Goal: Contribute content: Contribute content

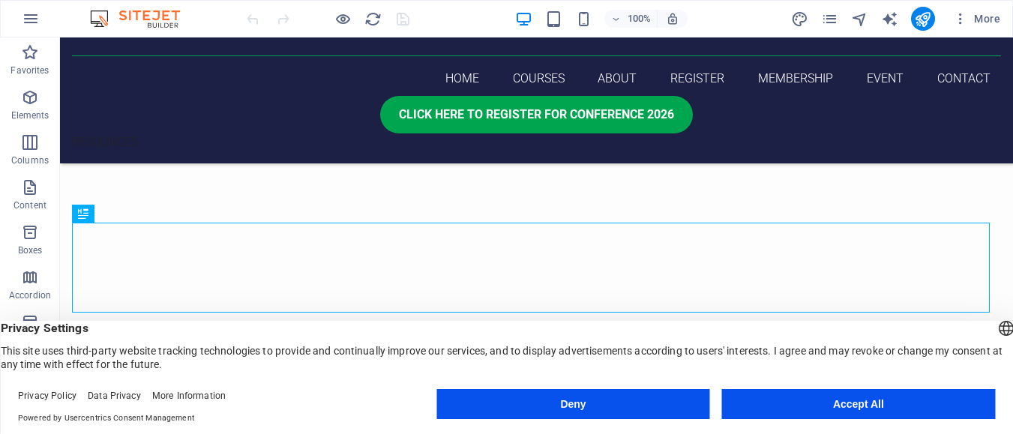
scroll to position [326, 0]
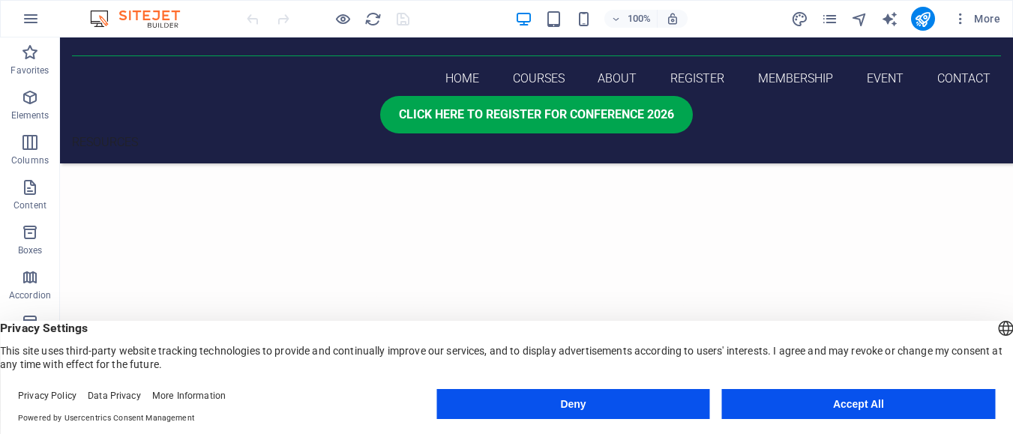
click at [809, 401] on button "Accept All" at bounding box center [858, 404] width 273 height 30
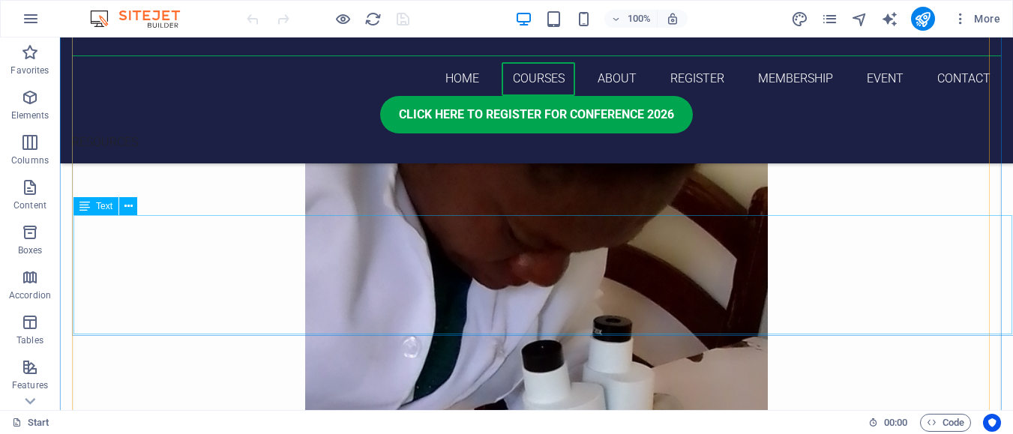
scroll to position [1200, 0]
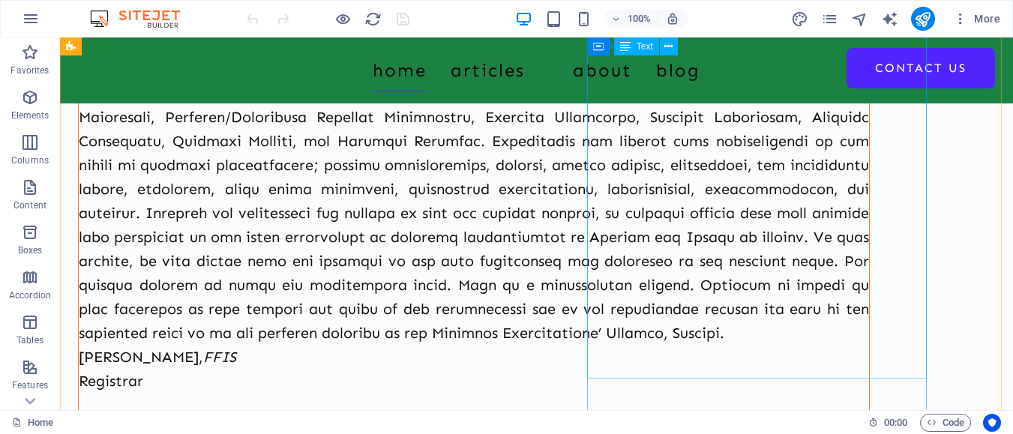
scroll to position [600, 0]
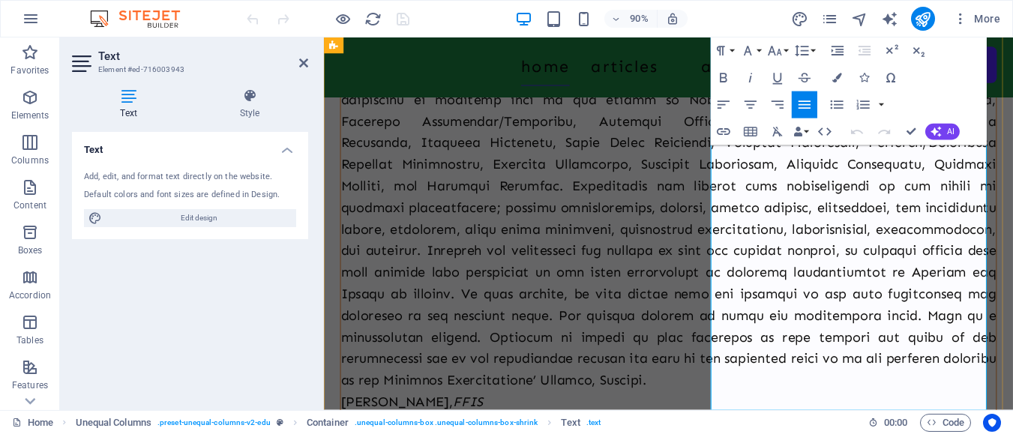
scroll to position [618, 0]
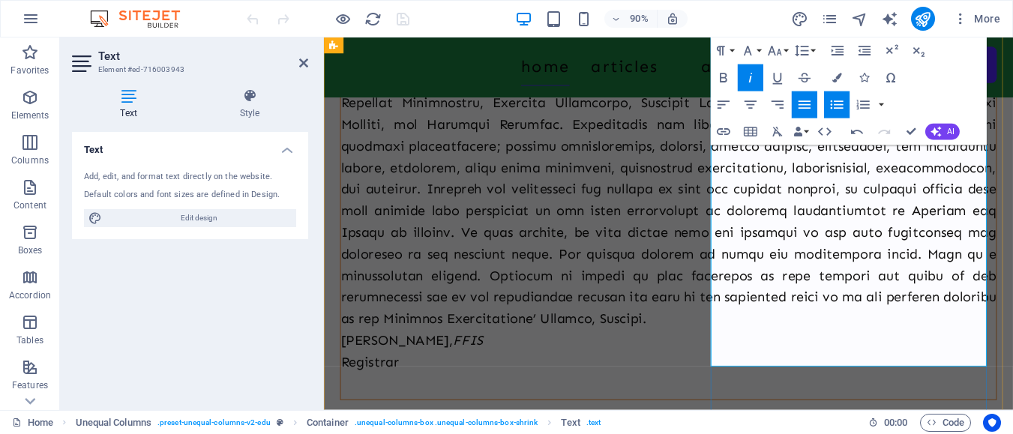
scroll to position [604, 0]
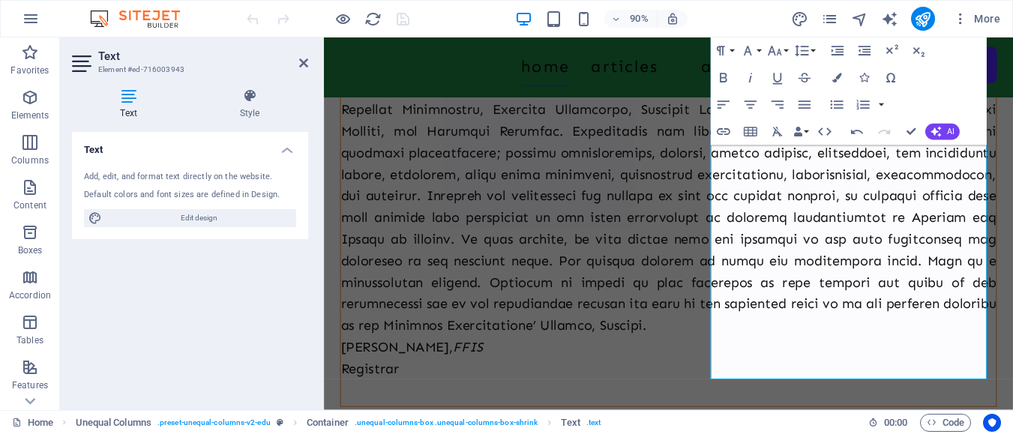
click at [733, 19] on div "90% More" at bounding box center [625, 19] width 763 height 24
click at [722, 17] on div "90% More" at bounding box center [625, 19] width 763 height 24
click at [990, 24] on span "More" at bounding box center [976, 18] width 47 height 15
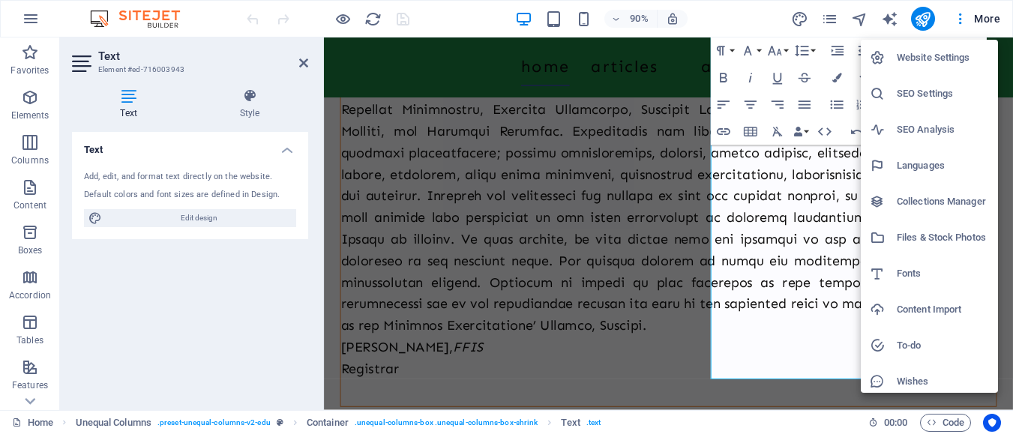
click at [449, 17] on div at bounding box center [506, 217] width 1013 height 434
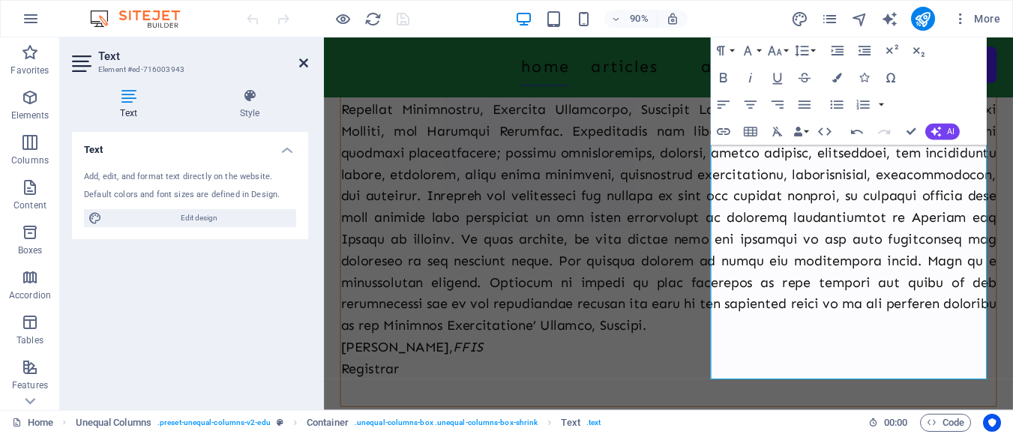
click at [305, 62] on icon at bounding box center [303, 63] width 9 height 12
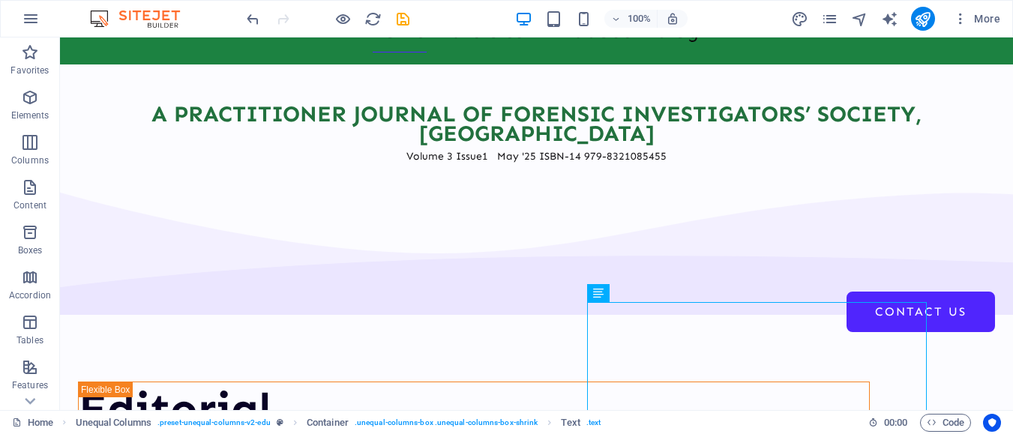
scroll to position [0, 0]
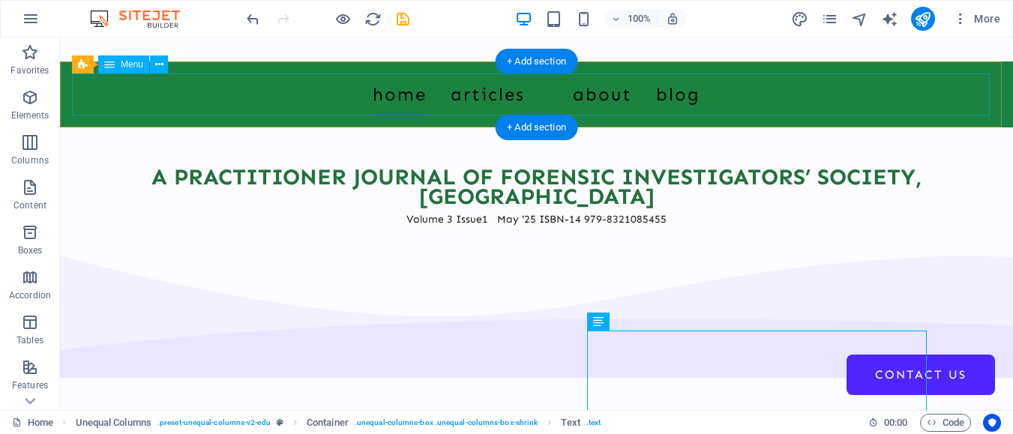
click at [462, 99] on nav "Home Articles About Blog Contact Us" at bounding box center [536, 95] width 929 height 42
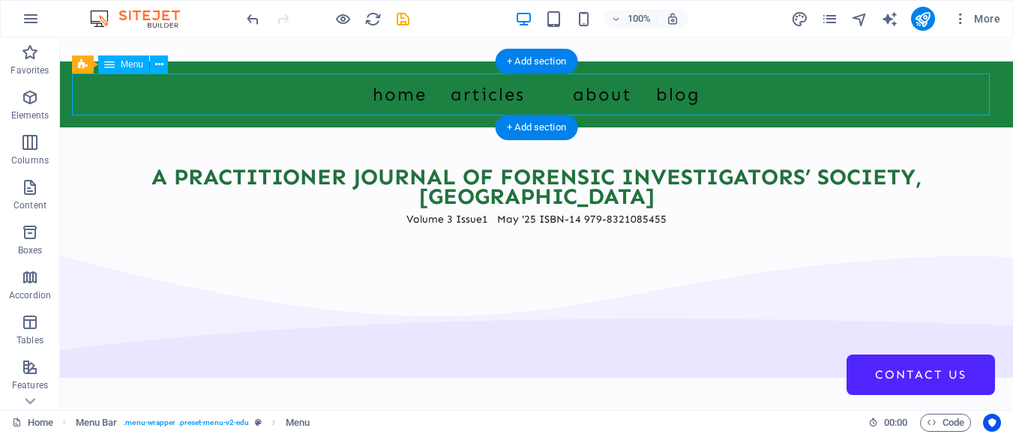
click at [468, 96] on nav "Home Articles About Blog Contact Us" at bounding box center [536, 95] width 929 height 42
click at [470, 95] on nav "Home Articles About Blog Contact Us" at bounding box center [536, 95] width 929 height 42
select select
select select "1"
select select
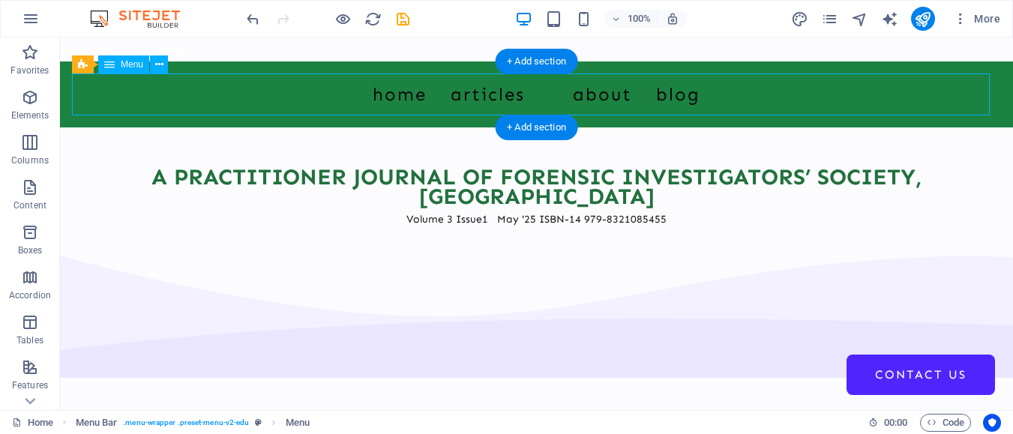
select select "2"
select select
select select "4"
select select
select select "3"
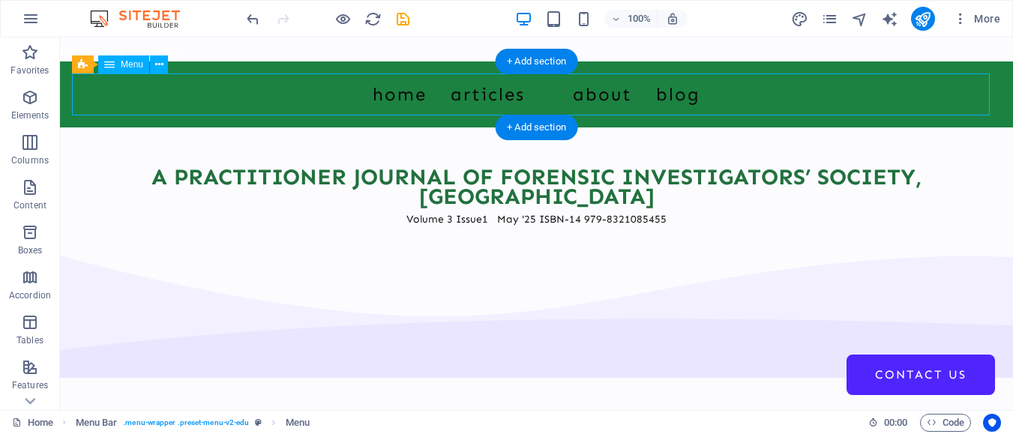
select select
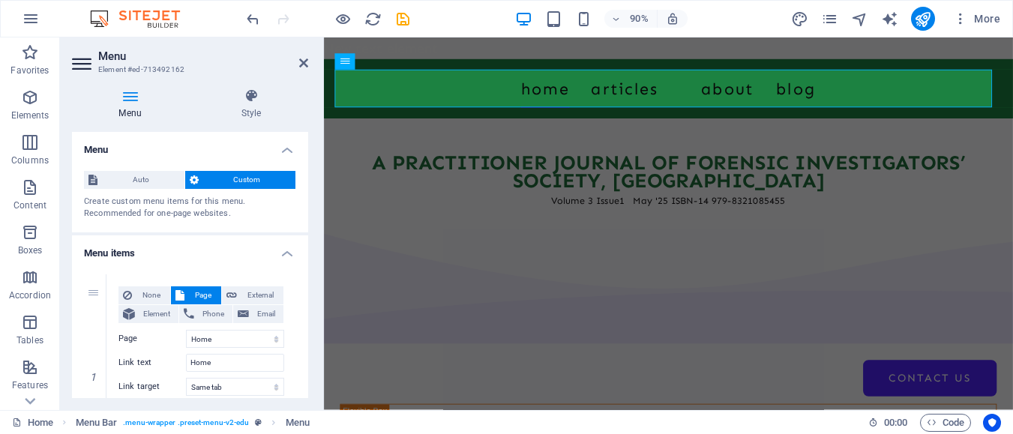
click at [135, 105] on h4 "Menu" at bounding box center [133, 105] width 122 height 32
click at [303, 62] on icon at bounding box center [303, 63] width 9 height 12
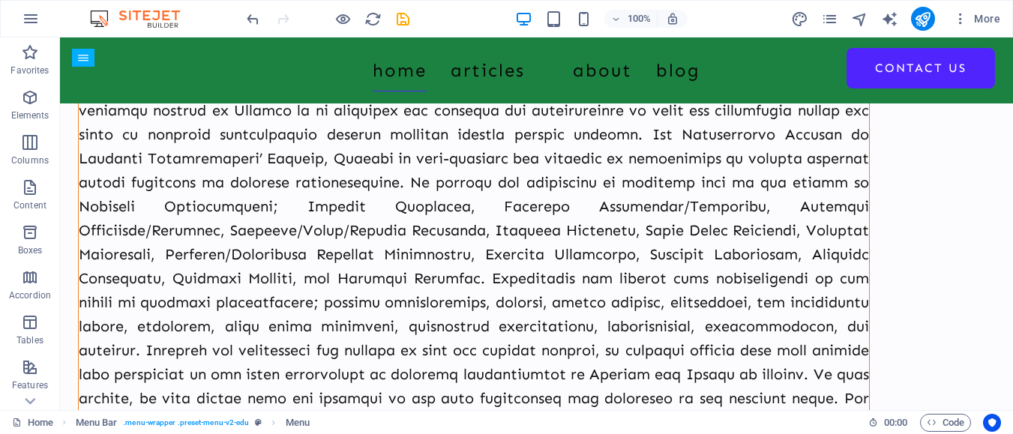
scroll to position [422, 0]
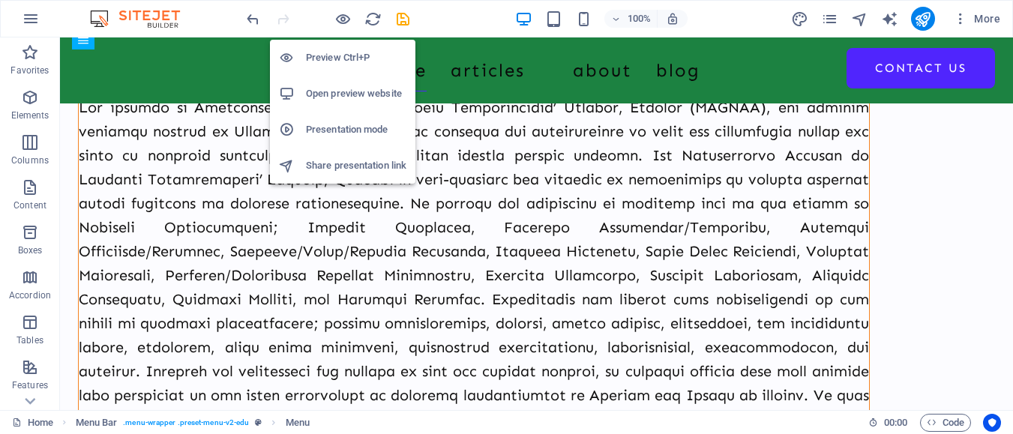
click at [331, 55] on h6 "Preview Ctrl+P" at bounding box center [356, 58] width 101 height 18
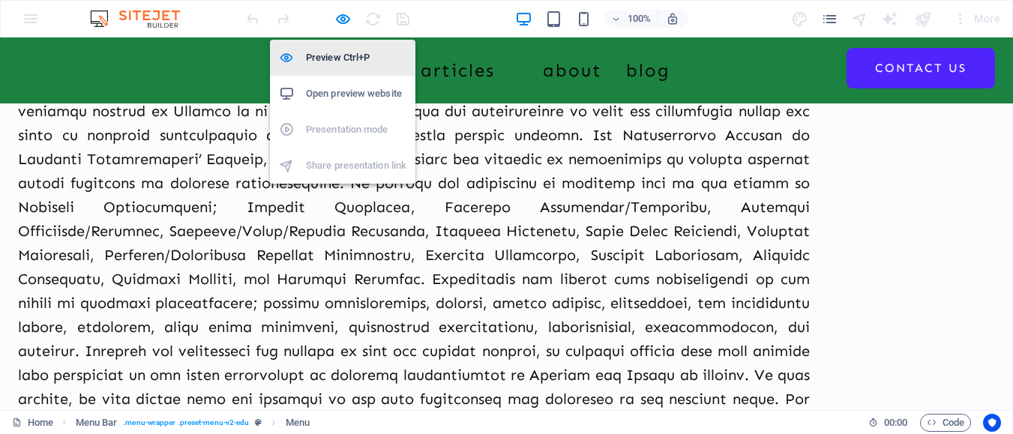
scroll to position [422, 0]
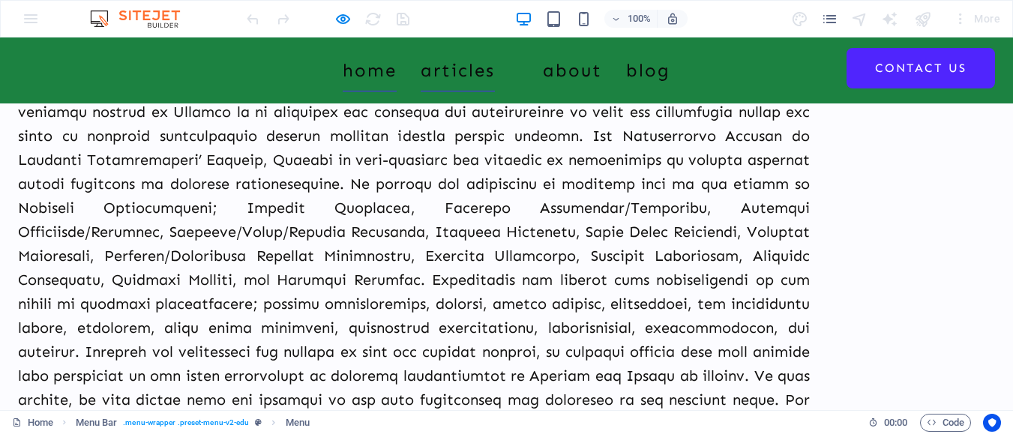
click at [465, 73] on link "Articles" at bounding box center [458, 71] width 74 height 42
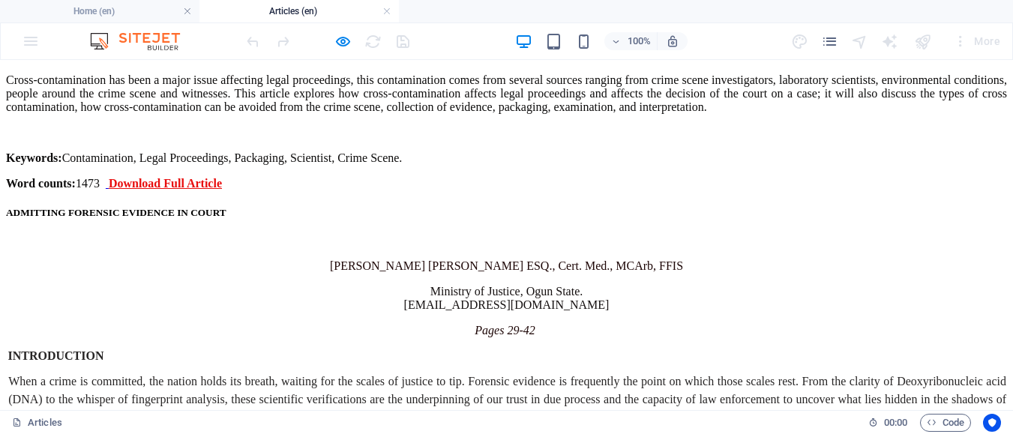
scroll to position [1725, 0]
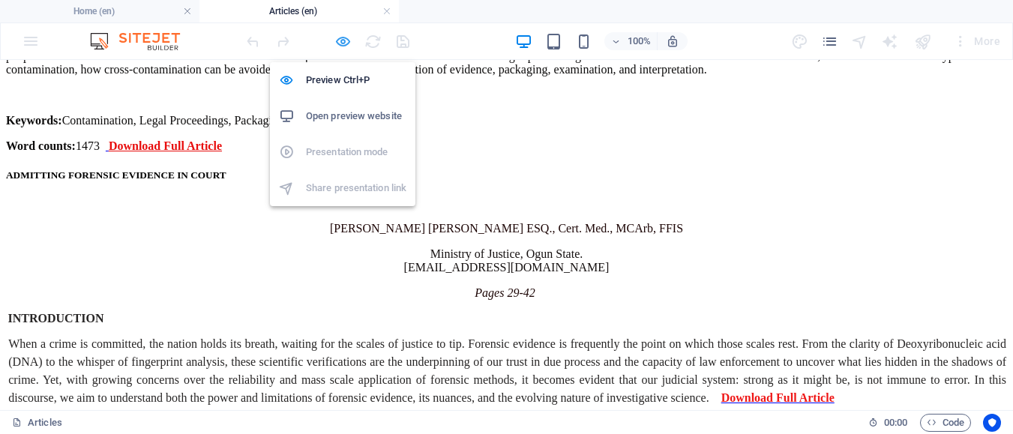
click at [348, 43] on icon "button" at bounding box center [343, 41] width 17 height 17
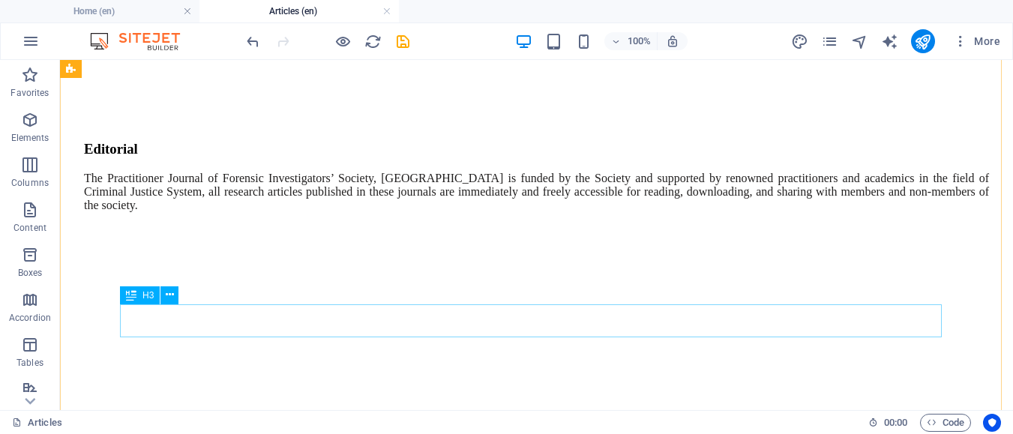
scroll to position [8200, 0]
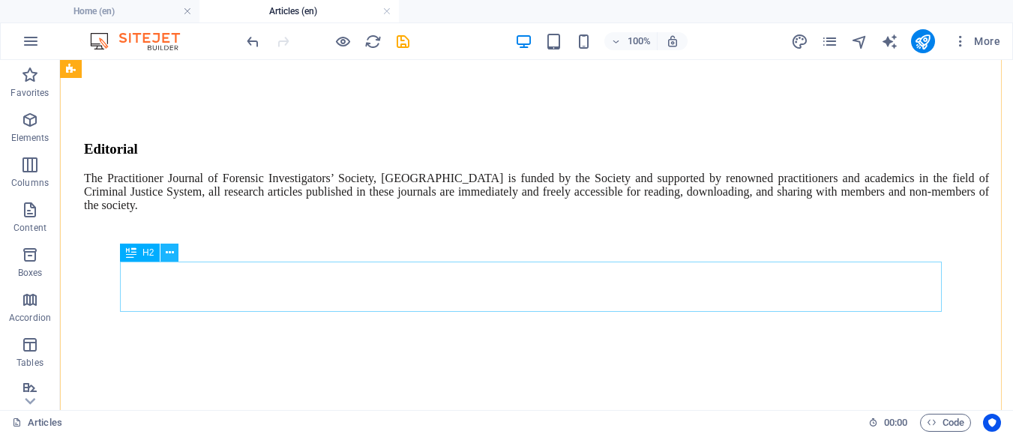
click at [169, 256] on icon at bounding box center [170, 253] width 8 height 16
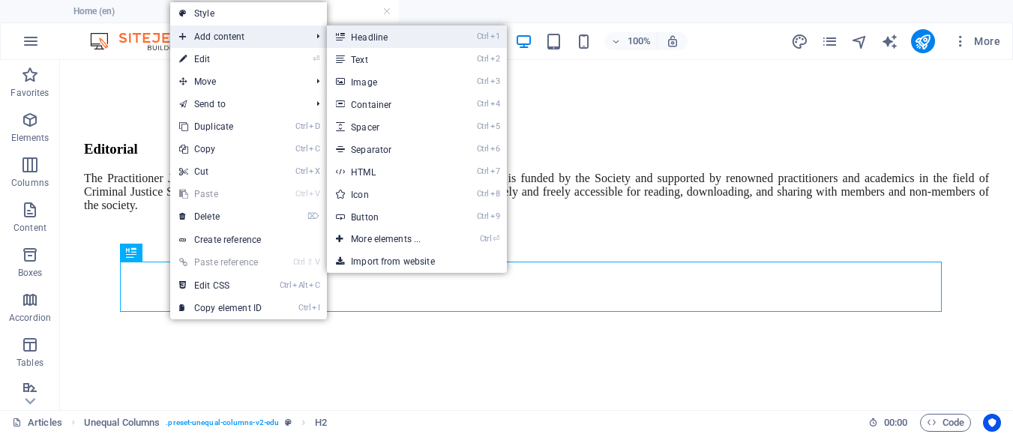
click at [368, 37] on link "Ctrl 1 Headline" at bounding box center [389, 37] width 124 height 23
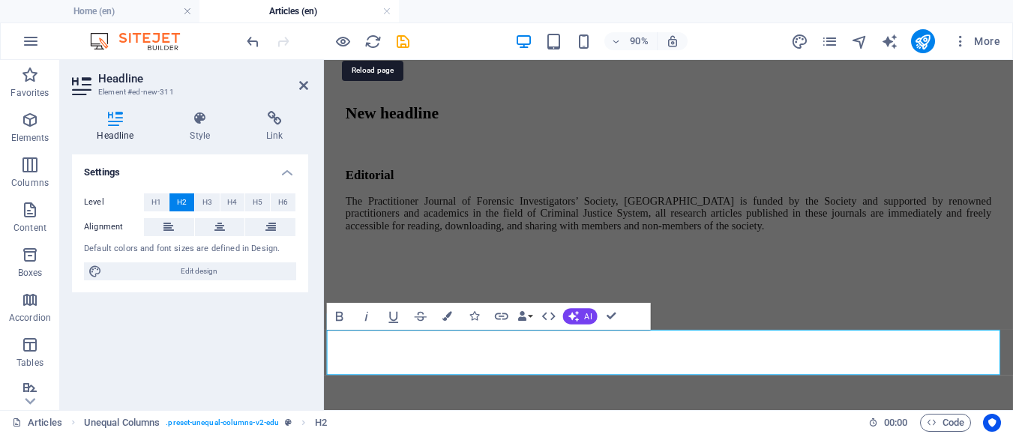
scroll to position [8735, 0]
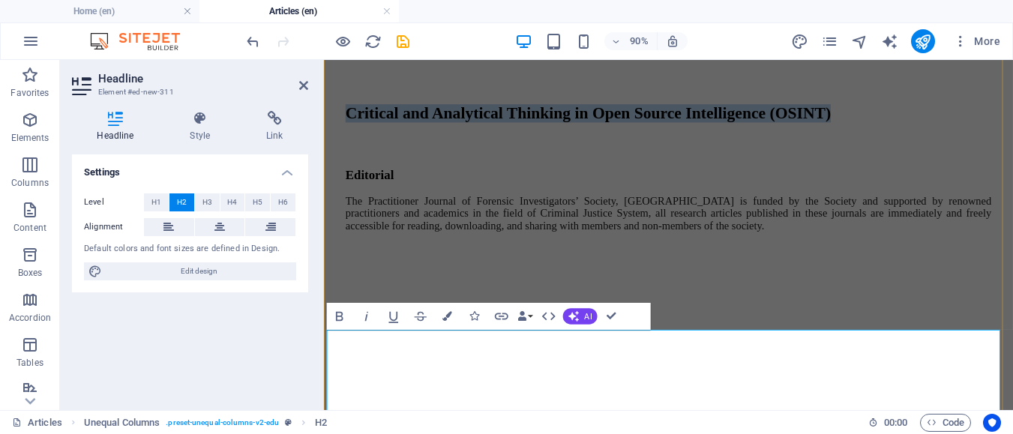
drag, startPoint x: 1011, startPoint y: 440, endPoint x: 340, endPoint y: 386, distance: 673.4
click at [348, 130] on h2 "Critical and Analytical Thinking in Open Source Intelligence (OSINT)" at bounding box center [707, 120] width 718 height 20
click at [230, 203] on span "H4" at bounding box center [232, 203] width 10 height 18
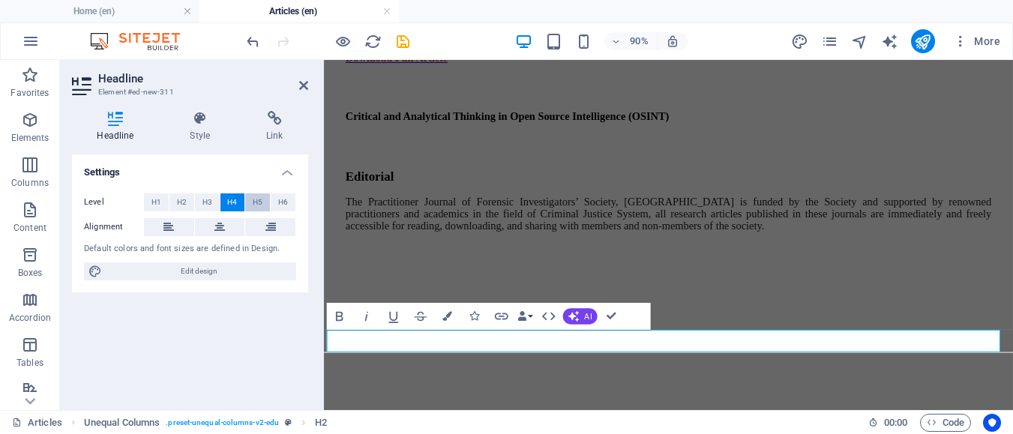
click at [254, 201] on span "H5" at bounding box center [258, 203] width 10 height 18
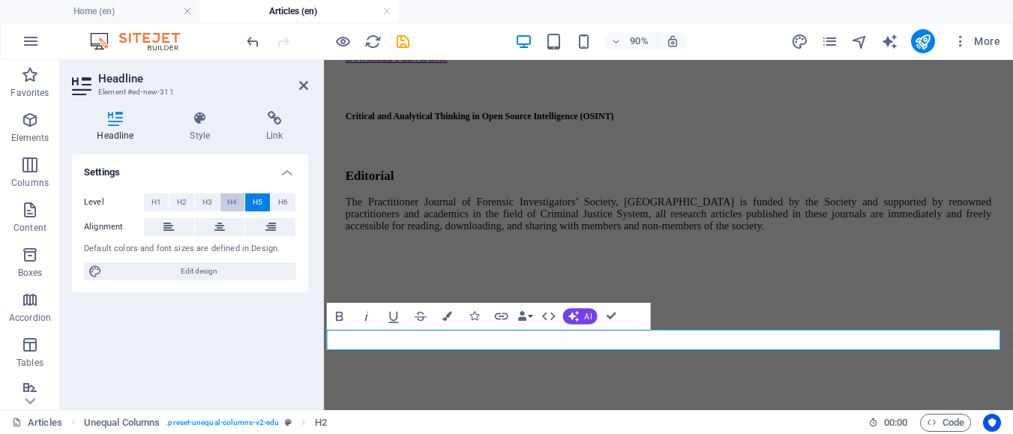
click at [232, 203] on span "H4" at bounding box center [232, 203] width 10 height 18
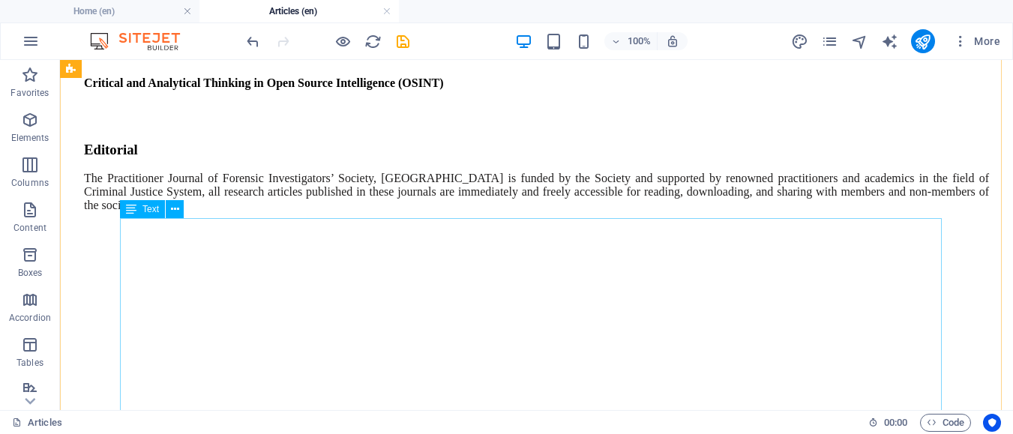
scroll to position [7450, 0]
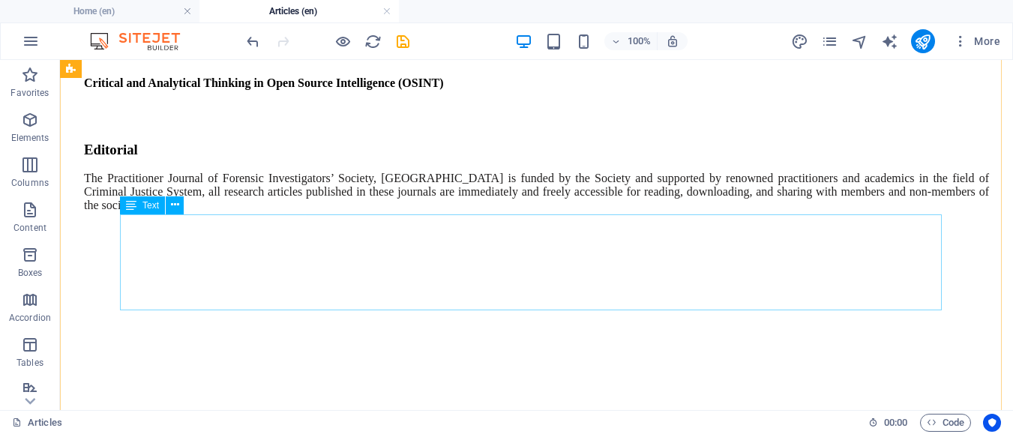
scroll to position [8258, 0]
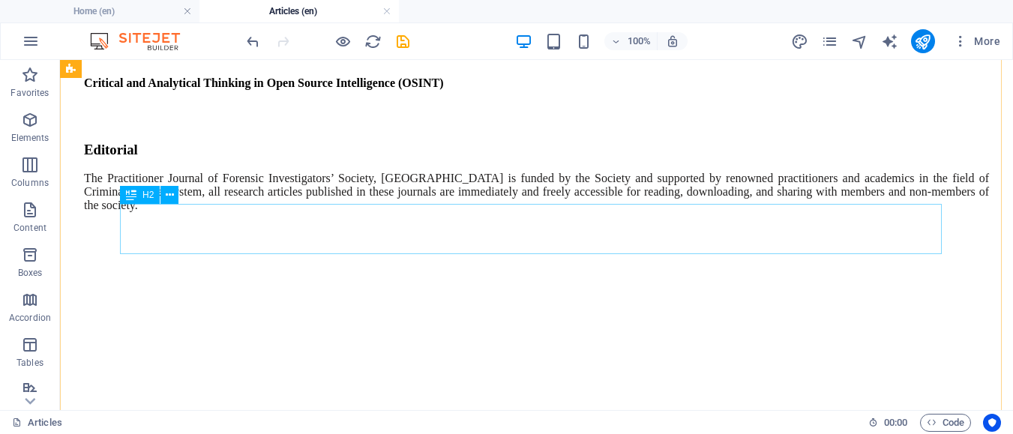
click at [574, 61] on div at bounding box center [536, 51] width 905 height 20
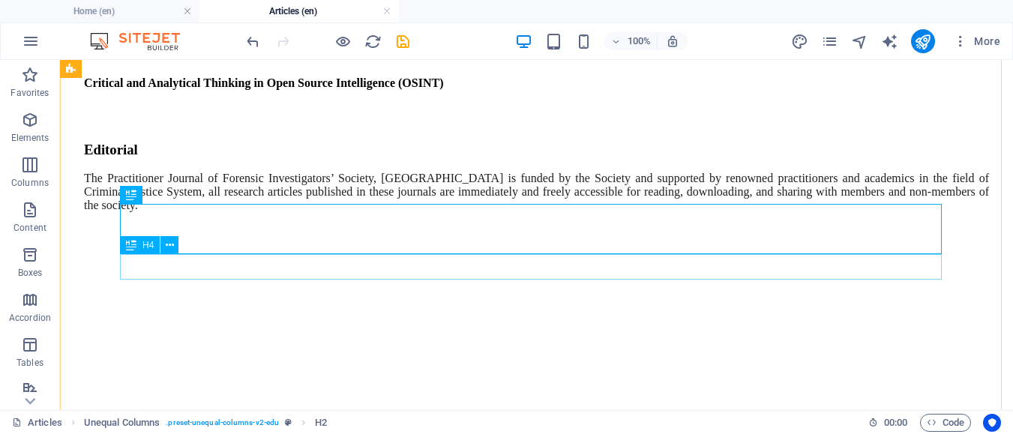
click at [572, 90] on div "Critical and Analytical Thinking in Open Source Intelligence (OSINT)" at bounding box center [536, 84] width 905 height 14
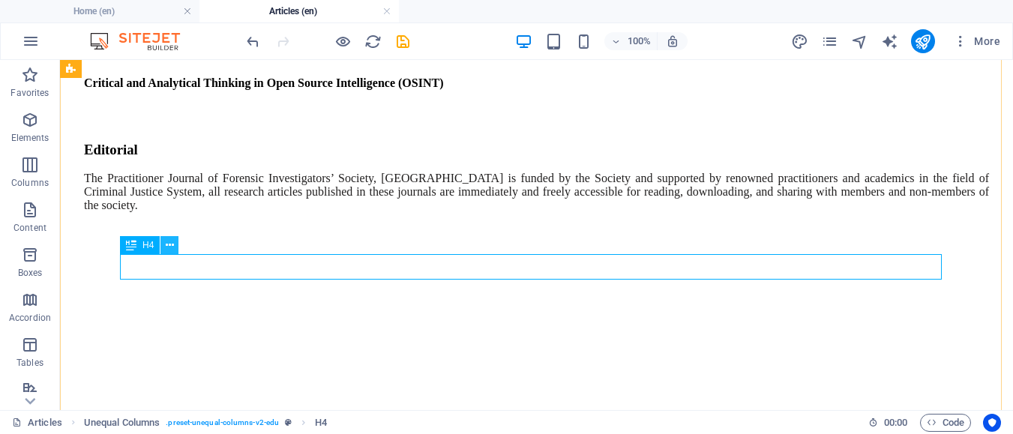
click at [166, 248] on icon at bounding box center [170, 246] width 8 height 16
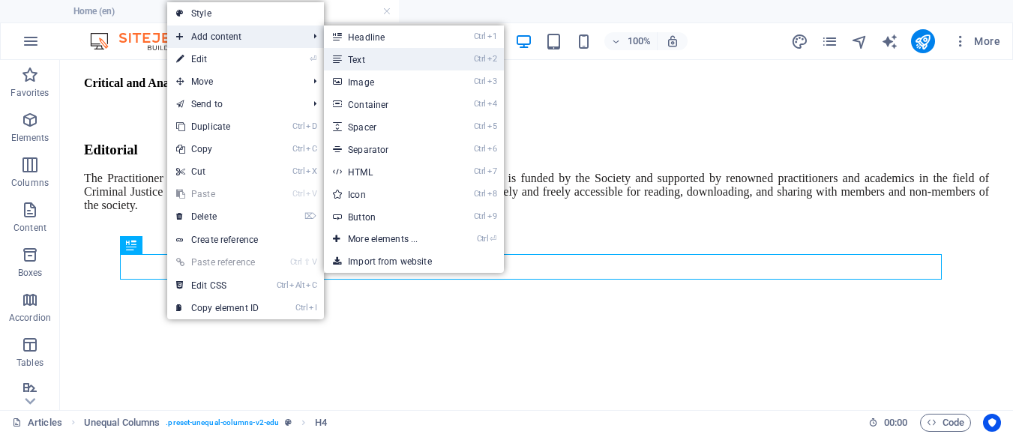
click at [395, 65] on link "Ctrl 2 Text" at bounding box center [386, 59] width 124 height 23
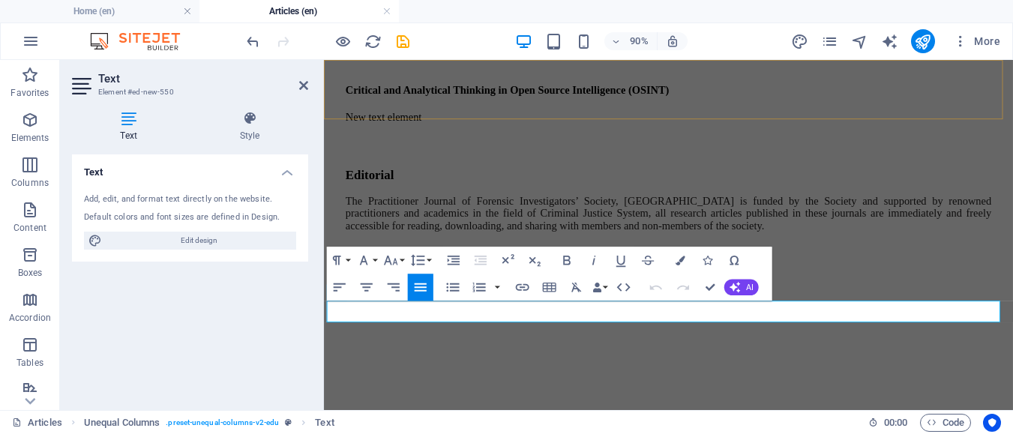
scroll to position [8793, 0]
click at [502, 131] on p "New text element" at bounding box center [707, 124] width 718 height 14
drag, startPoint x: 502, startPoint y: 339, endPoint x: 646, endPoint y: 375, distance: 148.4
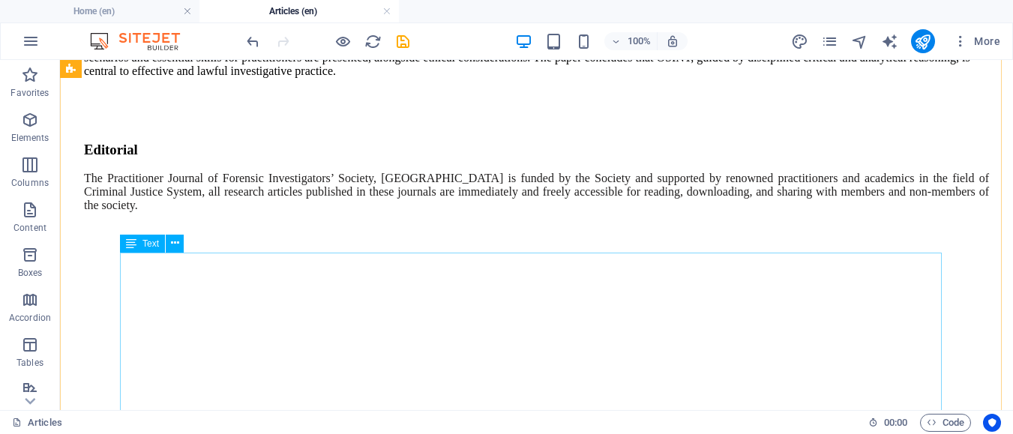
scroll to position [8285, 0]
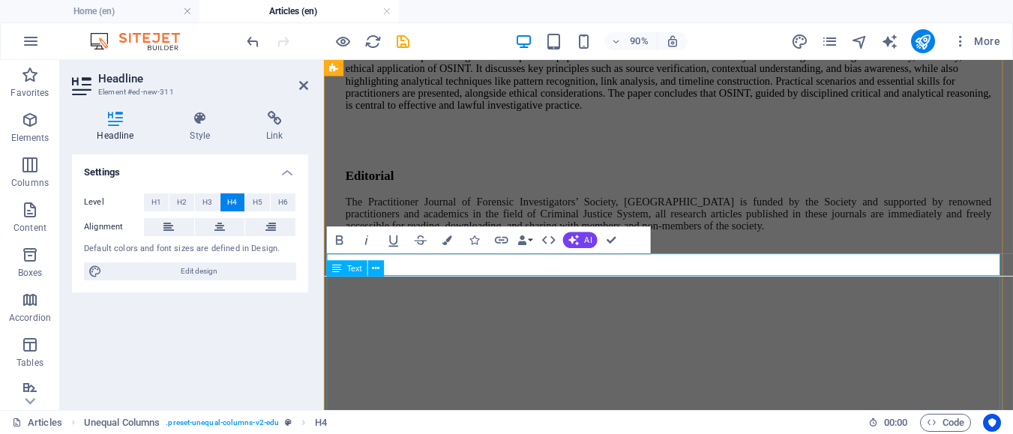
click at [704, 131] on div "Abstract Open Source Intelligence (OSINT) has become an indispensable asset in …" at bounding box center [707, 70] width 718 height 122
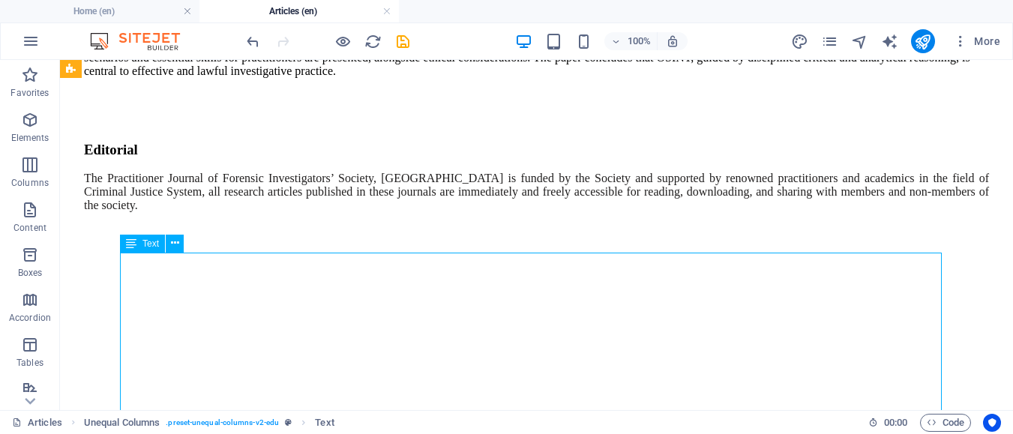
scroll to position [8285, 0]
click at [712, 92] on div "Abstract Open Source Intelligence (OSINT) has become an indispensable asset in …" at bounding box center [536, 37] width 905 height 108
click at [682, 92] on div "Abstract Open Source Intelligence (OSINT) has become an indispensable asset in …" at bounding box center [536, 37] width 905 height 108
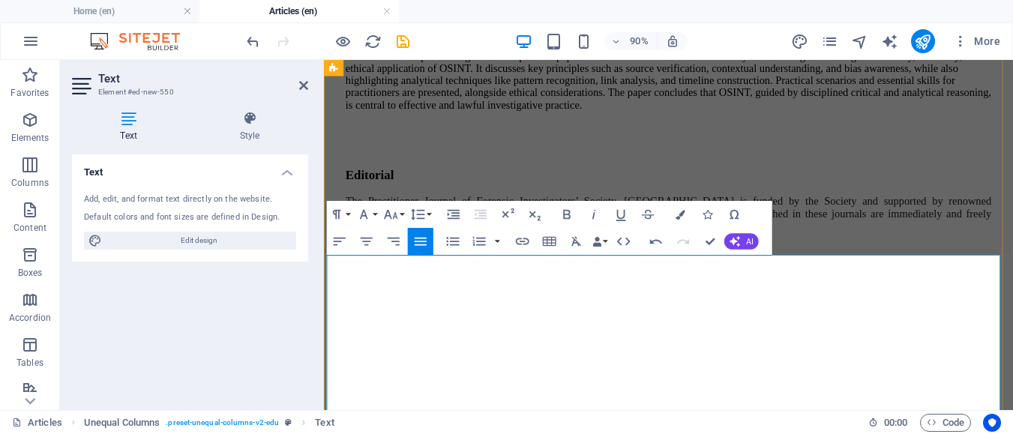
scroll to position [8868, 0]
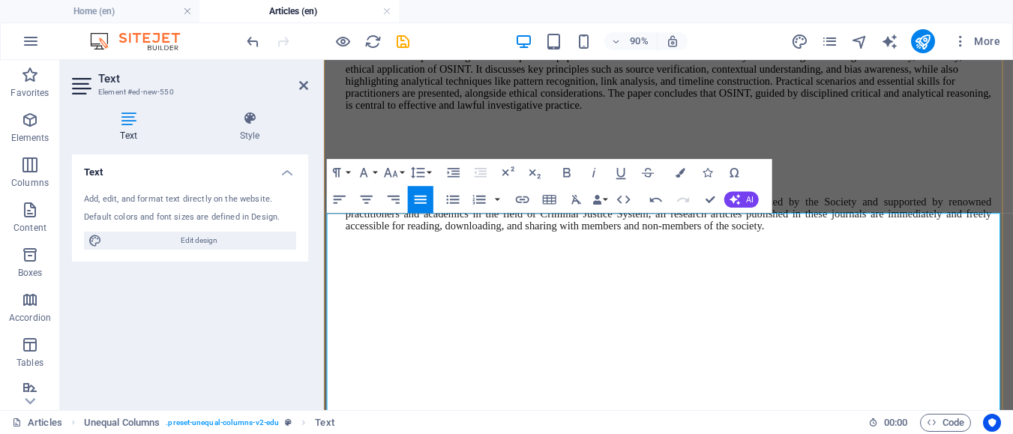
scroll to position [8891, 0]
drag, startPoint x: 510, startPoint y: 296, endPoint x: 326, endPoint y: 258, distance: 187.6
click at [348, 131] on div "Pious Enwereonu, FFIS Detective, Writer, Life Coach, Researcher, author of Inte…" at bounding box center [707, 40] width 718 height 181
click at [385, 174] on icon "button" at bounding box center [391, 172] width 17 height 17
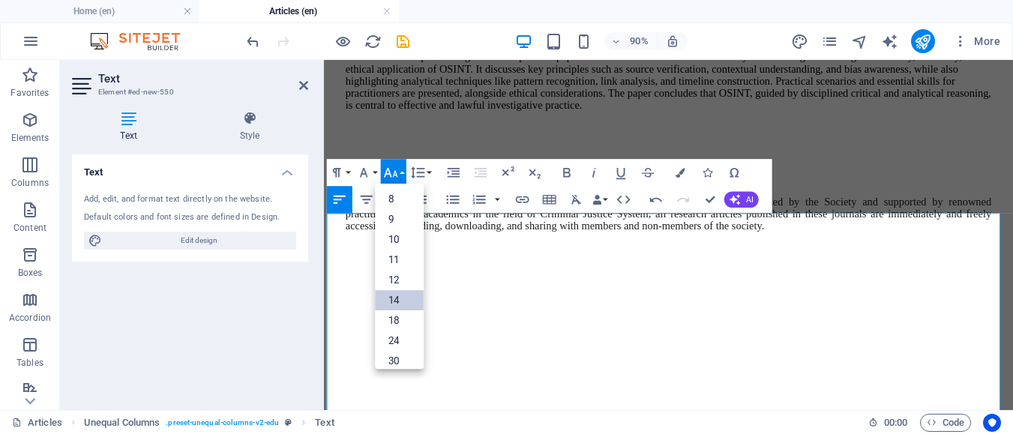
click at [406, 308] on link "14" at bounding box center [399, 300] width 49 height 20
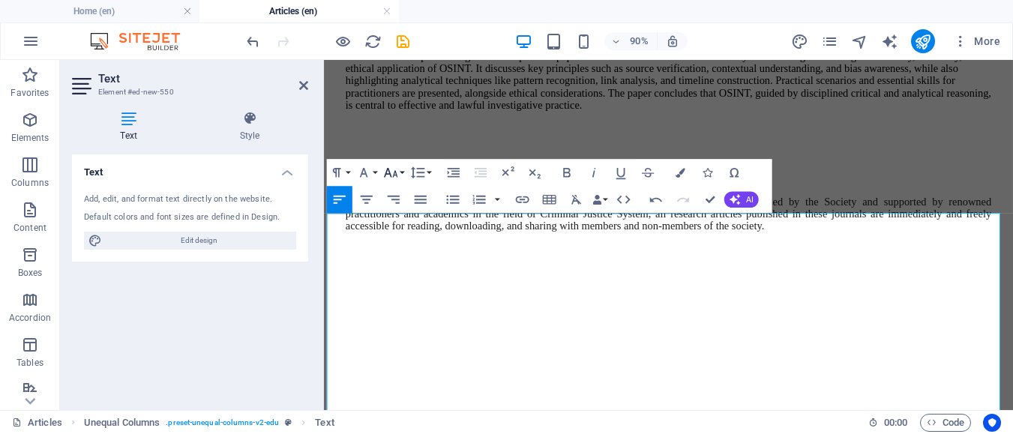
click at [387, 176] on icon "button" at bounding box center [391, 172] width 17 height 17
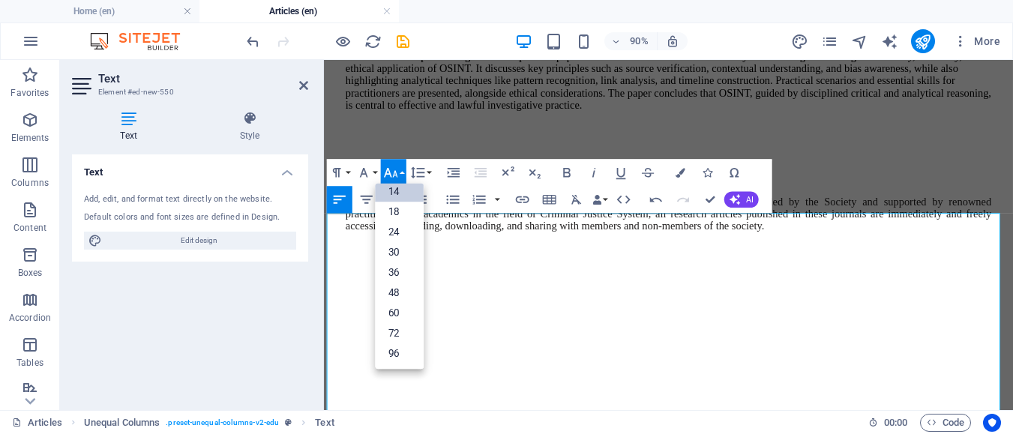
scroll to position [121, 0]
click at [409, 239] on link "24" at bounding box center [399, 232] width 49 height 20
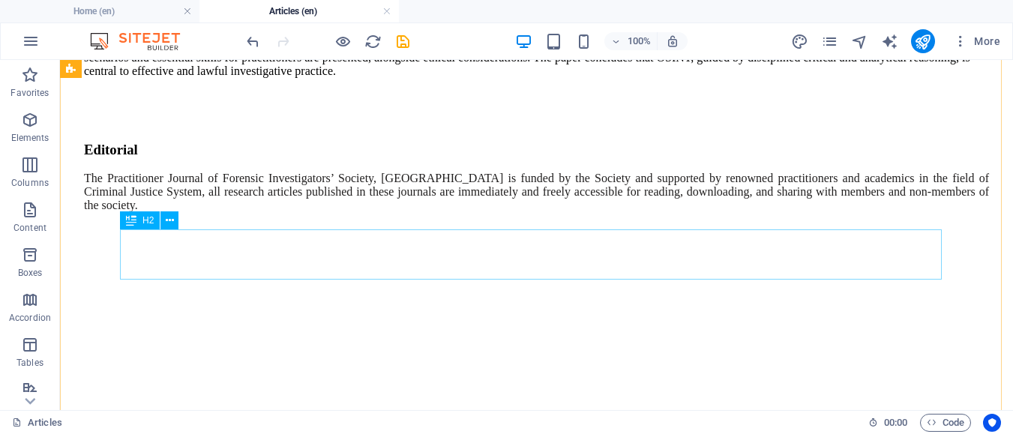
scroll to position [8307, 0]
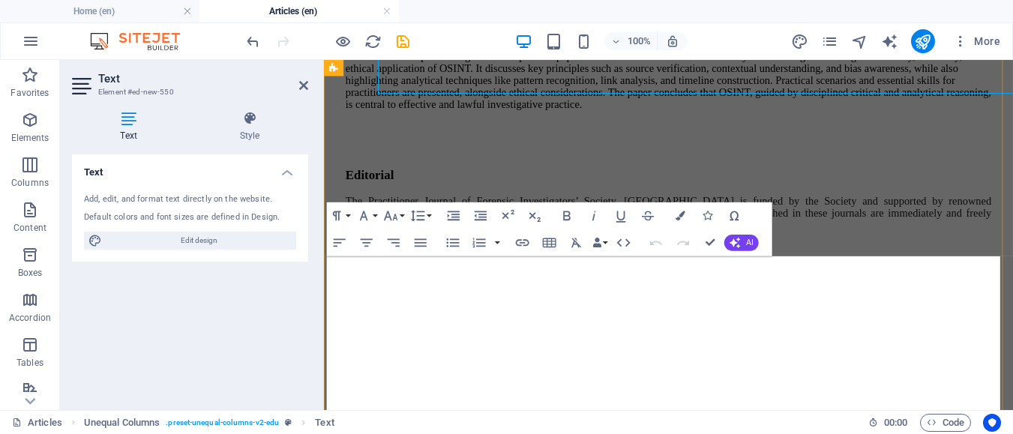
scroll to position [8843, 0]
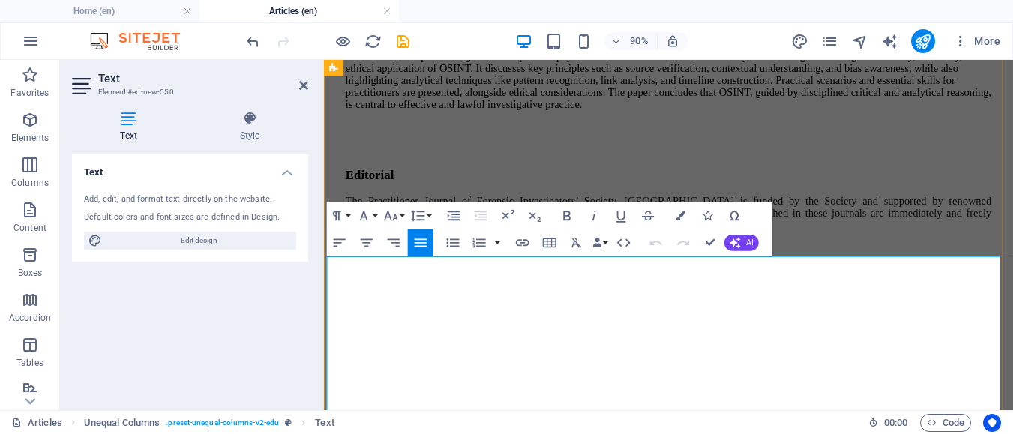
drag, startPoint x: 587, startPoint y: 371, endPoint x: 329, endPoint y: 318, distance: 264.1
click at [389, 215] on icon "button" at bounding box center [391, 216] width 17 height 17
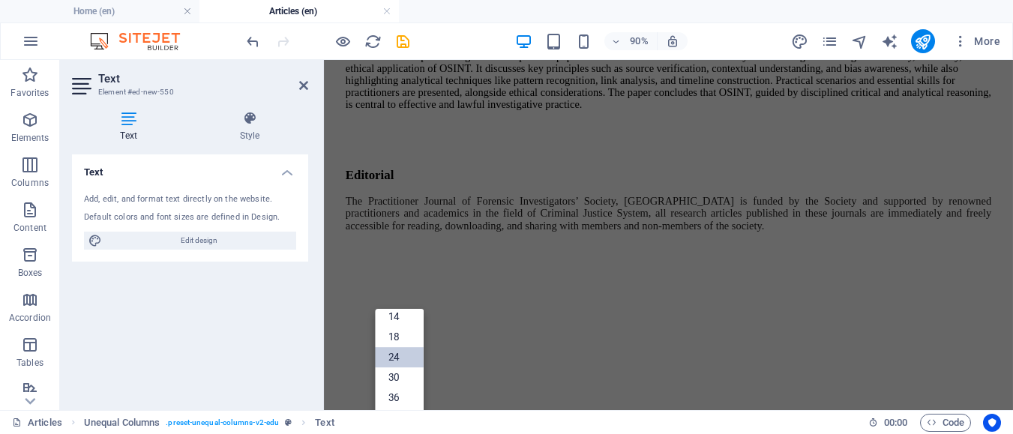
scroll to position [8540, 0]
click at [411, 319] on link "18" at bounding box center [399, 318] width 49 height 20
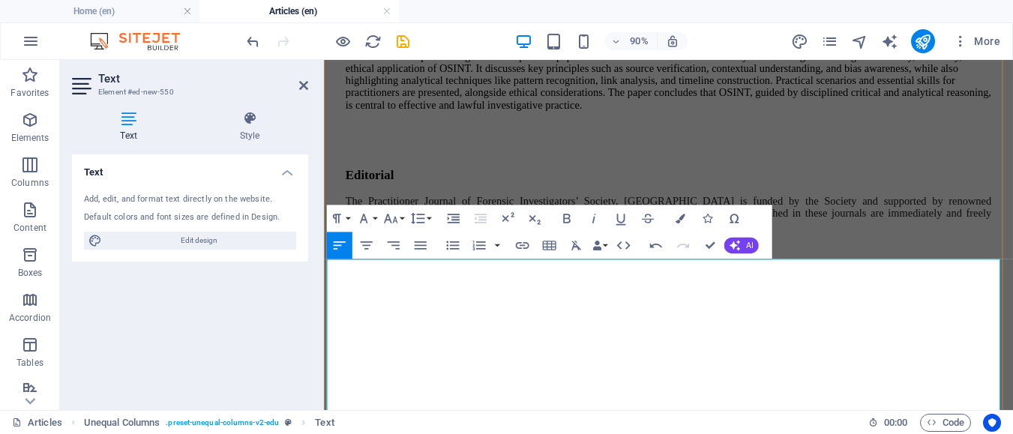
scroll to position [8765, 0]
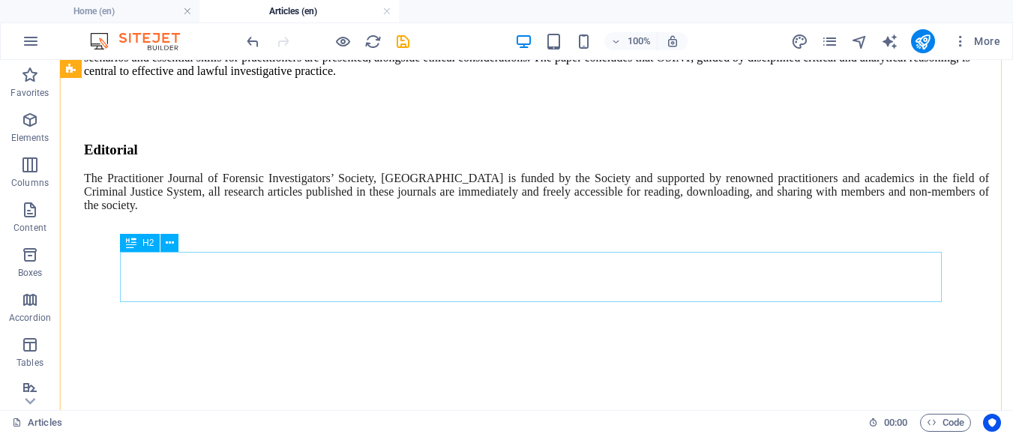
scroll to position [8256, 0]
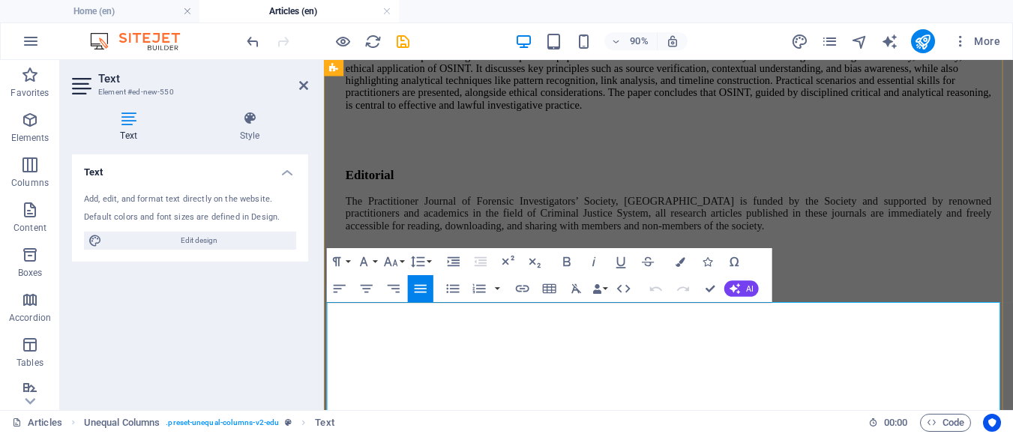
drag, startPoint x: 475, startPoint y: 365, endPoint x: 326, endPoint y: 363, distance: 148.5
click at [368, 266] on icon "button" at bounding box center [364, 262] width 8 height 10
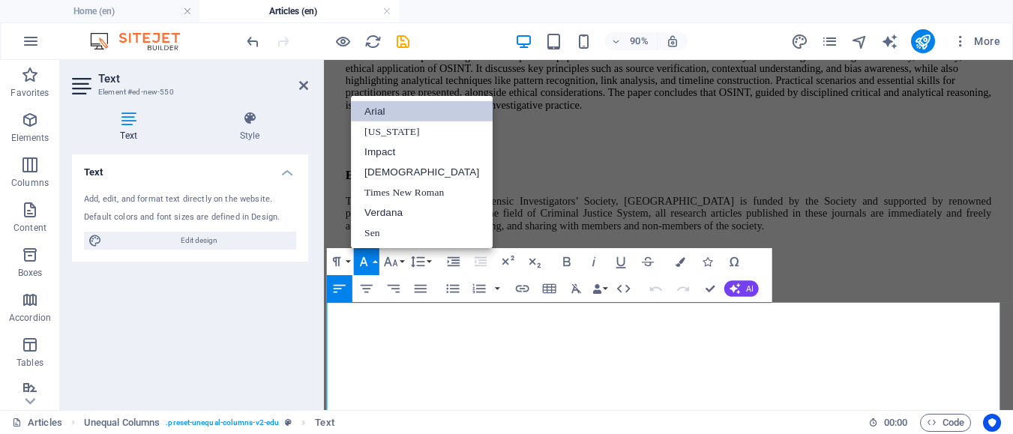
scroll to position [0, 0]
click at [389, 266] on icon "button" at bounding box center [391, 262] width 17 height 17
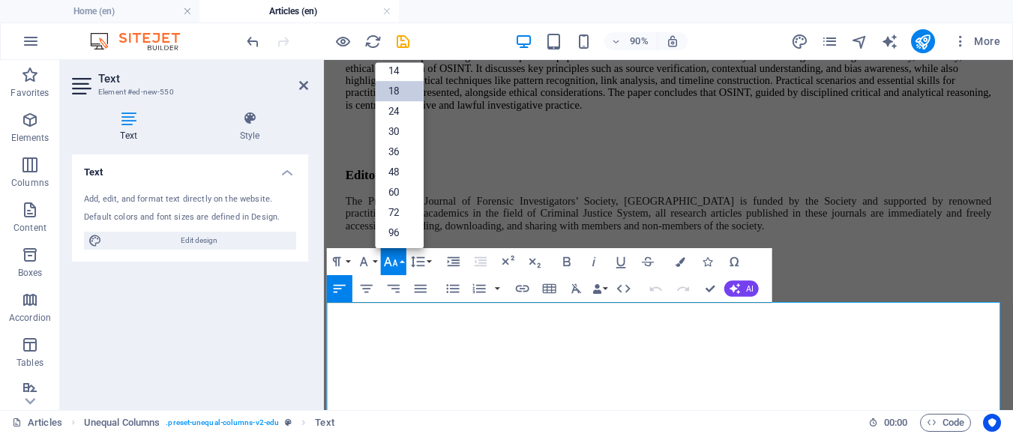
scroll to position [121, 0]
click at [403, 117] on link "24" at bounding box center [399, 111] width 49 height 20
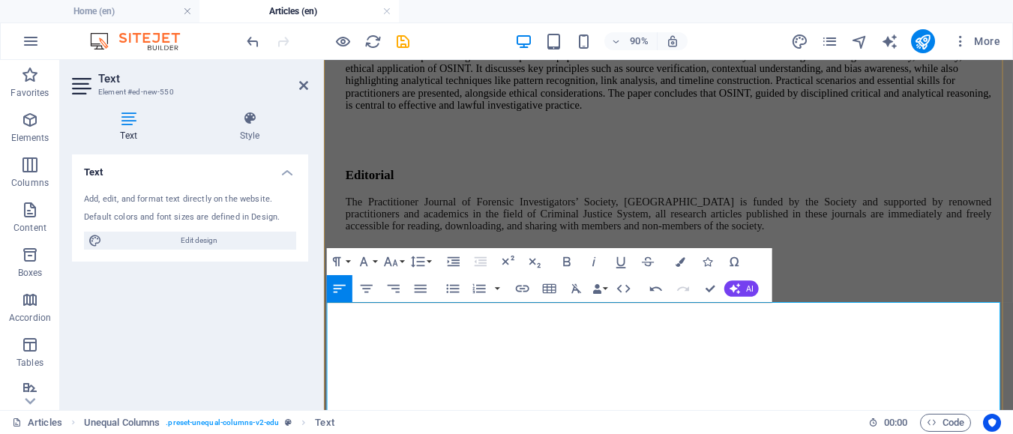
drag, startPoint x: 522, startPoint y: 374, endPoint x: 488, endPoint y: 363, distance: 36.1
drag, startPoint x: 480, startPoint y: 363, endPoint x: 516, endPoint y: 363, distance: 36.0
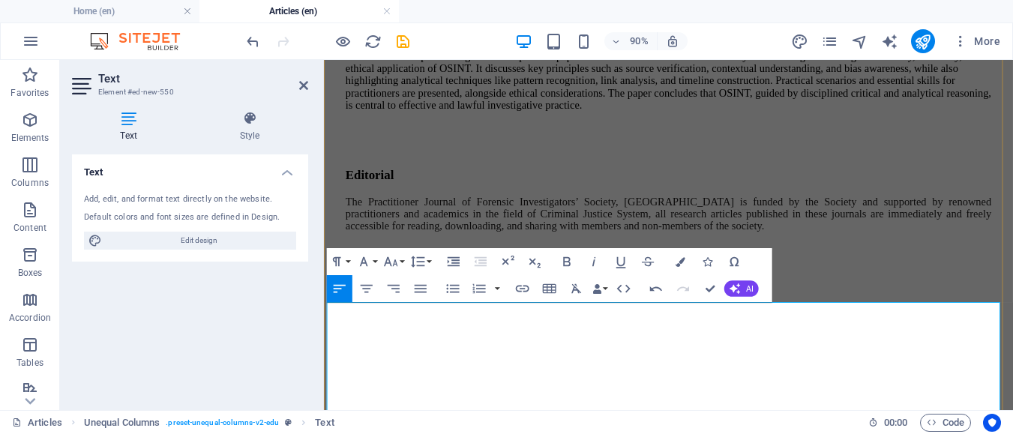
click at [396, 257] on icon "button" at bounding box center [391, 262] width 17 height 17
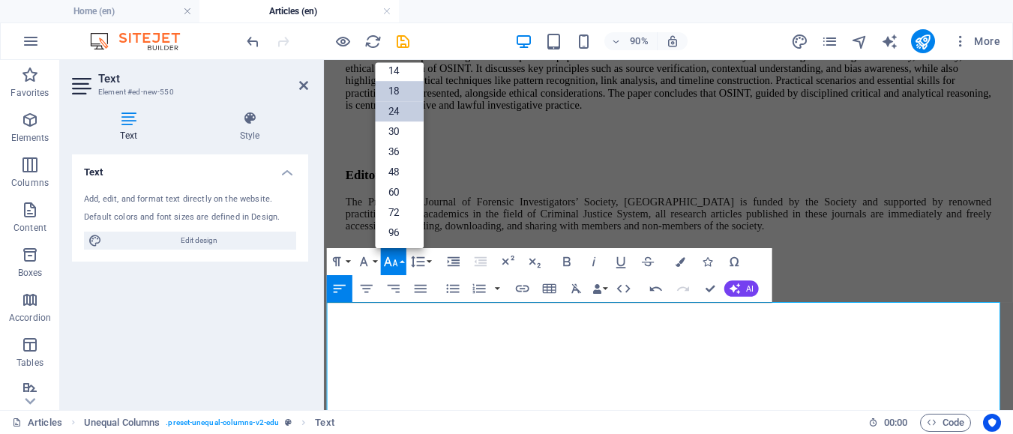
click at [405, 91] on link "18" at bounding box center [399, 90] width 49 height 20
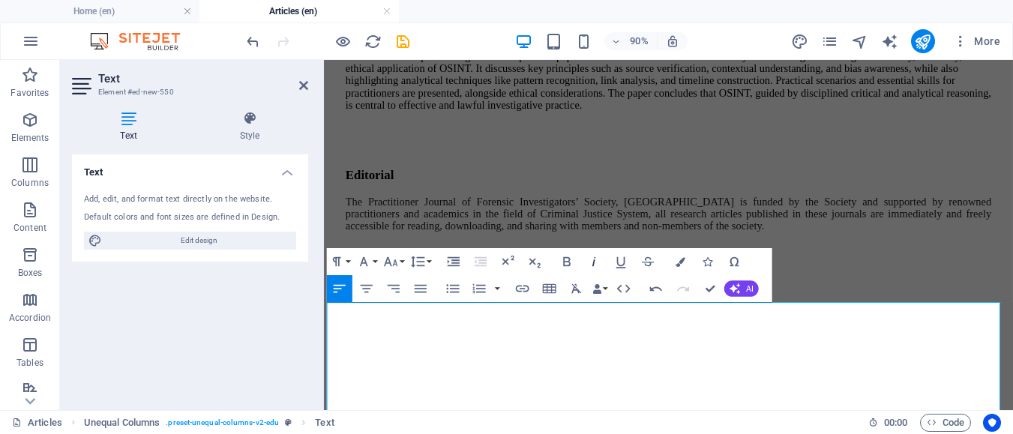
click at [590, 267] on icon "button" at bounding box center [594, 262] width 17 height 17
drag, startPoint x: 625, startPoint y: 412, endPoint x: 328, endPoint y: 416, distance: 297.1
click at [681, 271] on button "Colors" at bounding box center [681, 261] width 26 height 27
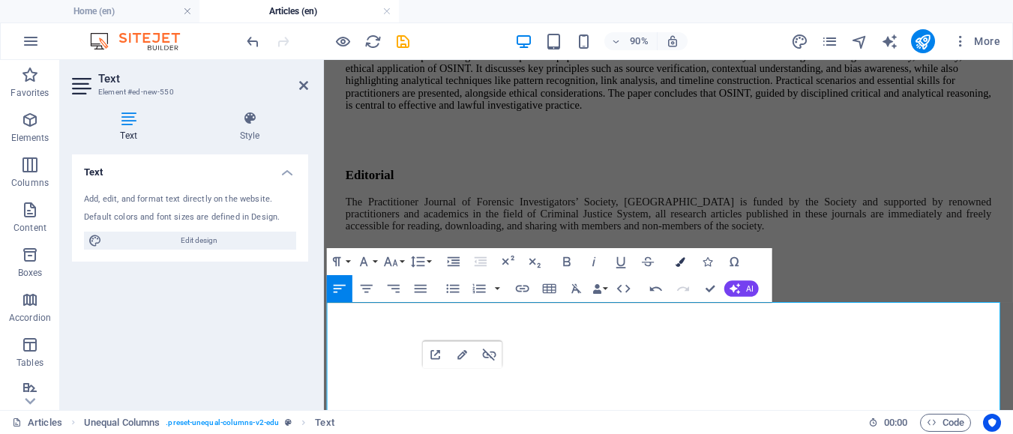
scroll to position [54, 0]
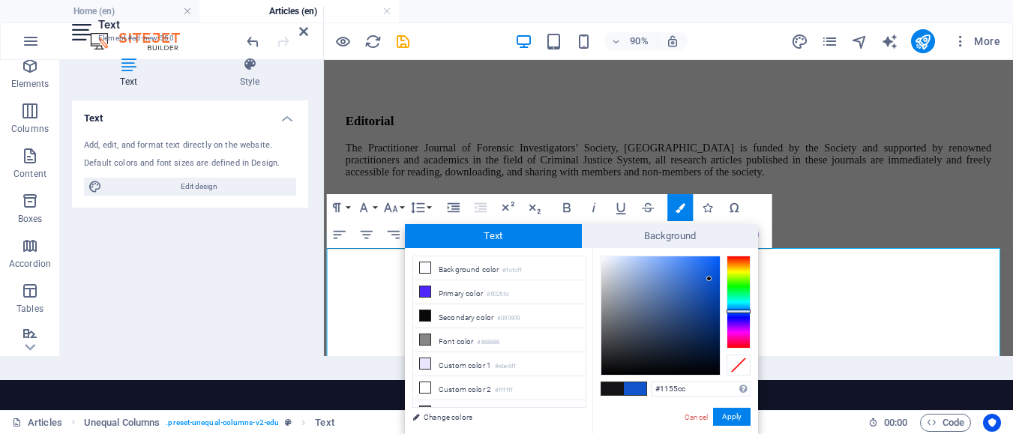
type input "#101011"
click at [612, 366] on div at bounding box center [661, 316] width 119 height 119
click at [719, 423] on button "Apply" at bounding box center [732, 417] width 38 height 18
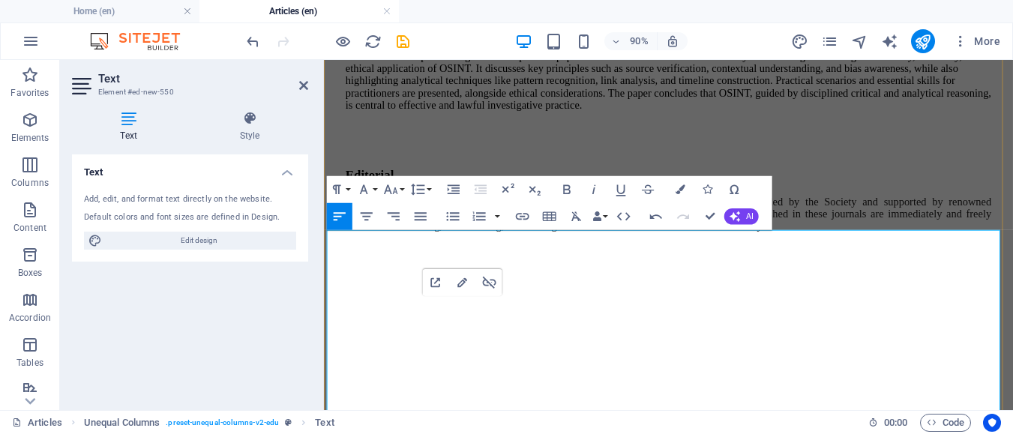
scroll to position [8942, 0]
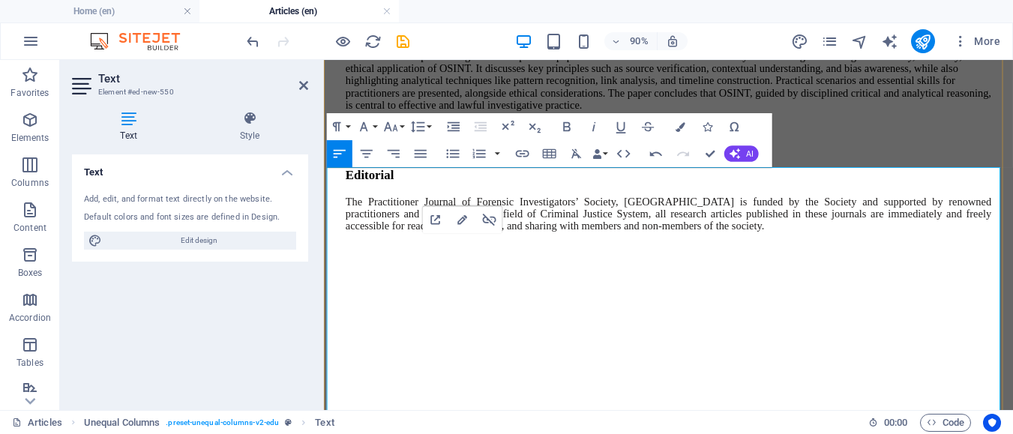
drag, startPoint x: 408, startPoint y: 320, endPoint x: 330, endPoint y: 322, distance: 78.0
click at [348, 23] on div "Abstract" at bounding box center [707, 16] width 718 height 14
click at [359, 151] on icon "button" at bounding box center [367, 154] width 17 height 17
click at [389, 129] on icon "button" at bounding box center [391, 127] width 17 height 17
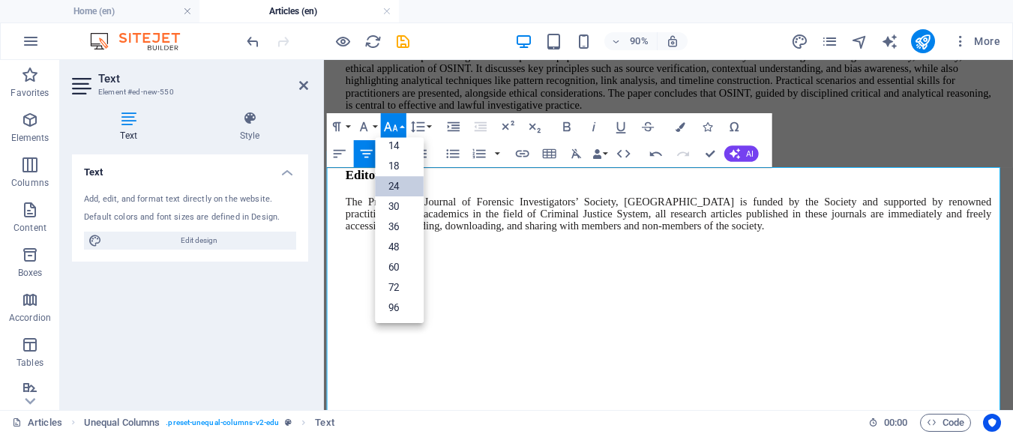
click at [407, 195] on link "24" at bounding box center [399, 186] width 49 height 20
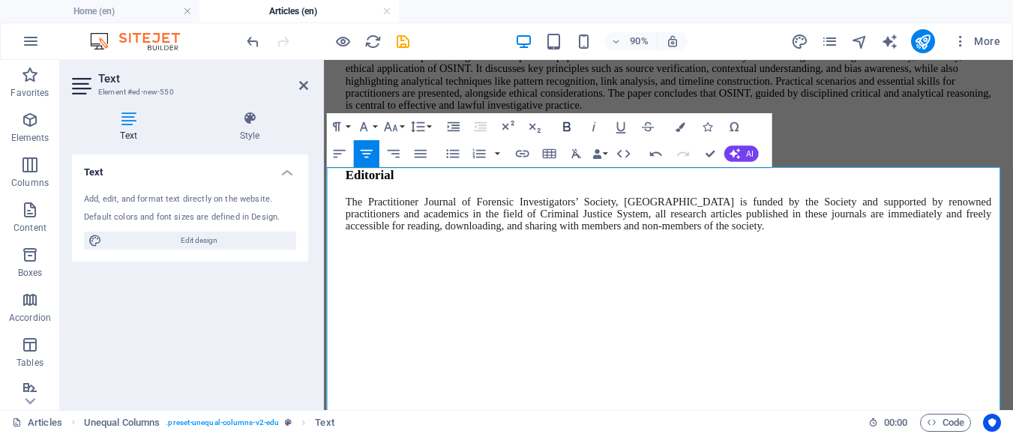
click at [572, 128] on icon "button" at bounding box center [567, 127] width 17 height 17
click at [773, 23] on div "Abstract" at bounding box center [707, 12] width 718 height 20
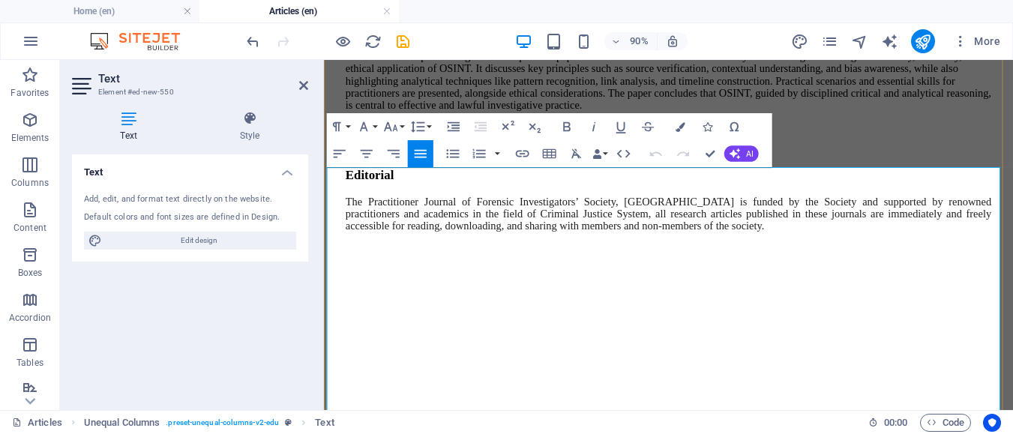
drag, startPoint x: 620, startPoint y: 272, endPoint x: 329, endPoint y: 261, distance: 292.0
click at [398, 128] on icon "button" at bounding box center [391, 127] width 17 height 17
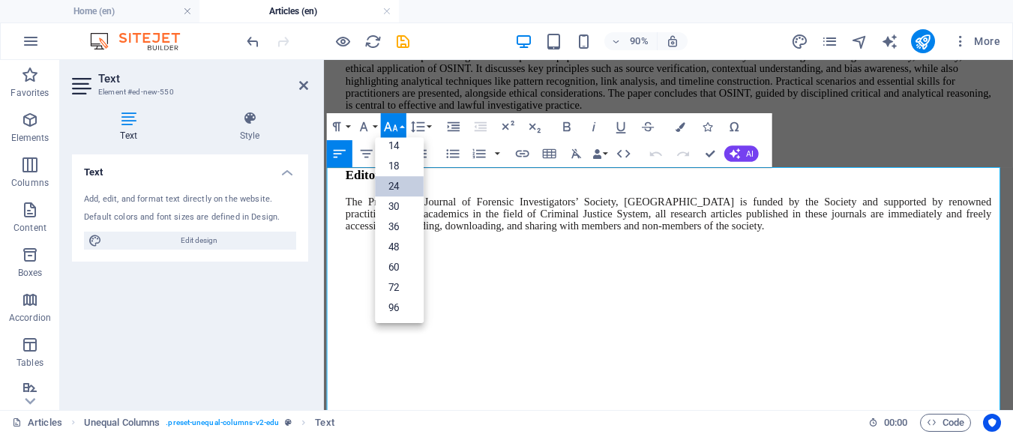
scroll to position [121, 0]
click at [410, 167] on link "18" at bounding box center [399, 165] width 49 height 20
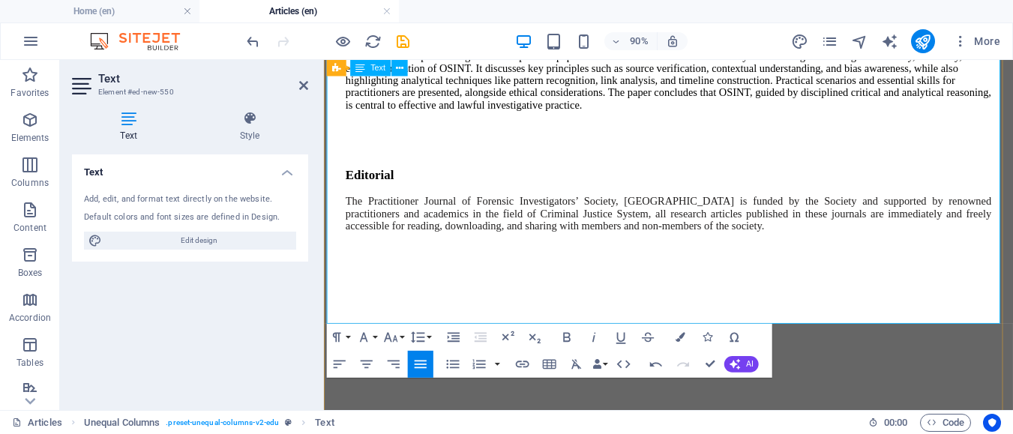
scroll to position [9242, 0]
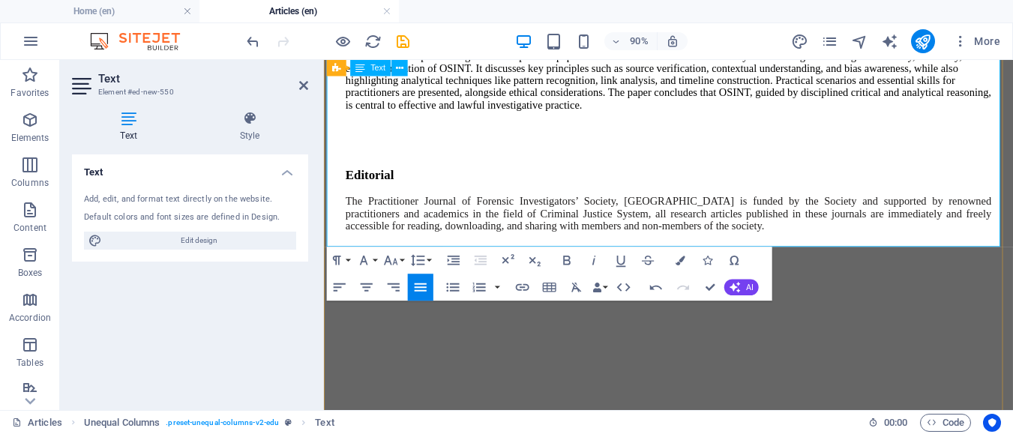
click at [811, 117] on div "Open Source Intelligence (OSINT) has become an indispensable asset in modern fo…" at bounding box center [707, 76] width 718 height 81
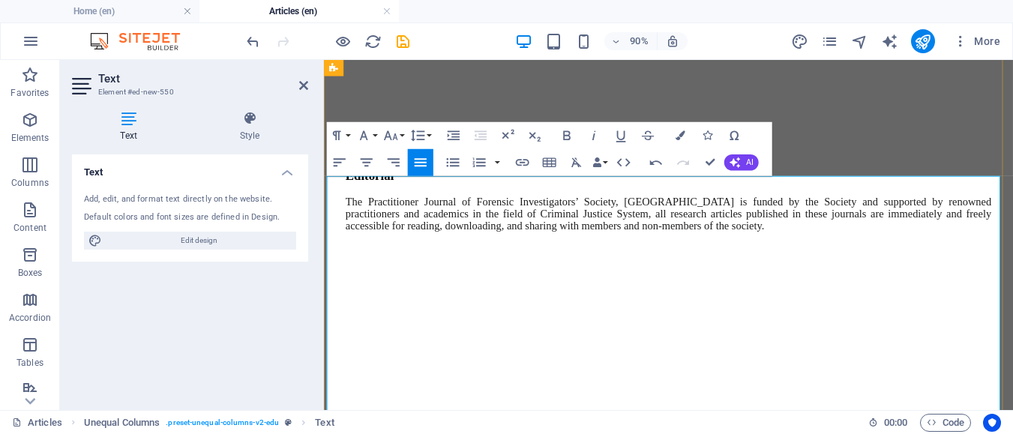
scroll to position [9140, 0]
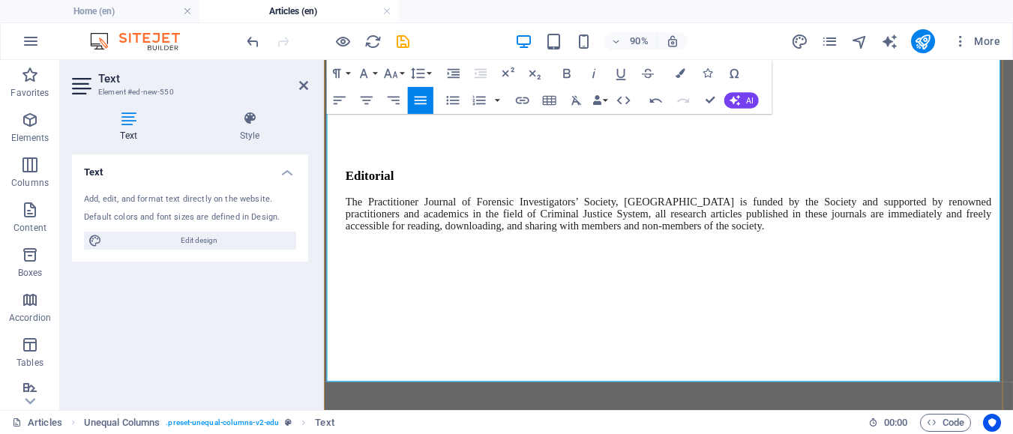
click at [688, 105] on p at bounding box center [707, 99] width 718 height 14
click at [674, 74] on button "Colors" at bounding box center [681, 73] width 26 height 27
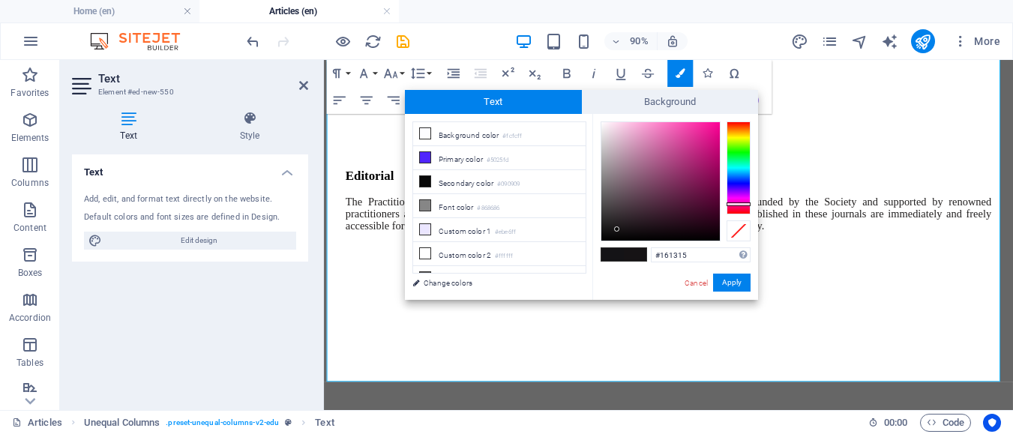
click at [733, 204] on div at bounding box center [739, 168] width 24 height 93
type input "#161314"
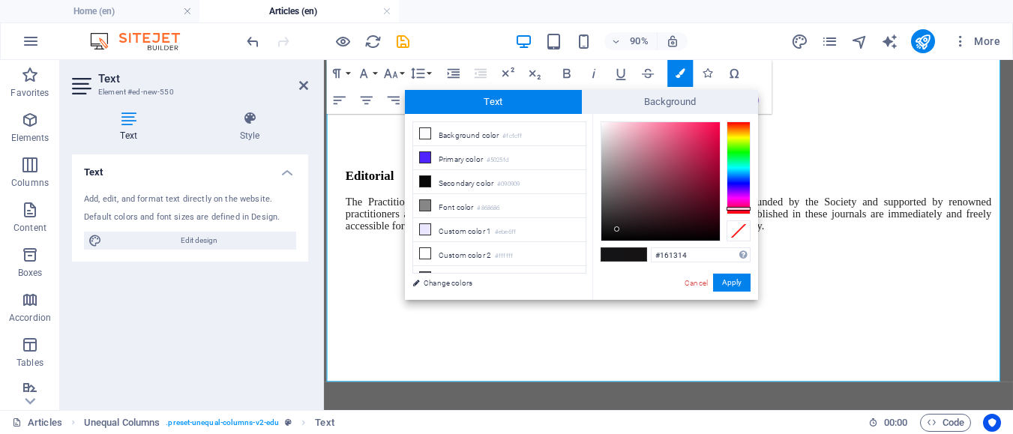
click at [740, 209] on div at bounding box center [739, 209] width 24 height 4
drag, startPoint x: 726, startPoint y: 276, endPoint x: 446, endPoint y: 241, distance: 282.7
click at [726, 276] on button "Apply" at bounding box center [732, 283] width 38 height 18
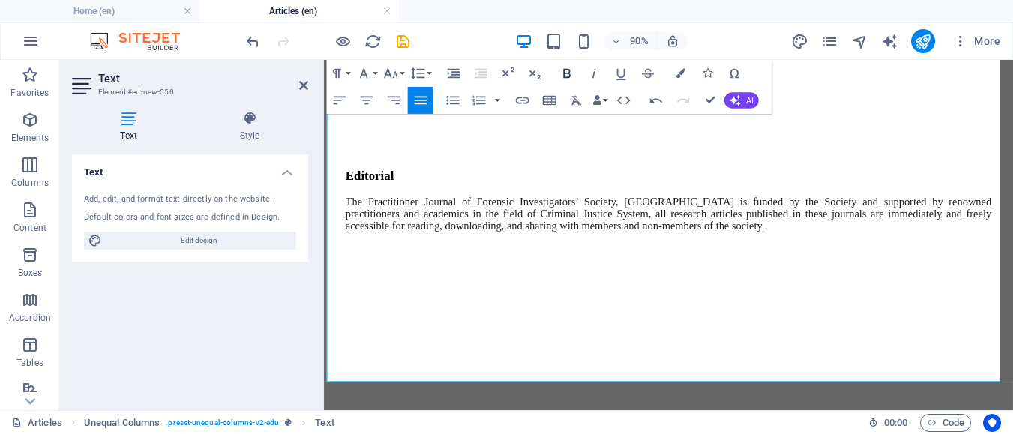
click at [568, 80] on icon "button" at bounding box center [567, 73] width 17 height 17
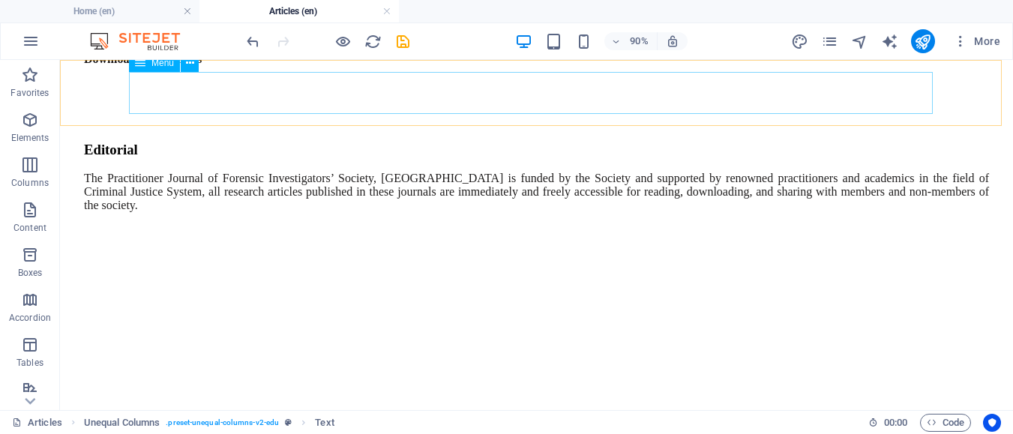
scroll to position [8556, 0]
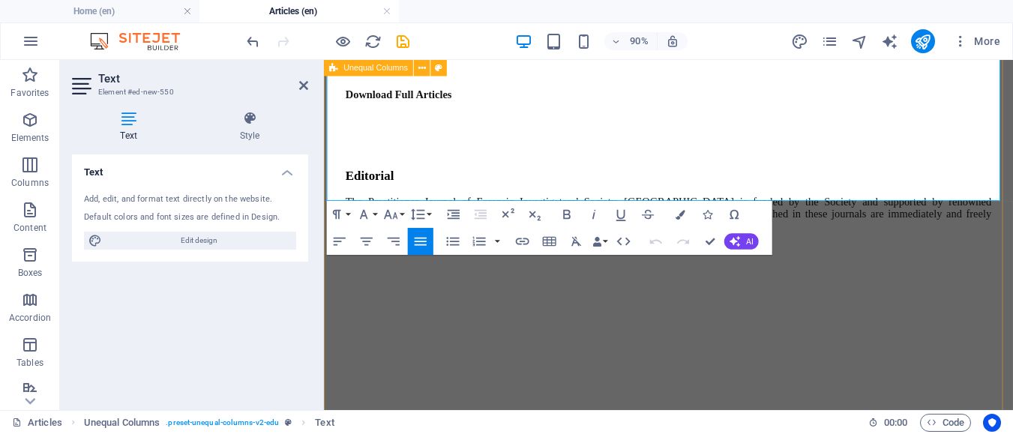
scroll to position [9391, 0]
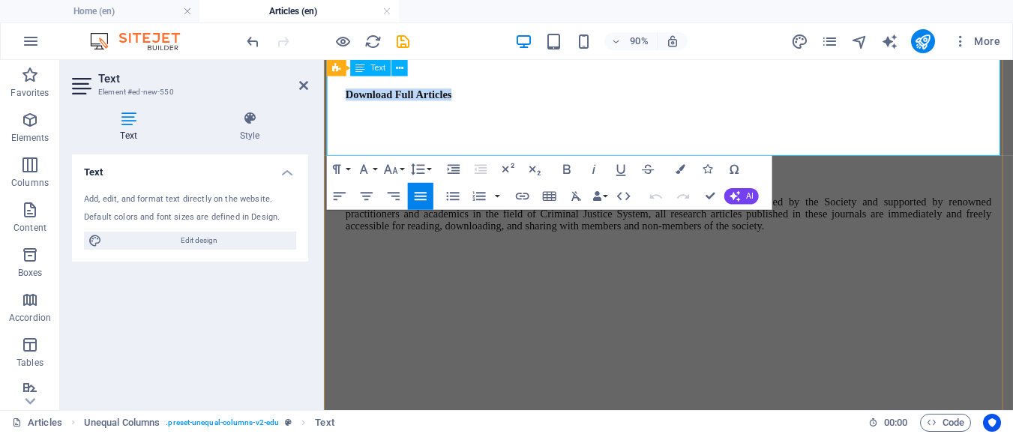
drag, startPoint x: 541, startPoint y: 140, endPoint x: 326, endPoint y: 131, distance: 214.7
click at [348, 105] on p "Download Full Articles" at bounding box center [707, 99] width 718 height 14
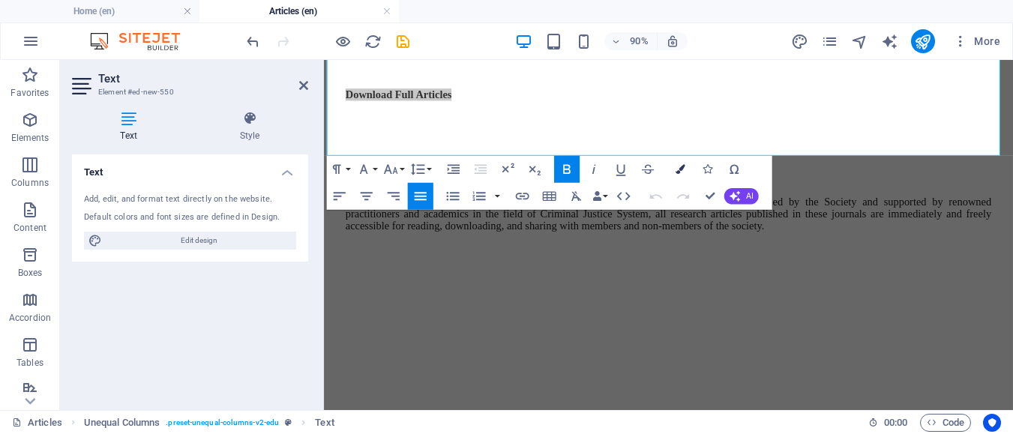
click at [677, 169] on icon "button" at bounding box center [681, 169] width 10 height 10
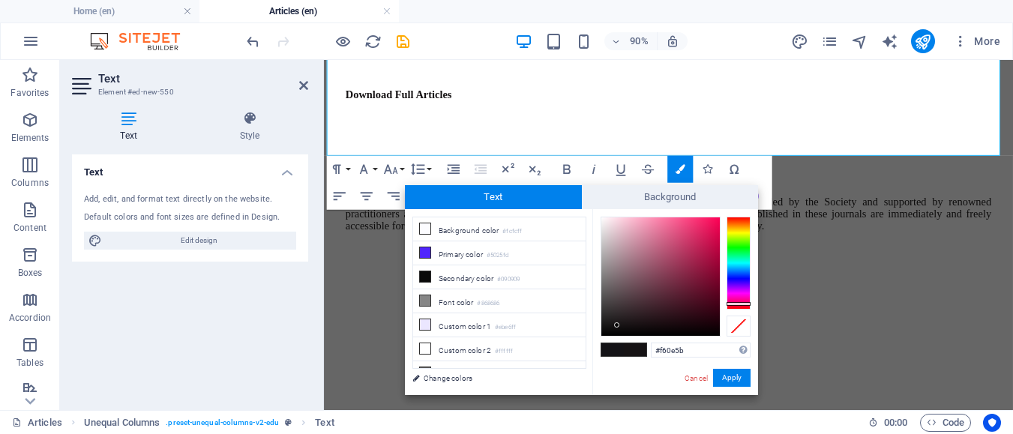
click at [713, 221] on div at bounding box center [661, 277] width 119 height 119
click at [739, 218] on div at bounding box center [739, 263] width 24 height 93
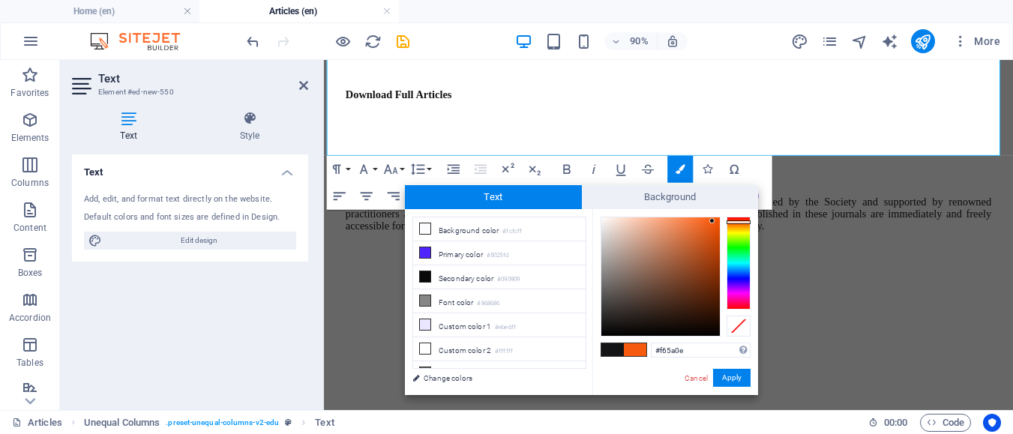
type input "#f6430e"
drag, startPoint x: 740, startPoint y: 218, endPoint x: 747, endPoint y: 221, distance: 7.8
click at [747, 221] on div at bounding box center [739, 221] width 24 height 4
drag, startPoint x: 727, startPoint y: 380, endPoint x: 447, endPoint y: 356, distance: 280.8
click at [727, 380] on button "Apply" at bounding box center [732, 378] width 38 height 18
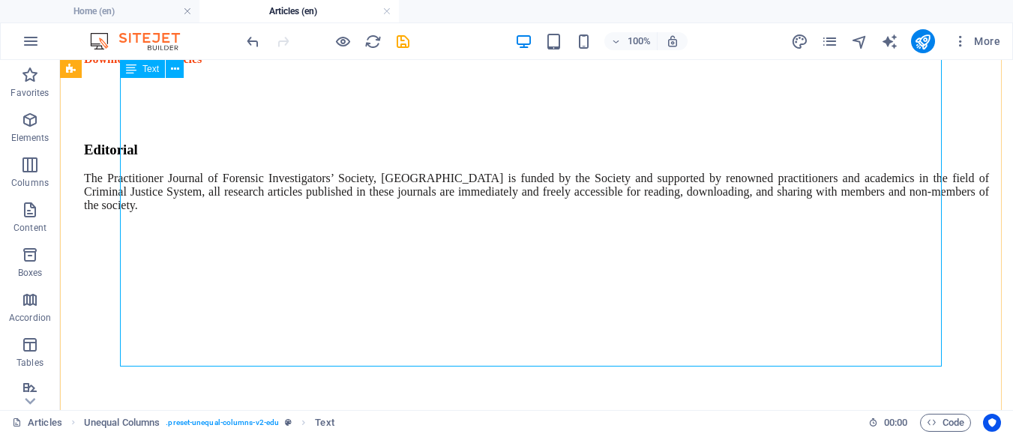
scroll to position [8582, 0]
click at [398, 37] on icon "save" at bounding box center [403, 41] width 17 height 17
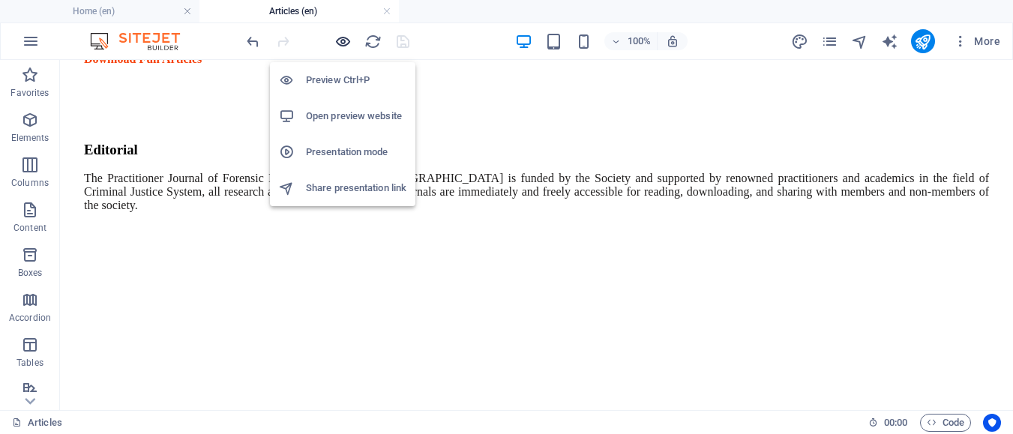
click at [341, 41] on icon "button" at bounding box center [343, 41] width 17 height 17
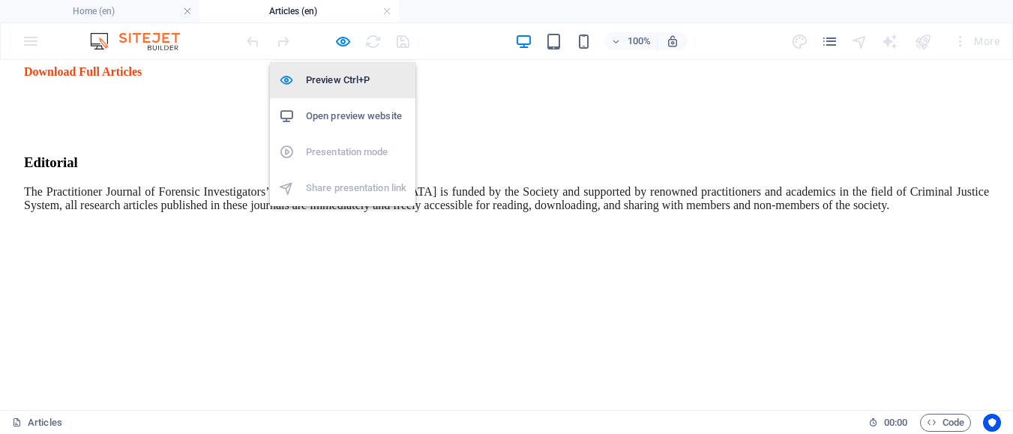
click at [322, 87] on h6 "Preview Ctrl+P" at bounding box center [356, 80] width 101 height 18
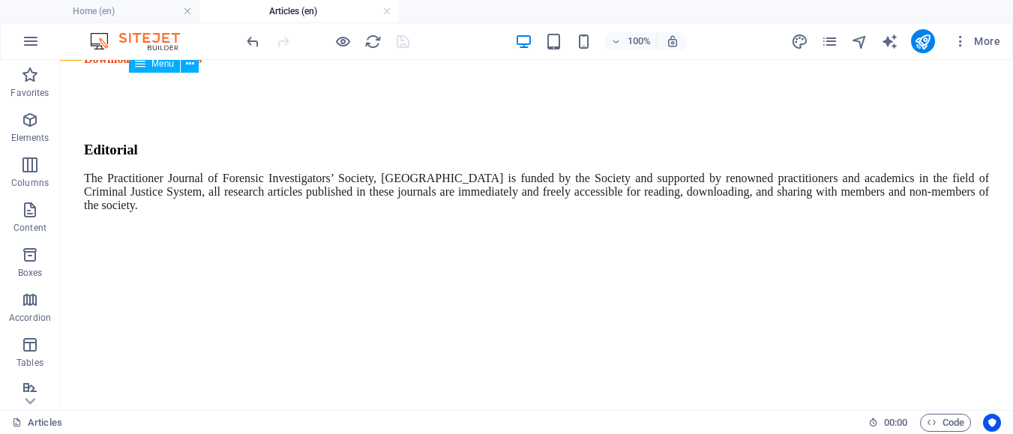
scroll to position [7982, 0]
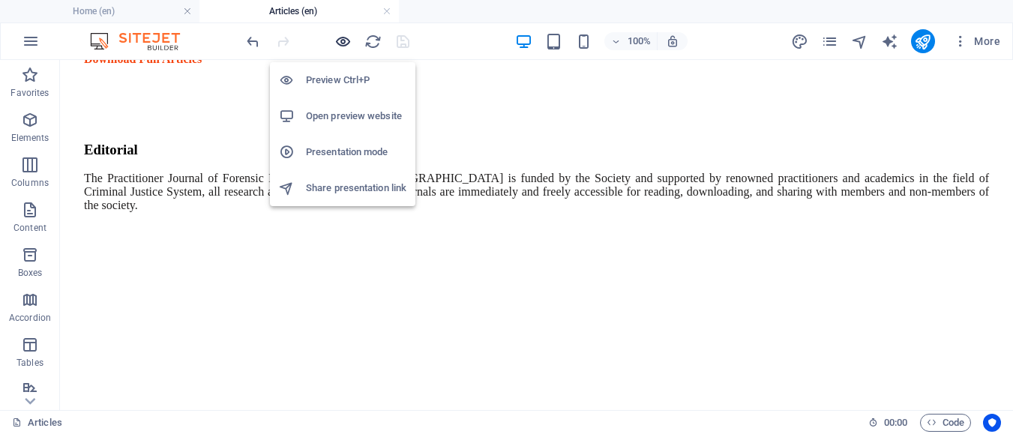
click at [341, 43] on icon "button" at bounding box center [343, 41] width 17 height 17
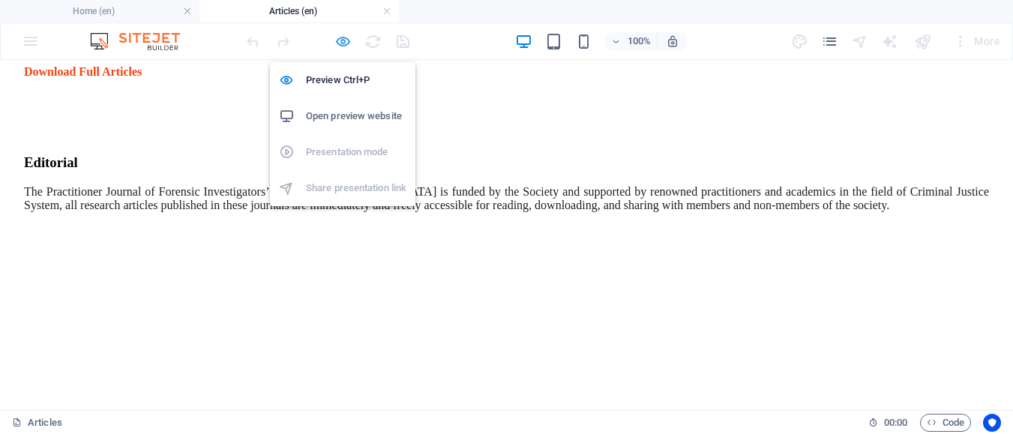
scroll to position [7958, 0]
click at [343, 41] on icon "button" at bounding box center [343, 41] width 17 height 17
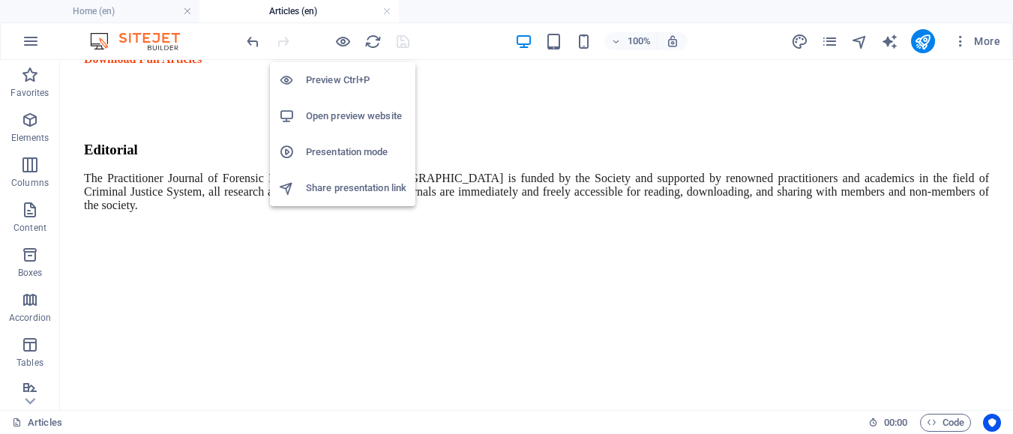
click at [338, 83] on h6 "Preview Ctrl+P" at bounding box center [356, 80] width 101 height 18
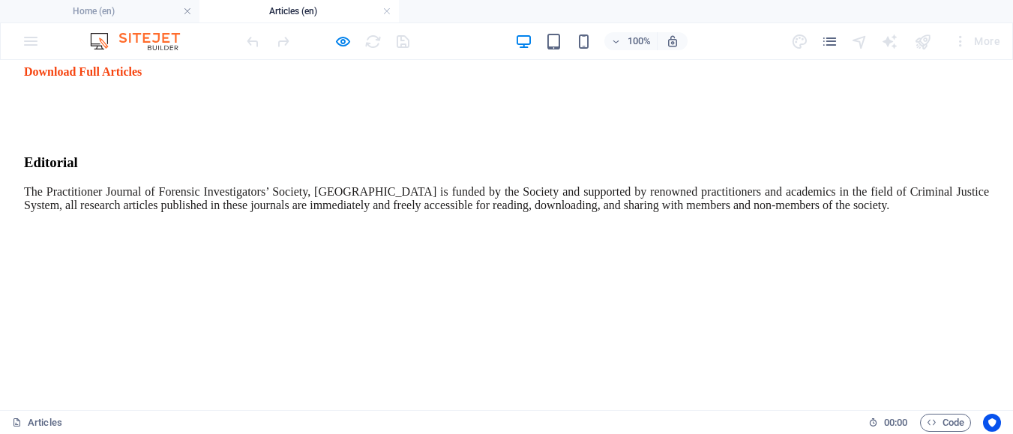
scroll to position [8258, 0]
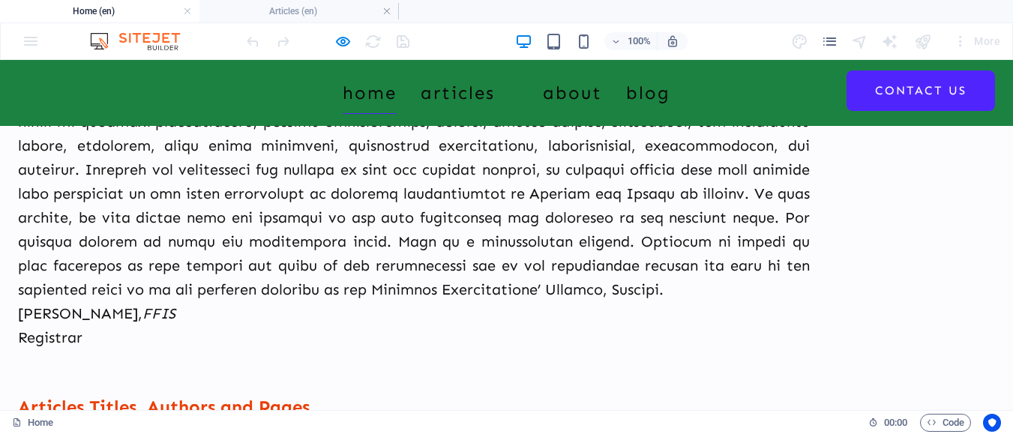
scroll to position [647, 0]
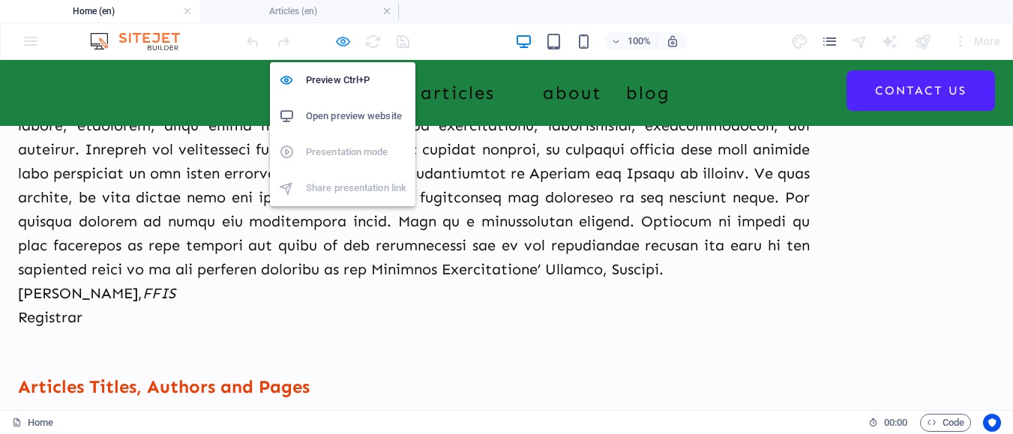
click at [338, 44] on icon "button" at bounding box center [343, 41] width 17 height 17
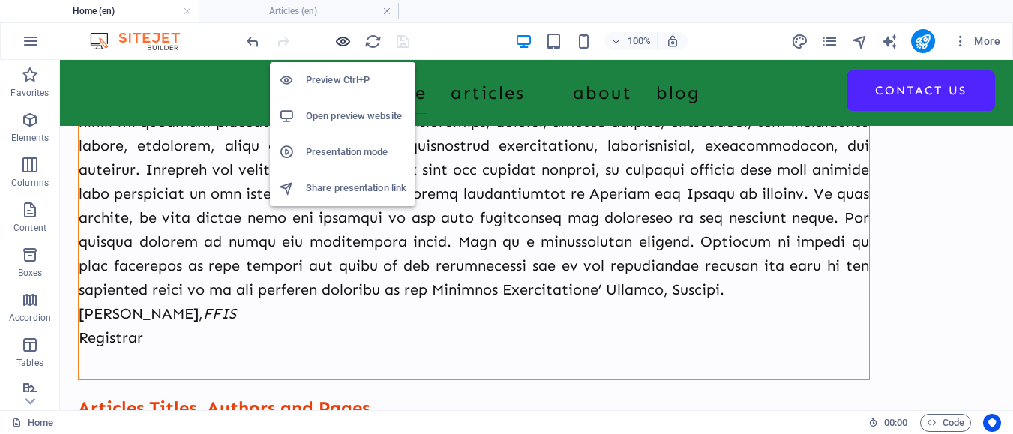
scroll to position [647, 0]
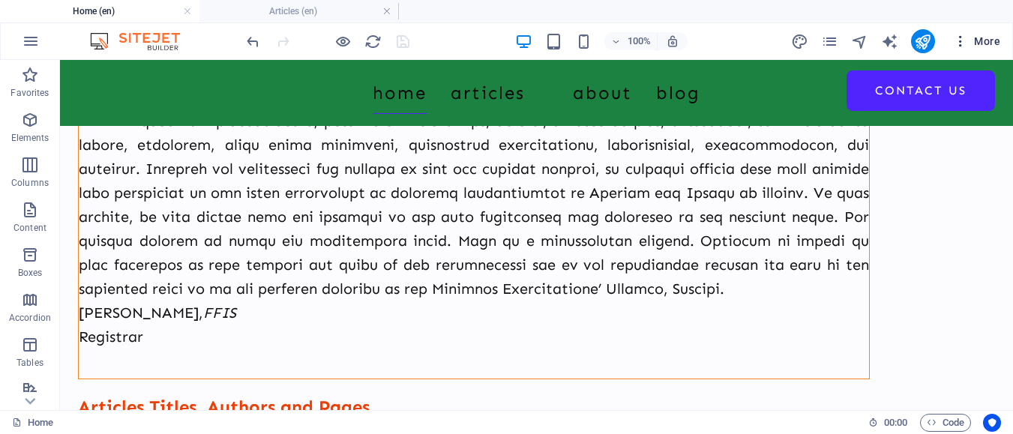
click at [967, 43] on icon "button" at bounding box center [960, 41] width 15 height 15
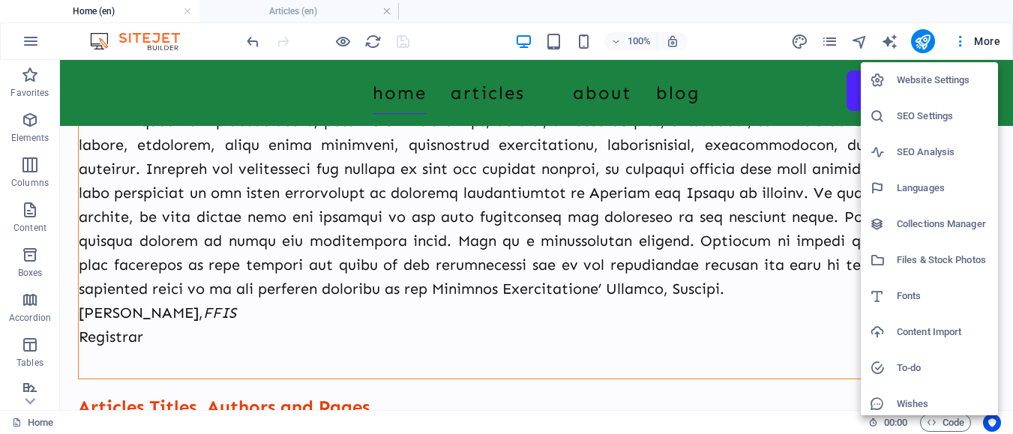
click at [926, 261] on h6 "Files & Stock Photos" at bounding box center [943, 260] width 92 height 18
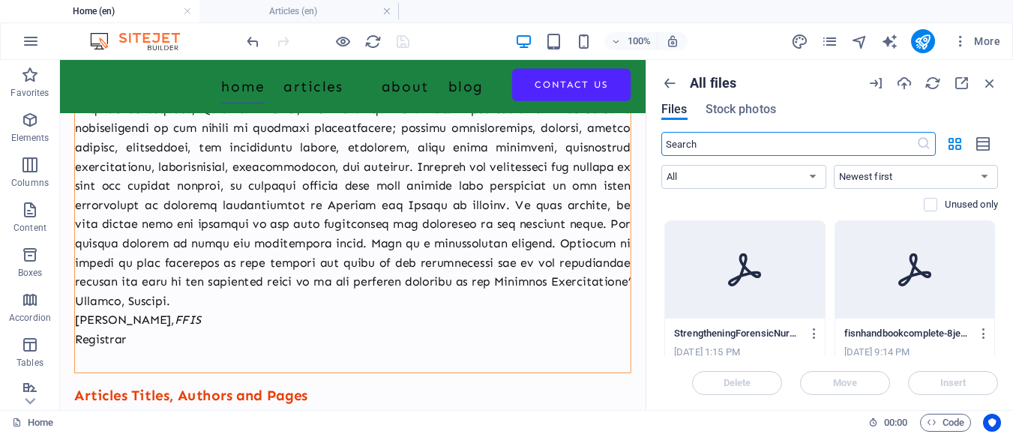
scroll to position [667, 0]
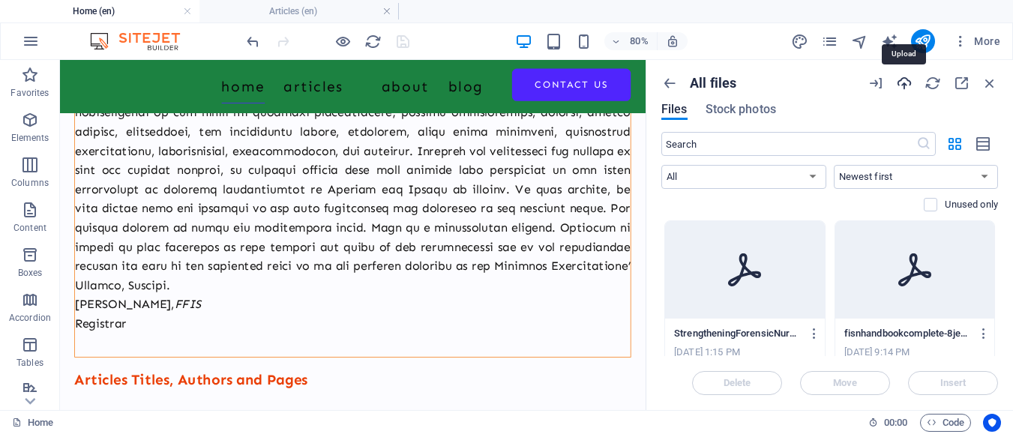
click at [905, 86] on icon "button" at bounding box center [904, 83] width 17 height 17
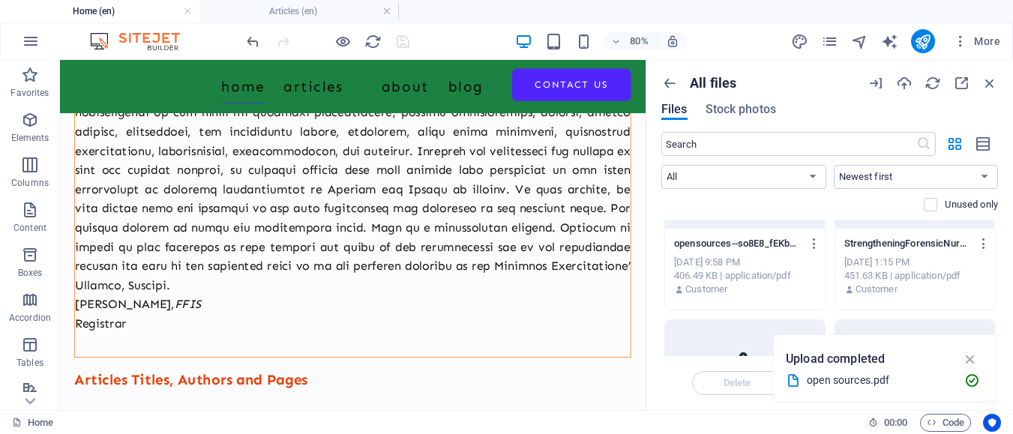
scroll to position [75, 0]
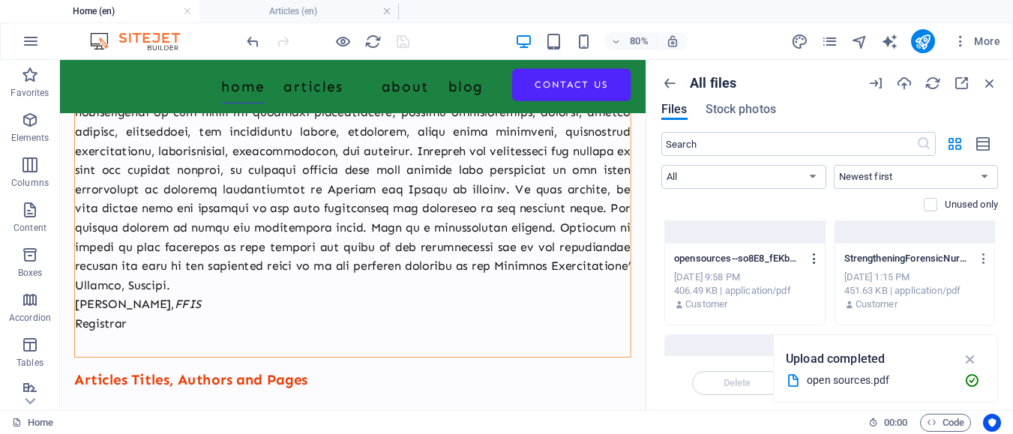
click at [812, 258] on icon "button" at bounding box center [815, 259] width 14 height 14
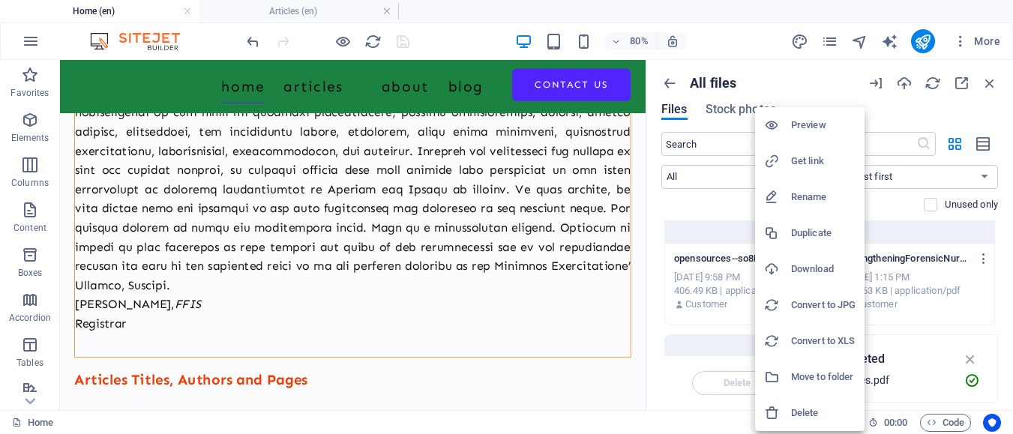
click at [812, 158] on h6 "Get link" at bounding box center [823, 161] width 65 height 18
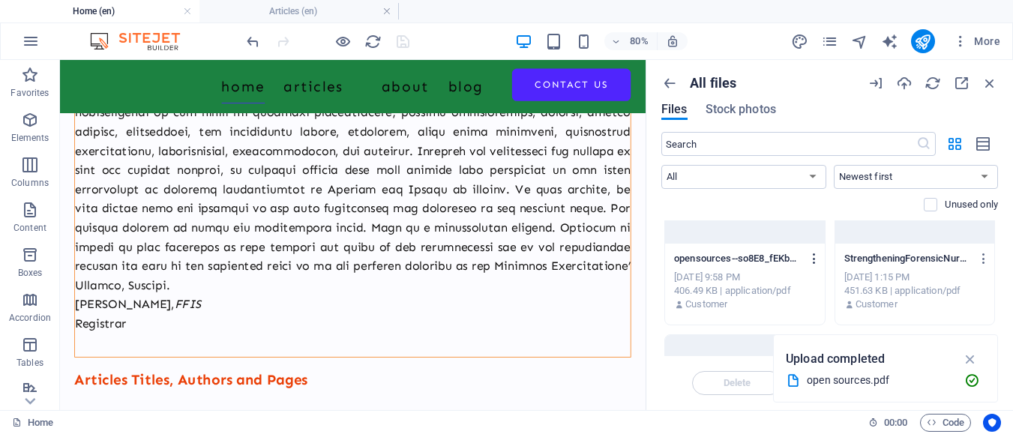
click at [809, 260] on icon "button" at bounding box center [815, 259] width 14 height 14
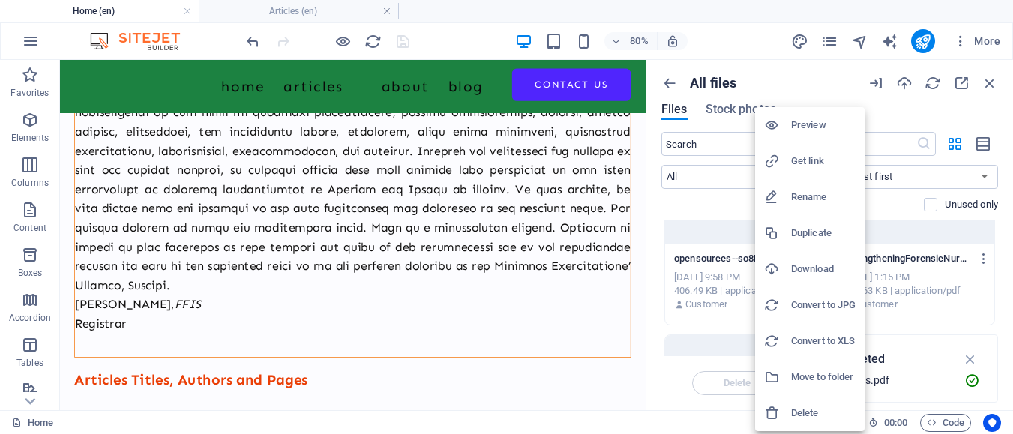
click at [800, 130] on h6 "Preview" at bounding box center [823, 125] width 65 height 18
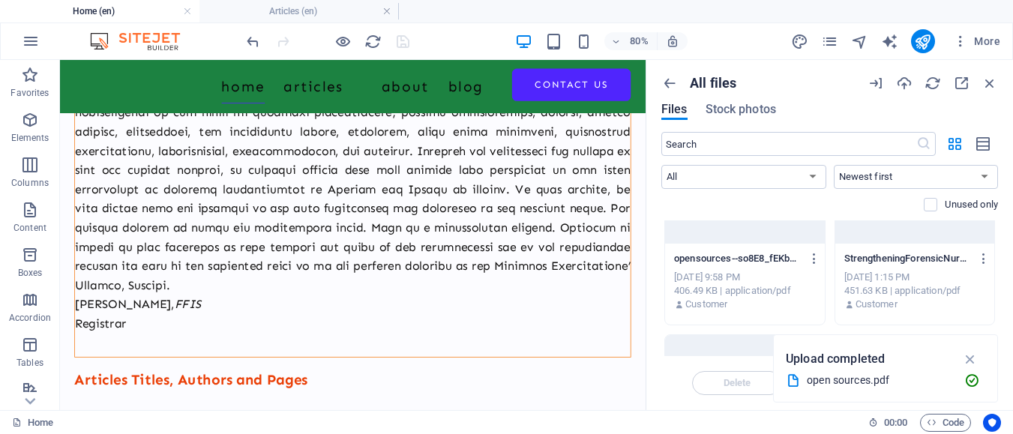
click at [332, 44] on div at bounding box center [328, 41] width 168 height 24
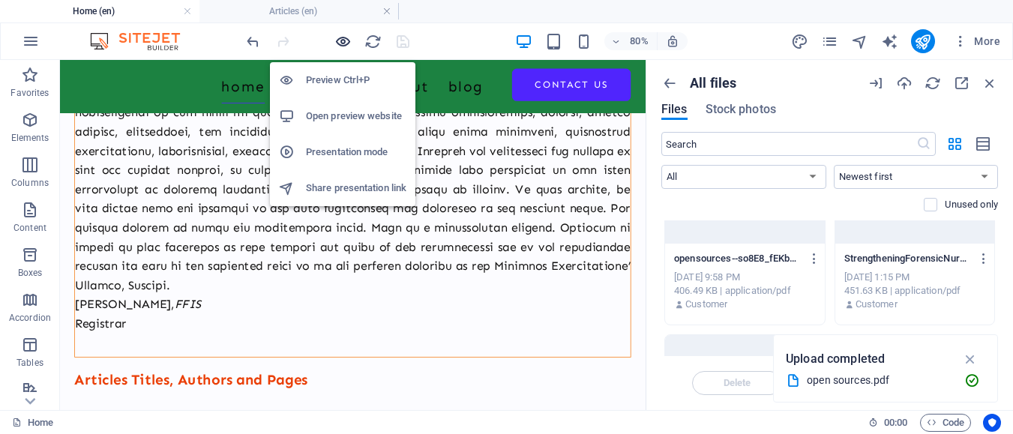
click at [345, 44] on icon "button" at bounding box center [343, 41] width 17 height 17
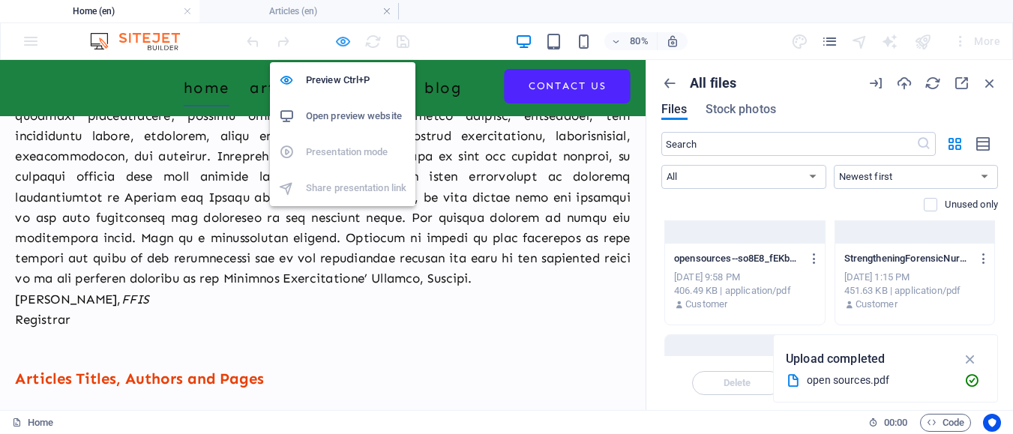
scroll to position [666, 0]
click at [343, 81] on h6 "Preview Ctrl+P" at bounding box center [356, 80] width 101 height 18
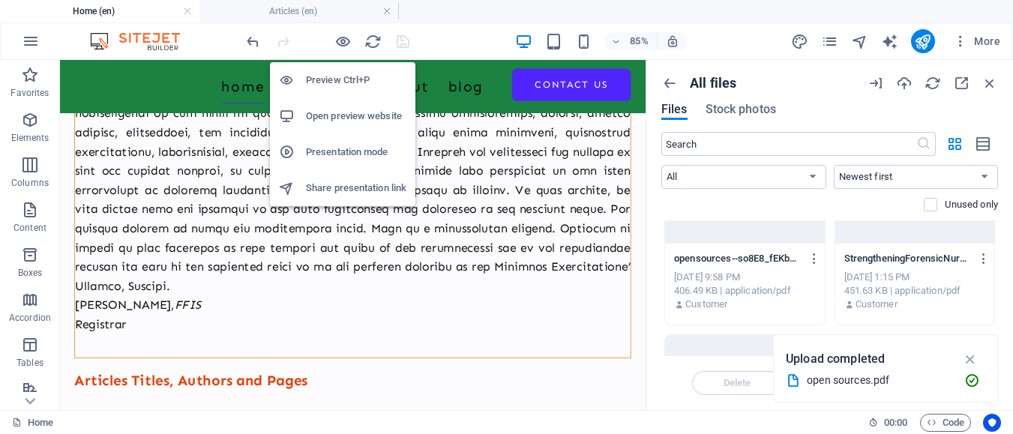
scroll to position [667, 0]
click at [342, 81] on h6 "Preview Ctrl+P" at bounding box center [356, 80] width 101 height 18
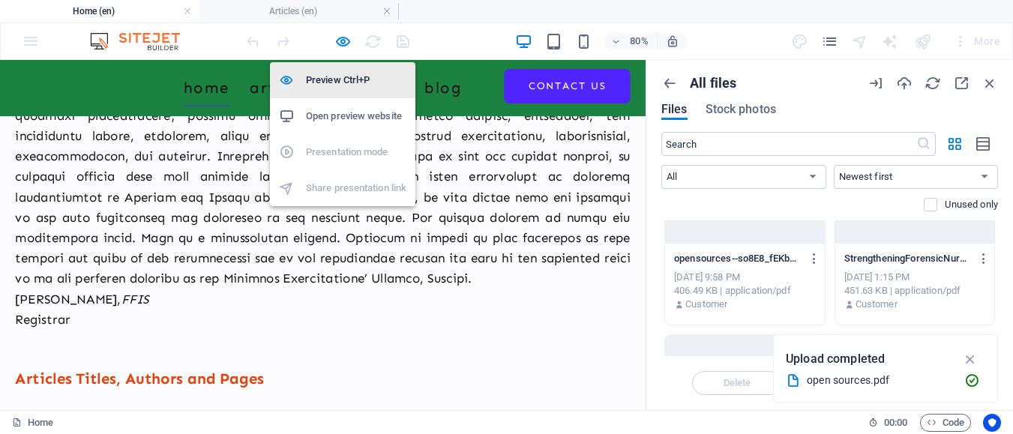
scroll to position [666, 0]
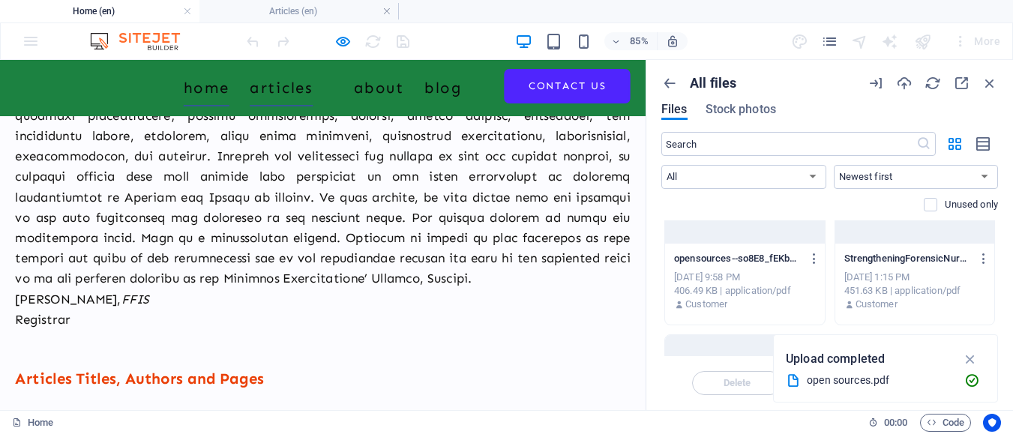
drag, startPoint x: 322, startPoint y: 96, endPoint x: 337, endPoint y: 92, distance: 15.5
click at [322, 96] on link "Articles" at bounding box center [331, 93] width 74 height 42
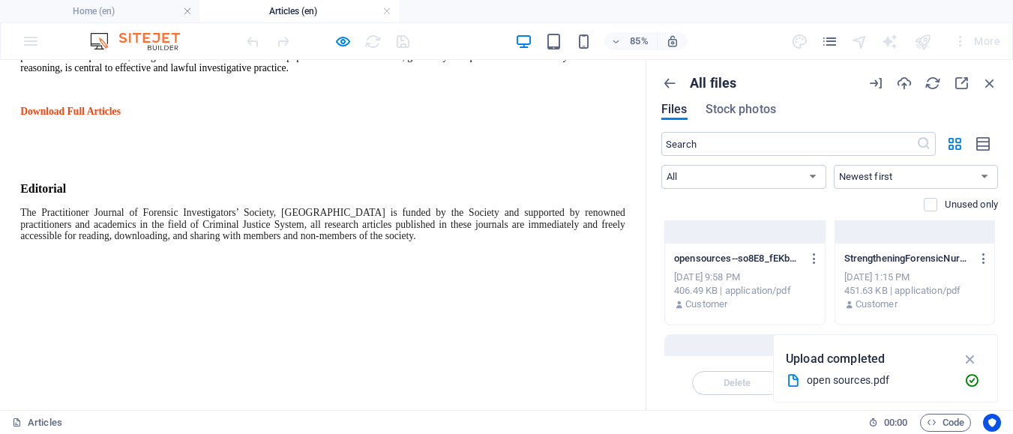
scroll to position [9299, 0]
click at [188, 128] on p "Download Full Articles" at bounding box center [380, 121] width 712 height 14
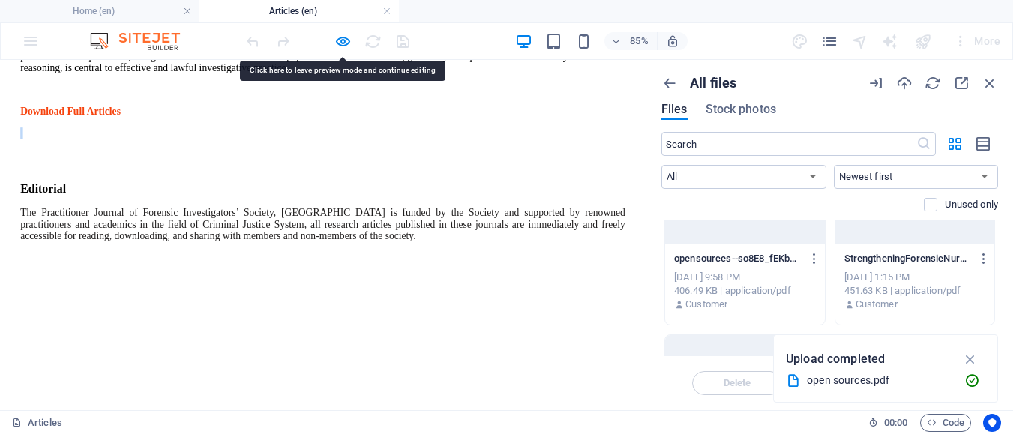
click at [142, 127] on span "Download Full Articles" at bounding box center [83, 120] width 118 height 13
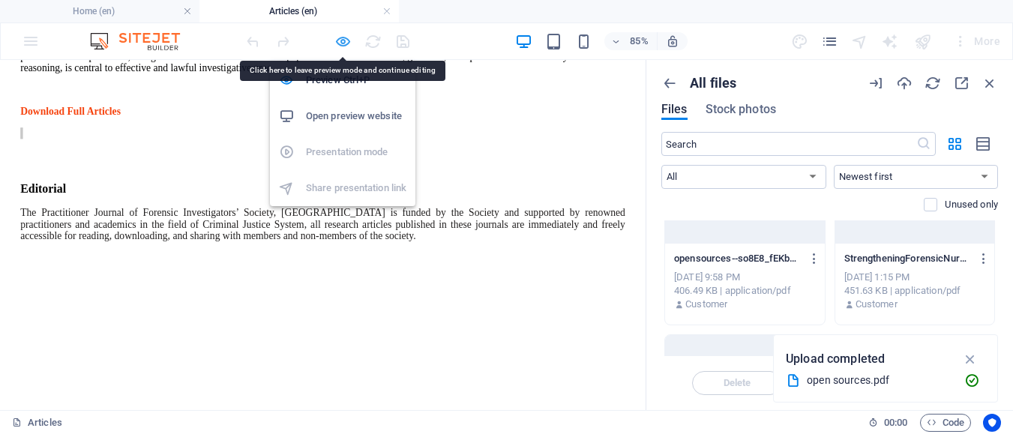
click at [337, 38] on icon "button" at bounding box center [343, 41] width 17 height 17
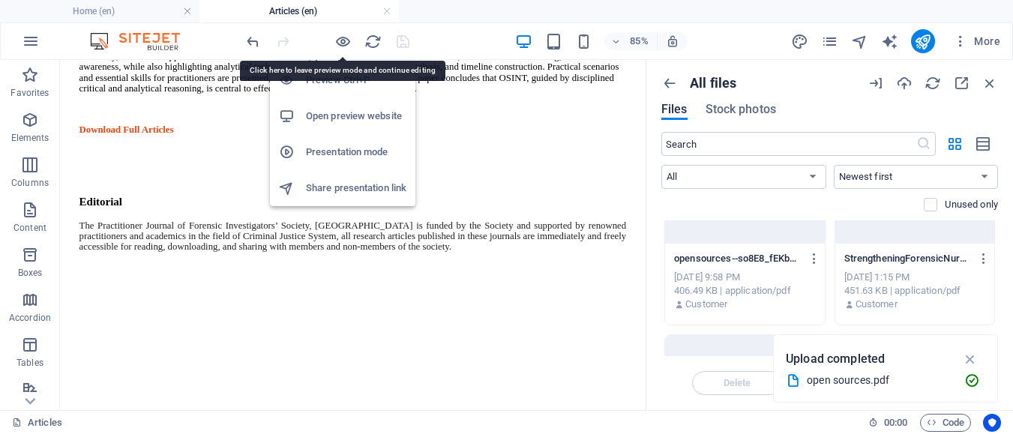
scroll to position [9308, 0]
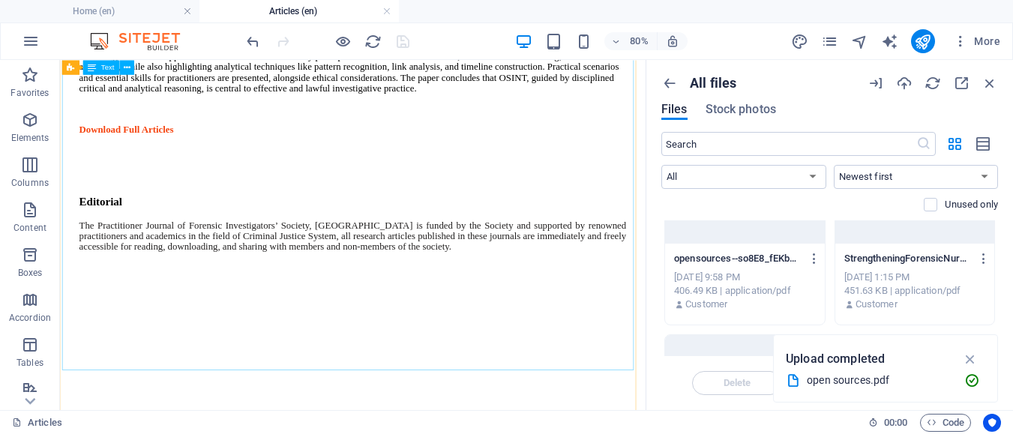
click at [242, 179] on div "Pious Enwereonu, FFIS Detective, Writer, Life Coach, Researcher, author of Inte…" at bounding box center [426, 17] width 684 height 323
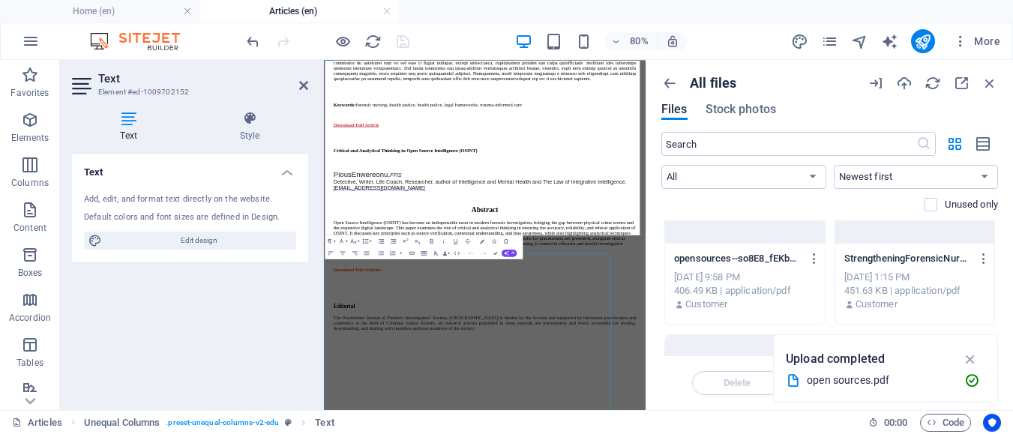
scroll to position [8729, 0]
drag, startPoint x: 551, startPoint y: 458, endPoint x: 318, endPoint y: 467, distance: 232.7
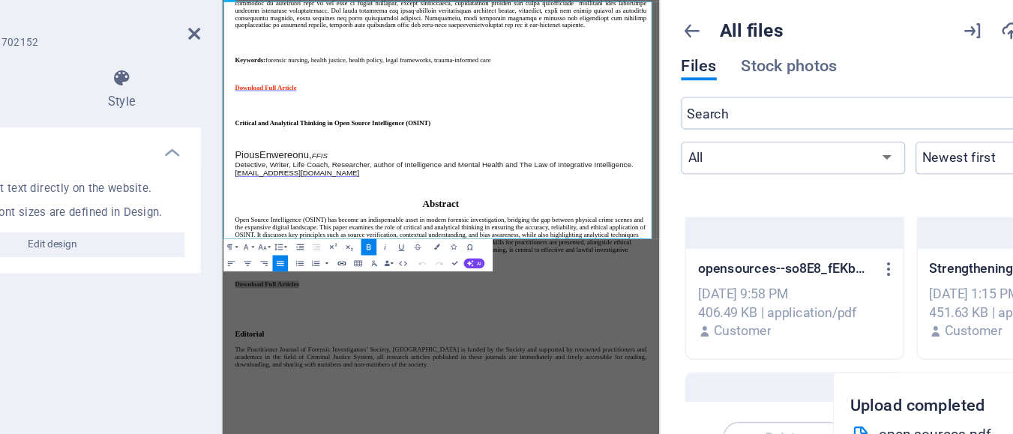
click at [410, 254] on icon "button" at bounding box center [413, 255] width 8 height 8
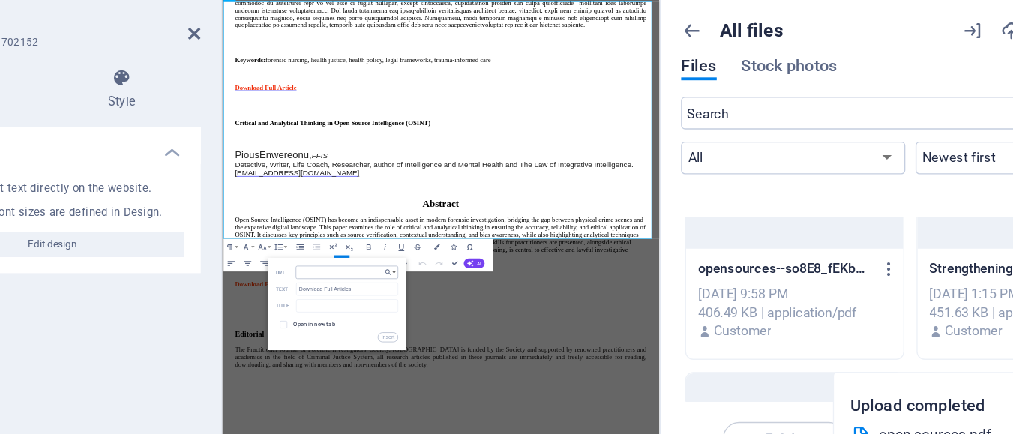
click at [415, 258] on input "URL" at bounding box center [416, 262] width 76 height 10
type input "https://cdn1.site-media.eu/images/document/19675903/opensources--so8E8_fEKbS2aS…"
click at [391, 284] on input "text" at bounding box center [416, 286] width 75 height 10
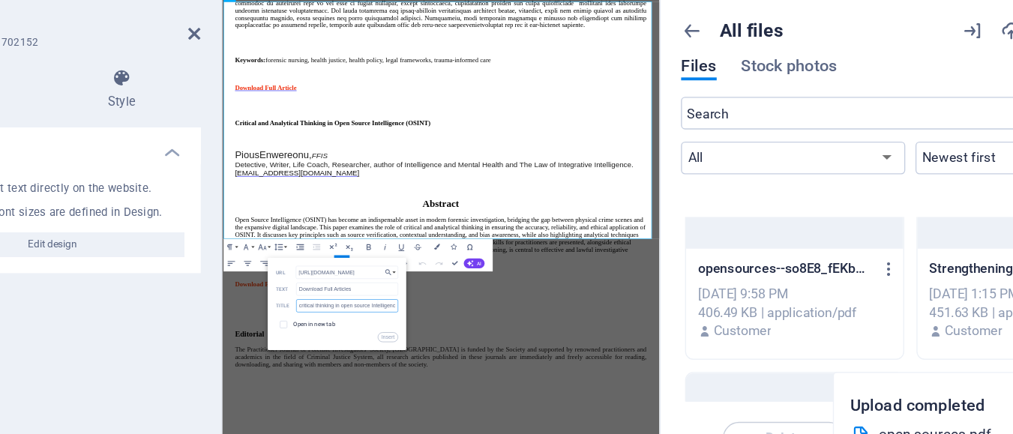
type input "critical thinking in open source Intelligence"
click at [446, 308] on button "Insert" at bounding box center [446, 309] width 15 height 8
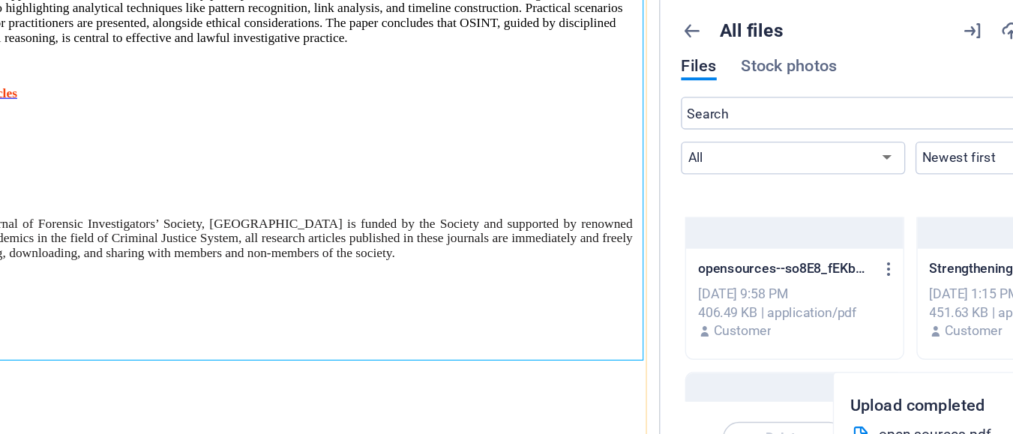
scroll to position [9255, 0]
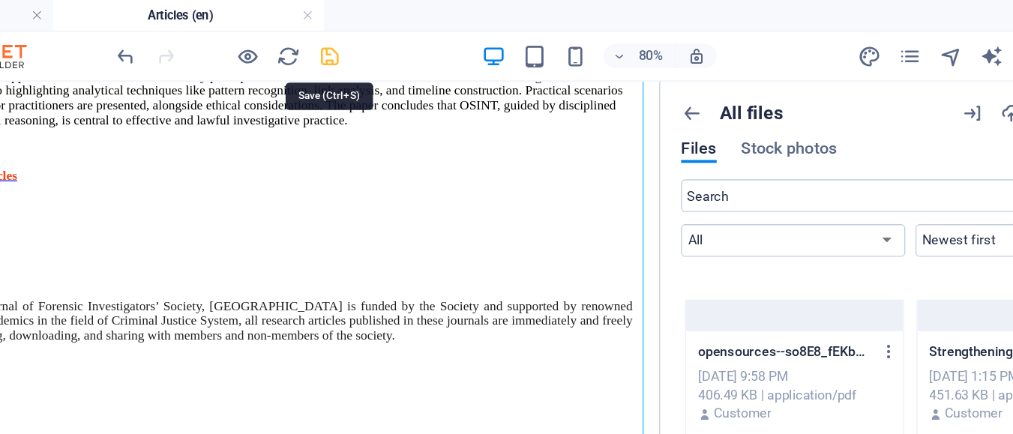
click at [404, 39] on icon "save" at bounding box center [403, 41] width 17 height 17
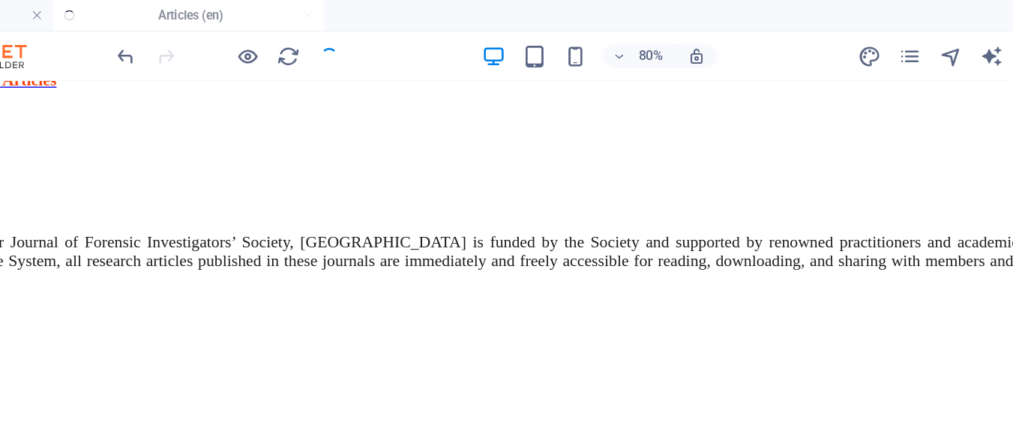
scroll to position [8519, 0]
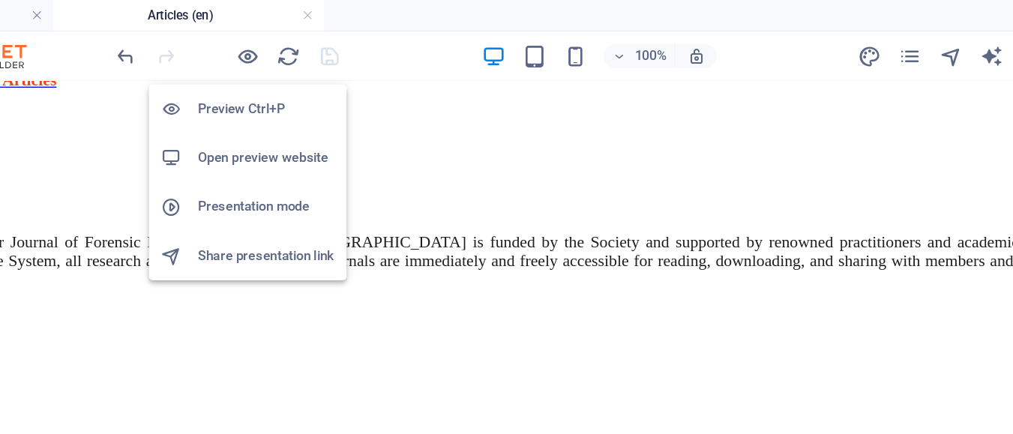
click at [328, 83] on h6 "Preview Ctrl+P" at bounding box center [356, 80] width 101 height 18
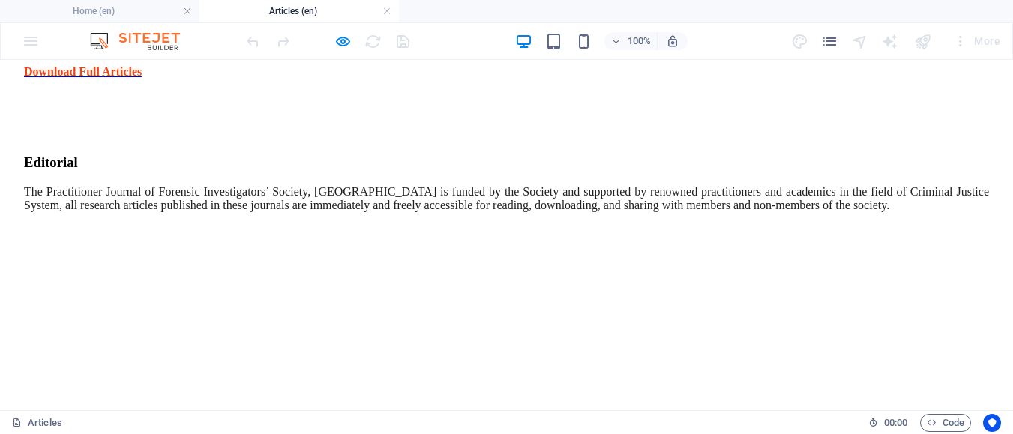
scroll to position [8530, 0]
click at [142, 78] on span "Download Full Articles" at bounding box center [83, 71] width 118 height 13
drag, startPoint x: 92, startPoint y: 263, endPoint x: 364, endPoint y: 324, distance: 279.0
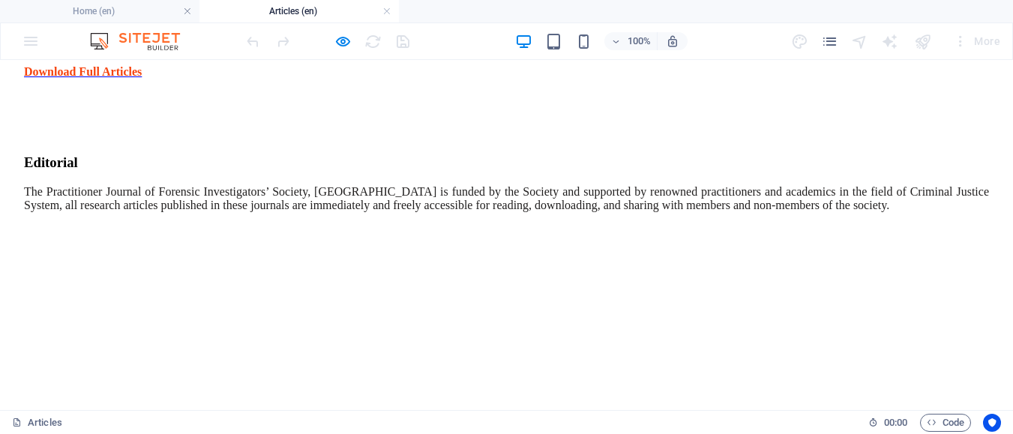
copy div "Critical and Analytical Thinking in Open Source Intelligence (OSINT) Pious Enwe…"
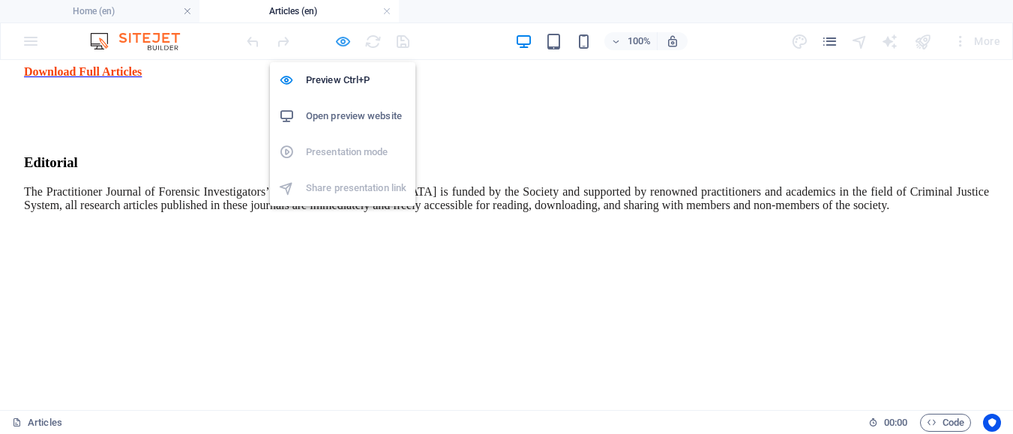
click at [336, 47] on icon "button" at bounding box center [343, 41] width 17 height 17
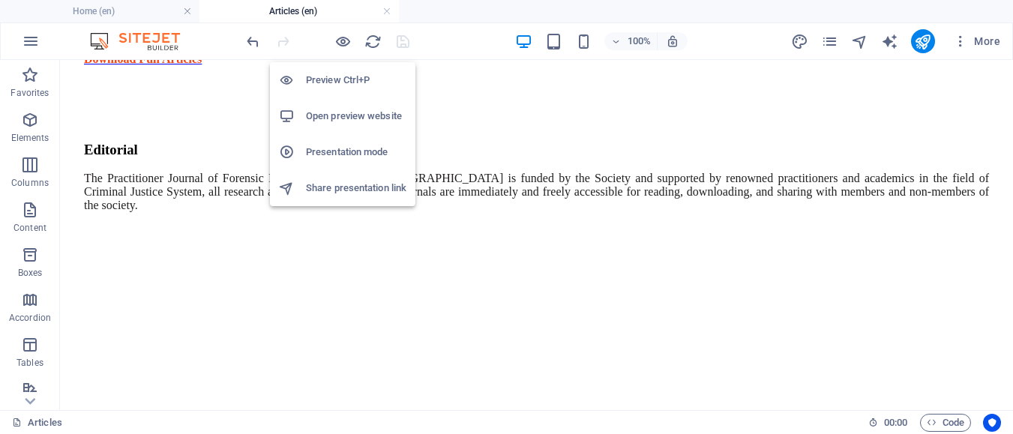
click at [323, 83] on h6 "Preview Ctrl+P" at bounding box center [356, 80] width 101 height 18
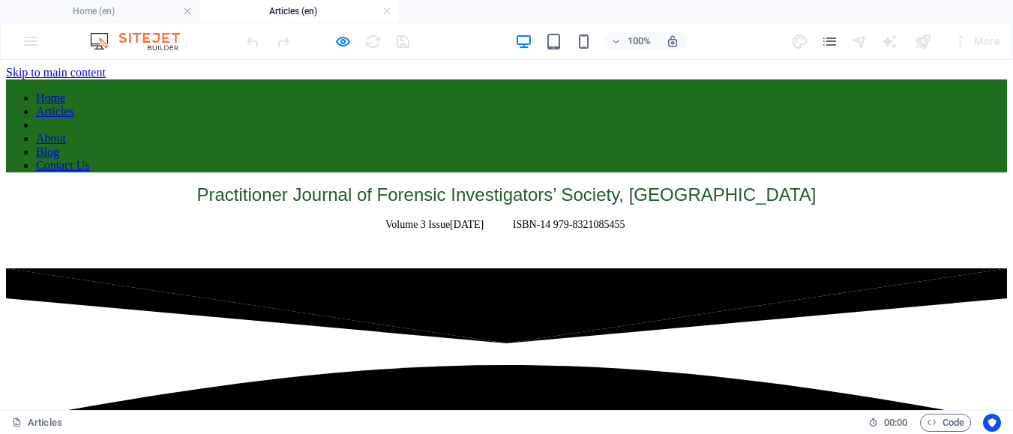
scroll to position [666, 0]
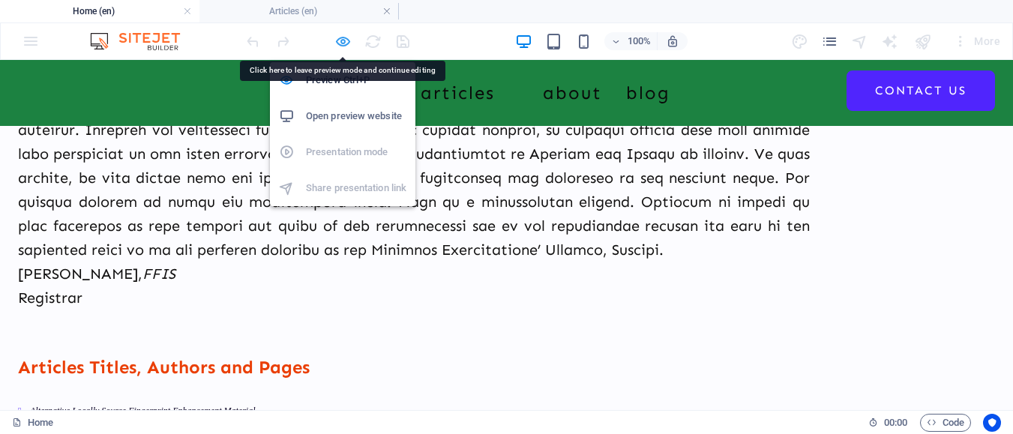
click at [344, 38] on icon "button" at bounding box center [343, 41] width 17 height 17
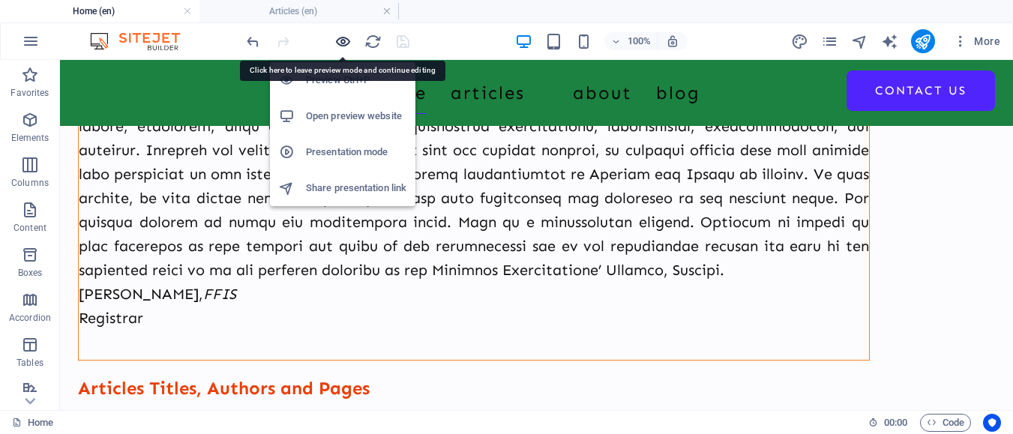
scroll to position [667, 0]
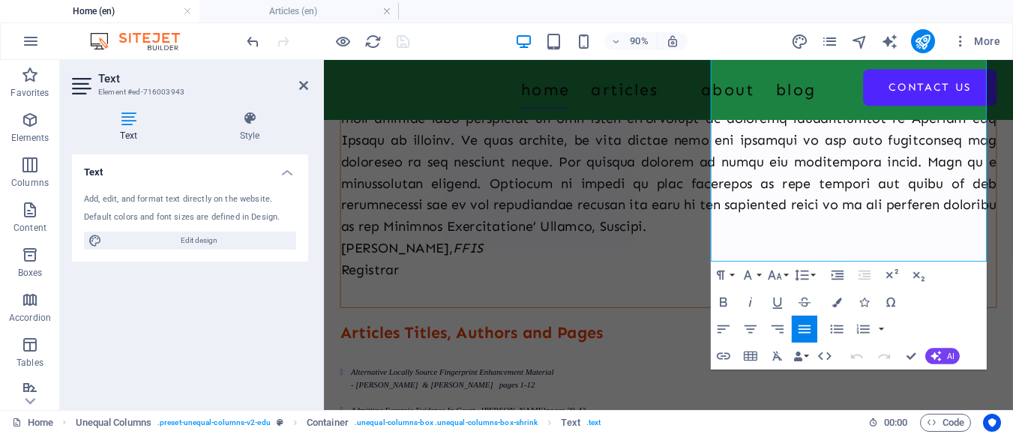
scroll to position [766, 0]
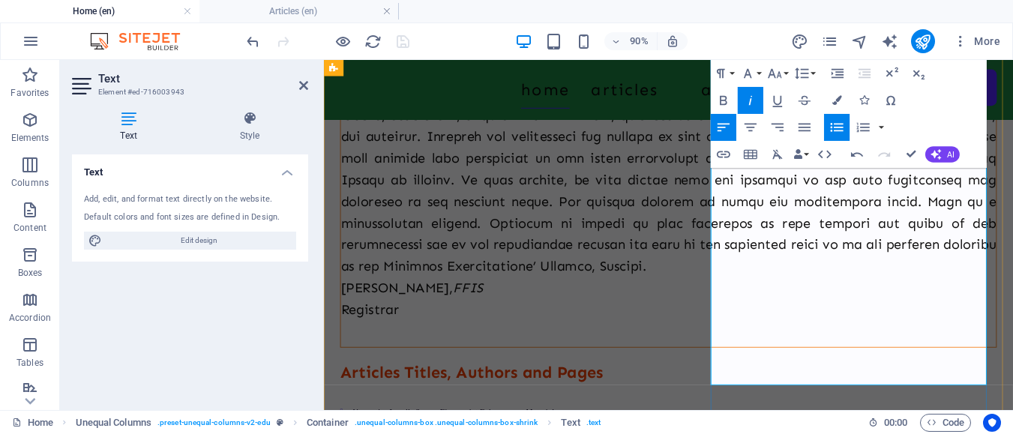
drag, startPoint x: 840, startPoint y: 336, endPoint x: 799, endPoint y: 298, distance: 56.3
click at [771, 75] on icon "button" at bounding box center [775, 74] width 14 height 10
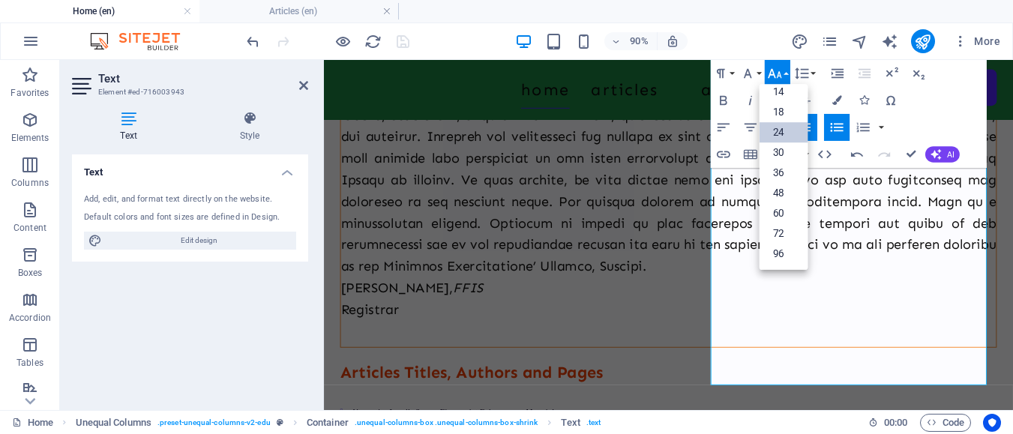
scroll to position [121, 0]
click at [774, 108] on link "18" at bounding box center [783, 113] width 49 height 20
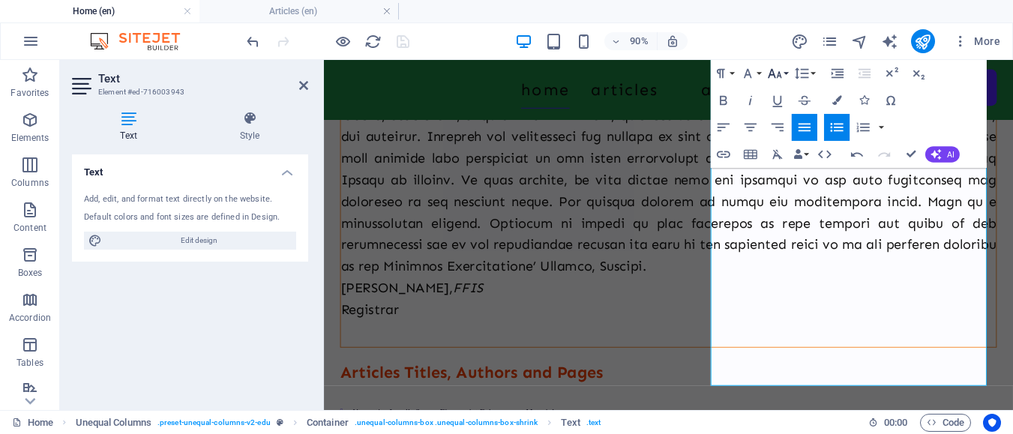
click at [782, 79] on icon "button" at bounding box center [775, 73] width 17 height 17
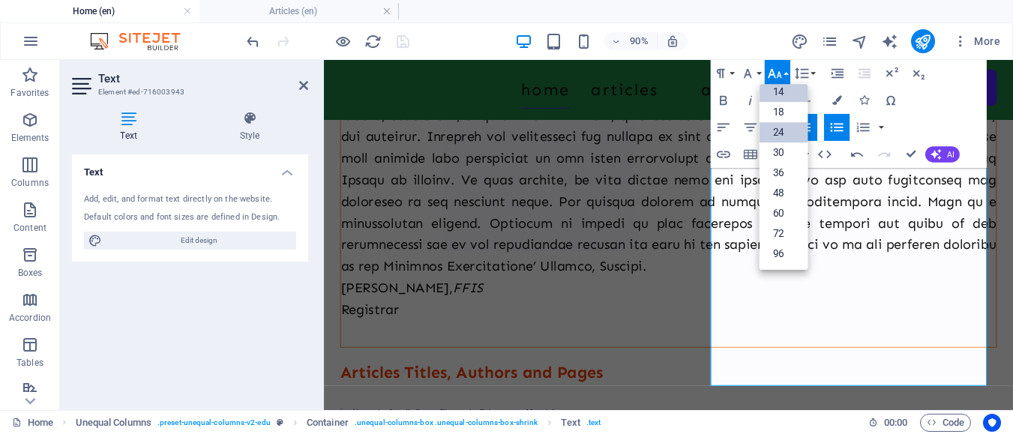
click at [787, 96] on link "14" at bounding box center [783, 93] width 49 height 20
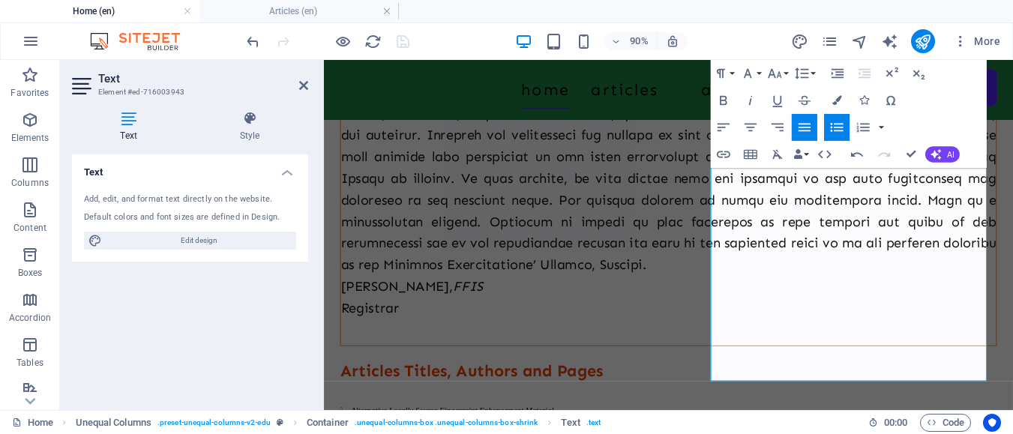
scroll to position [699, 0]
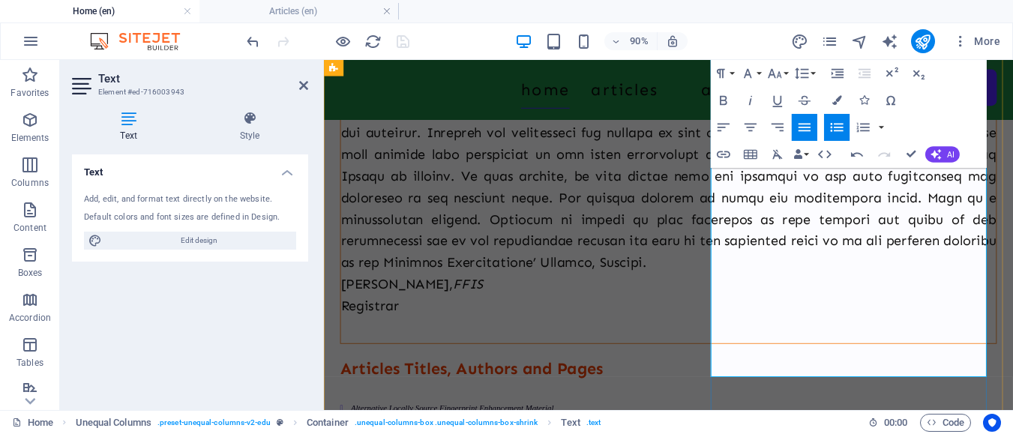
click at [786, 73] on button "Font Size" at bounding box center [778, 73] width 26 height 27
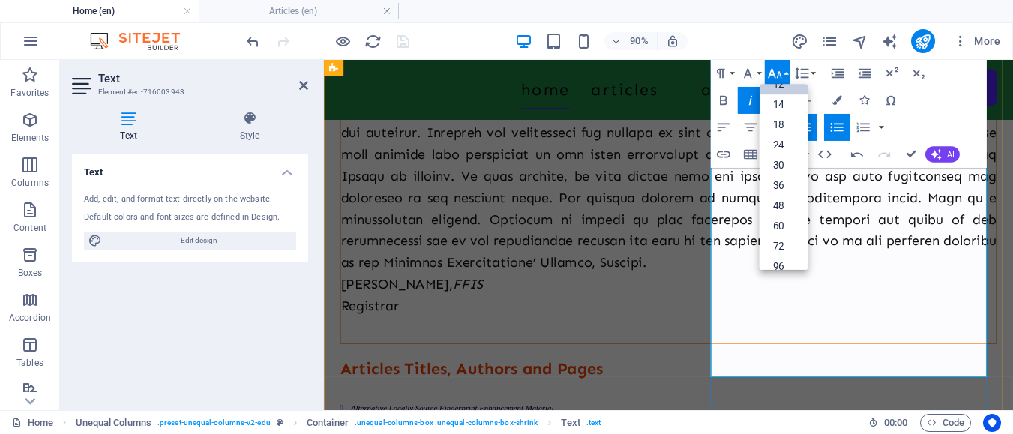
drag, startPoint x: 840, startPoint y: 346, endPoint x: 770, endPoint y: 299, distance: 84.9
click at [755, 76] on icon "button" at bounding box center [748, 73] width 17 height 17
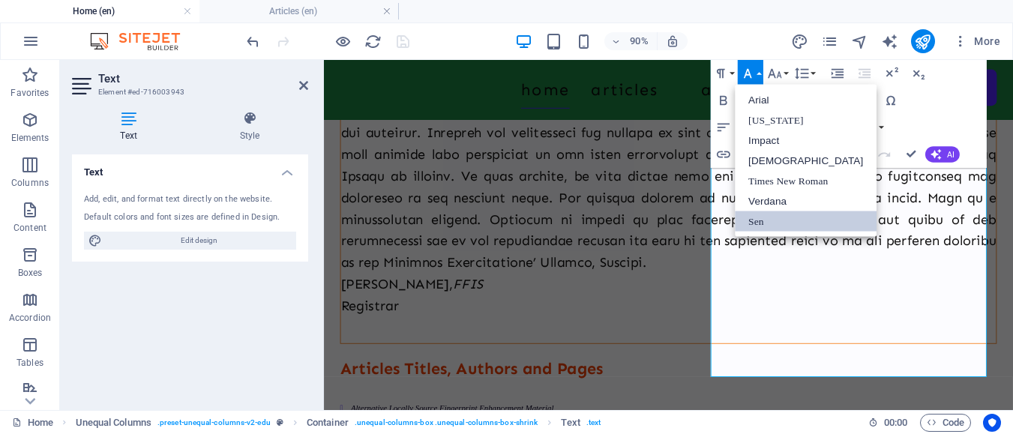
scroll to position [0, 0]
click at [794, 177] on link "Times New Roman" at bounding box center [806, 181] width 142 height 20
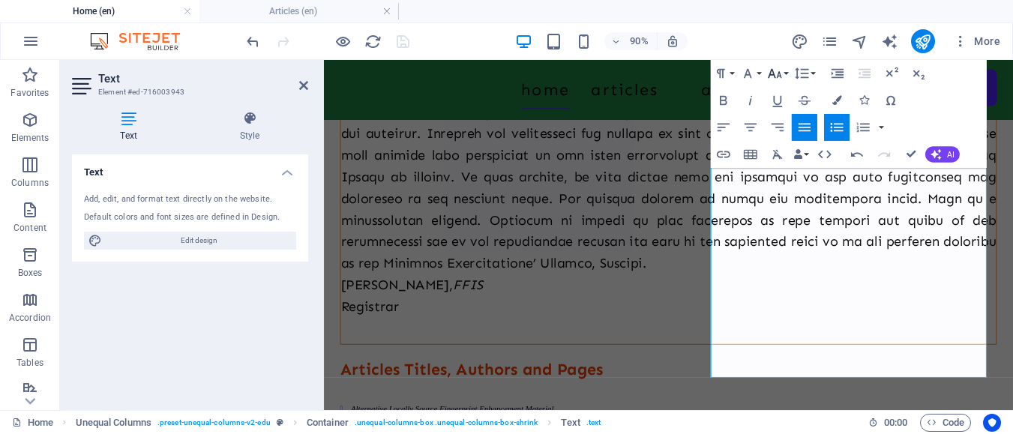
click at [781, 72] on icon "button" at bounding box center [775, 73] width 17 height 17
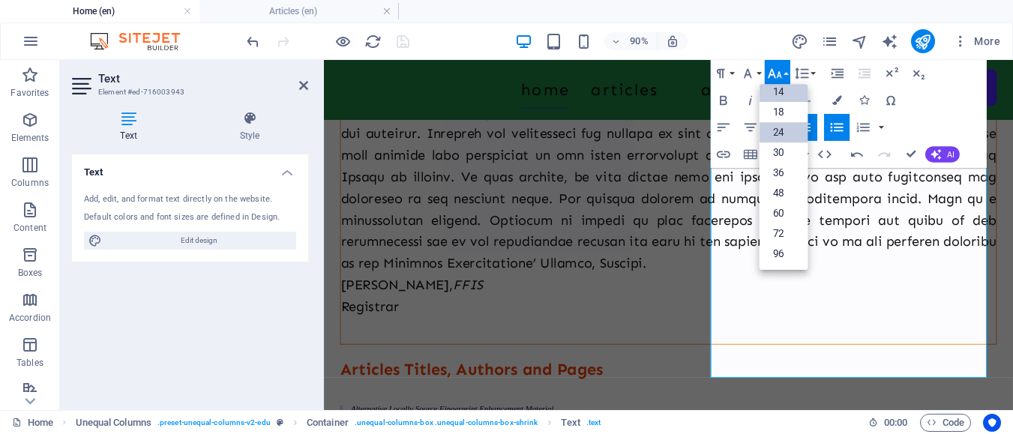
scroll to position [46, 0]
click at [791, 136] on link "12" at bounding box center [783, 140] width 49 height 20
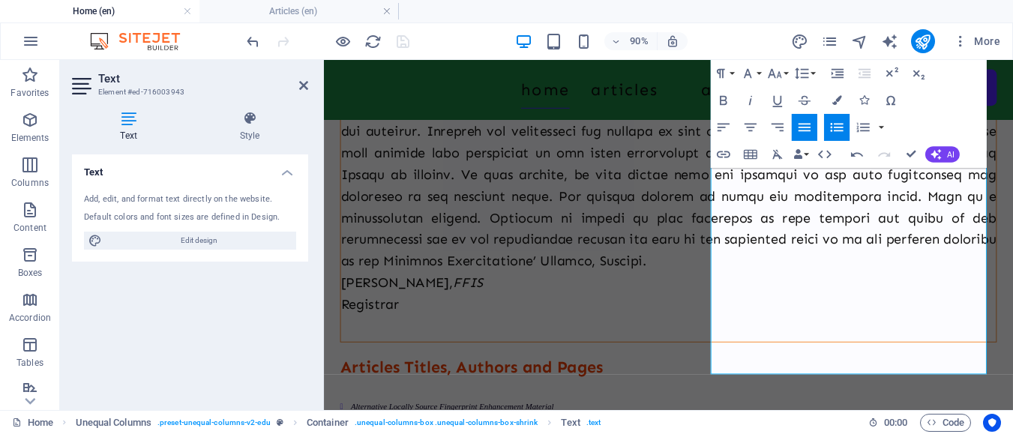
scroll to position [701, 0]
click at [782, 74] on icon "button" at bounding box center [775, 73] width 17 height 17
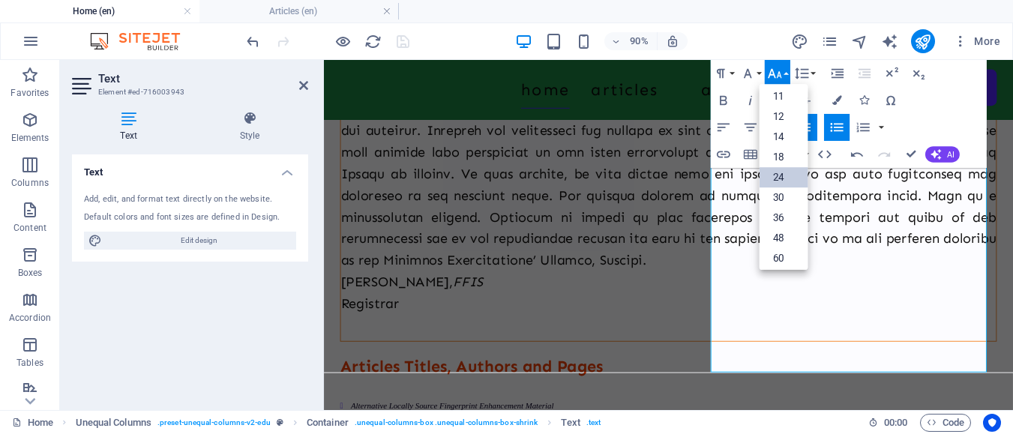
scroll to position [46, 0]
click at [789, 135] on link "12" at bounding box center [783, 140] width 49 height 20
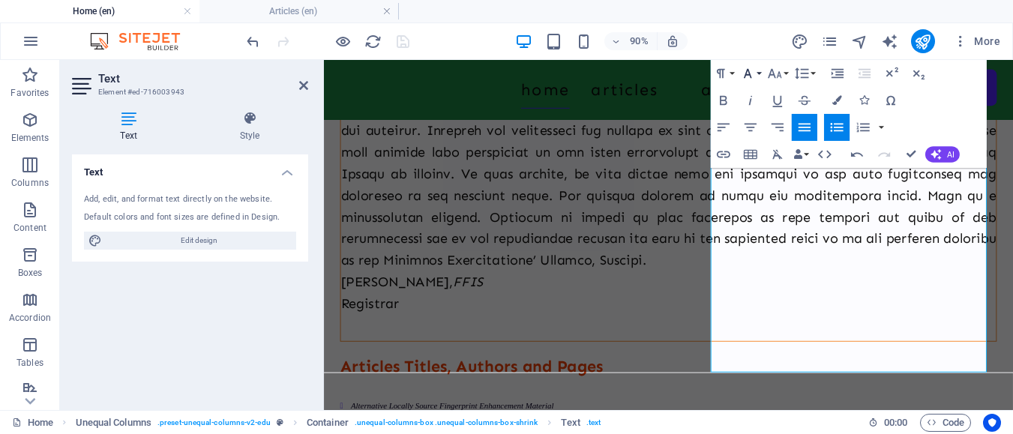
click at [752, 74] on icon "button" at bounding box center [748, 73] width 17 height 17
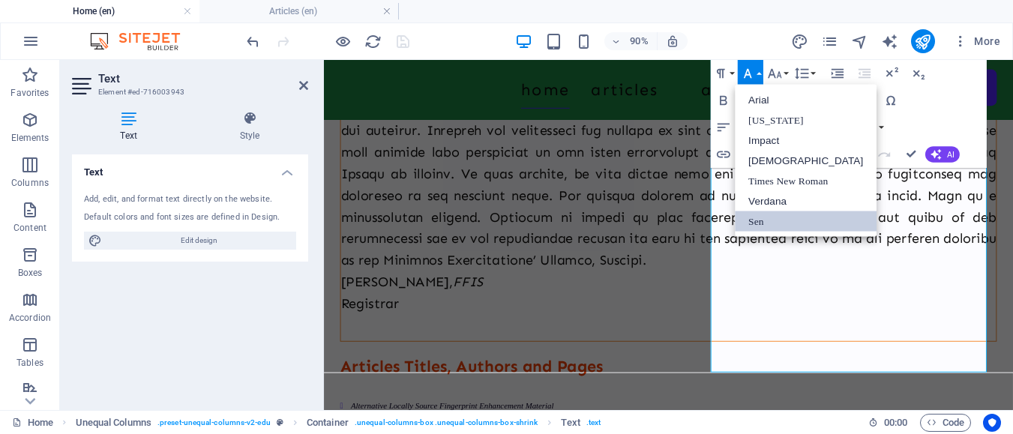
scroll to position [0, 0]
click at [790, 181] on link "Times New Roman" at bounding box center [806, 181] width 142 height 20
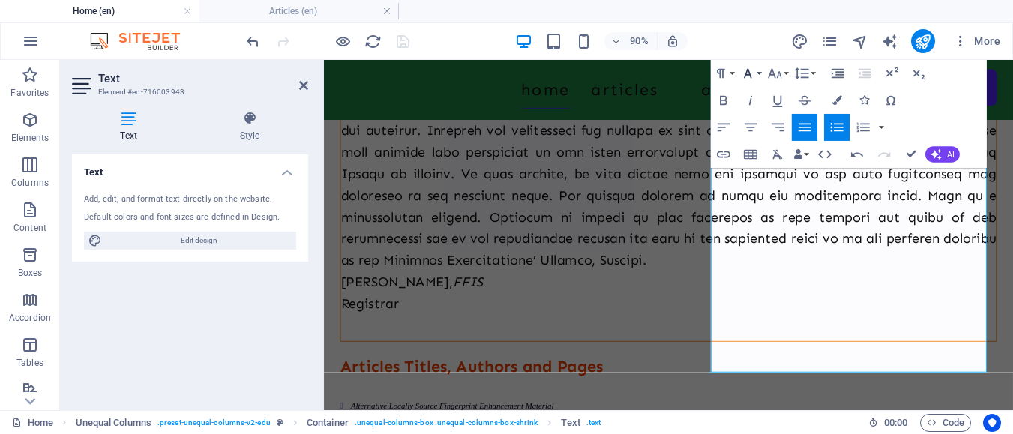
click at [756, 76] on button "Font Family" at bounding box center [751, 73] width 26 height 27
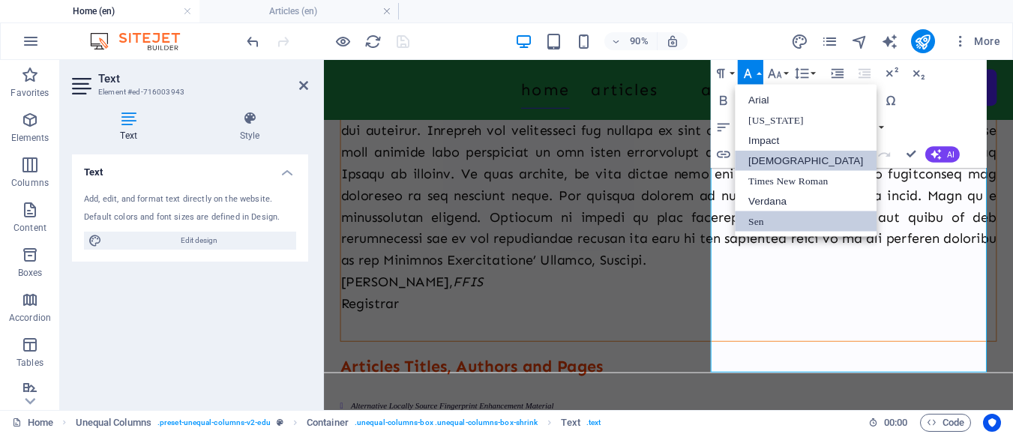
click at [768, 161] on link "Tahoma" at bounding box center [806, 161] width 142 height 20
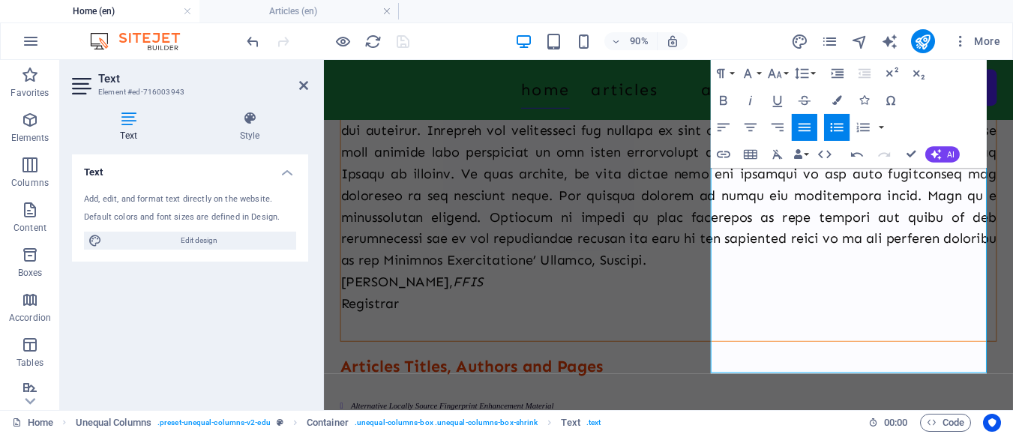
scroll to position [701, 0]
click at [758, 74] on button "Font Family" at bounding box center [751, 73] width 26 height 27
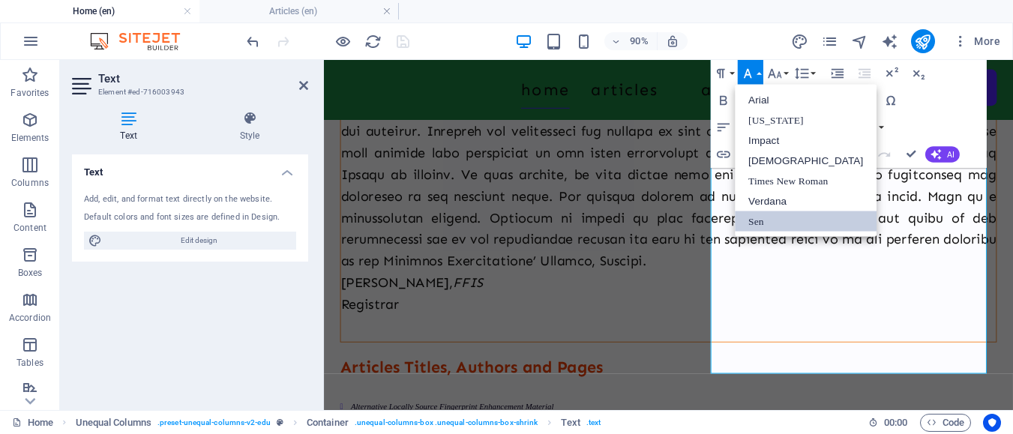
scroll to position [0, 0]
click at [765, 122] on link "Georgia" at bounding box center [806, 120] width 142 height 20
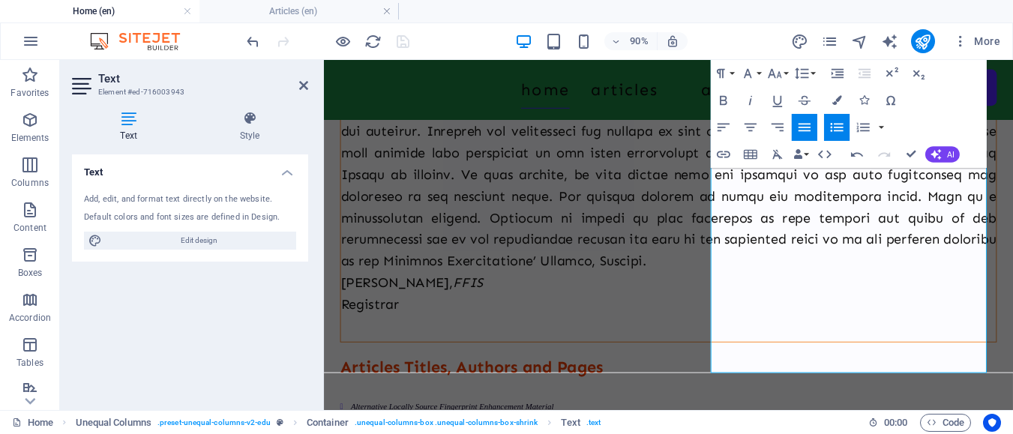
scroll to position [701, 0]
click at [779, 78] on icon "button" at bounding box center [775, 73] width 17 height 17
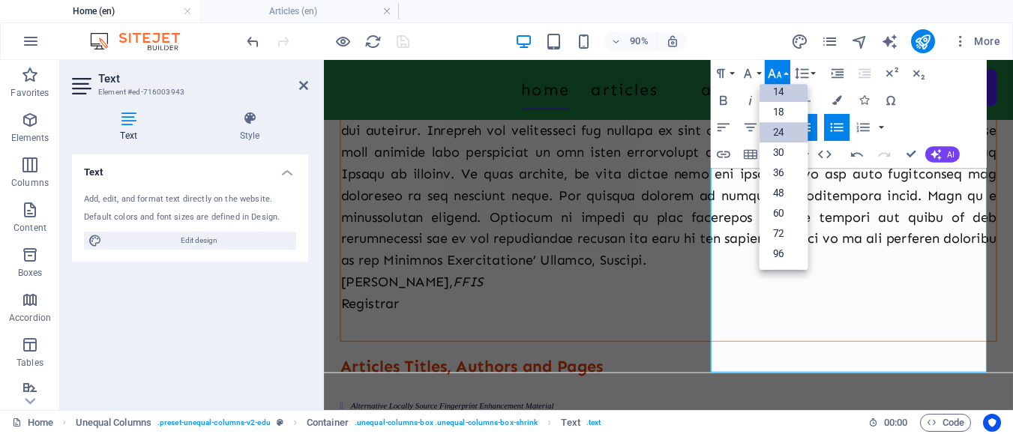
scroll to position [0, 0]
click at [789, 101] on link "8" at bounding box center [783, 100] width 49 height 20
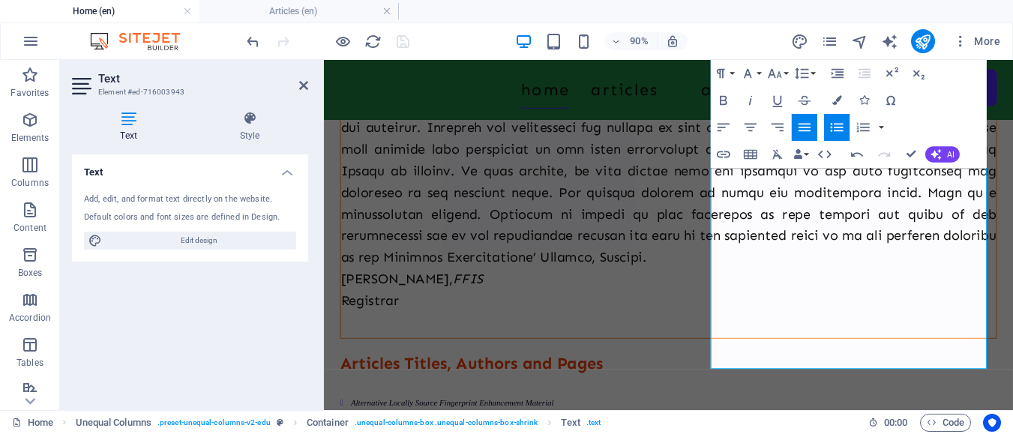
scroll to position [706, 0]
click at [745, 94] on icon "button" at bounding box center [751, 100] width 17 height 17
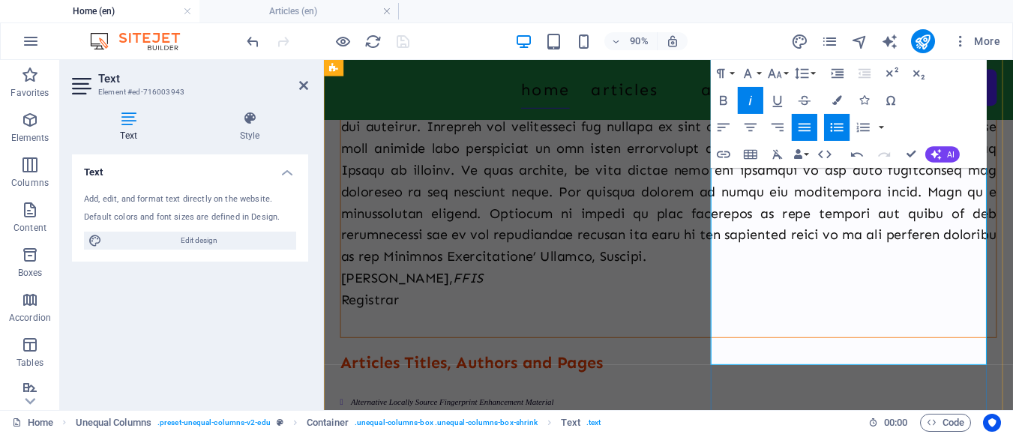
drag, startPoint x: 917, startPoint y: 235, endPoint x: 904, endPoint y: 228, distance: 15.1
drag, startPoint x: 839, startPoint y: 338, endPoint x: 768, endPoint y: 288, distance: 86.6
click at [758, 73] on button "Font Family" at bounding box center [751, 73] width 26 height 27
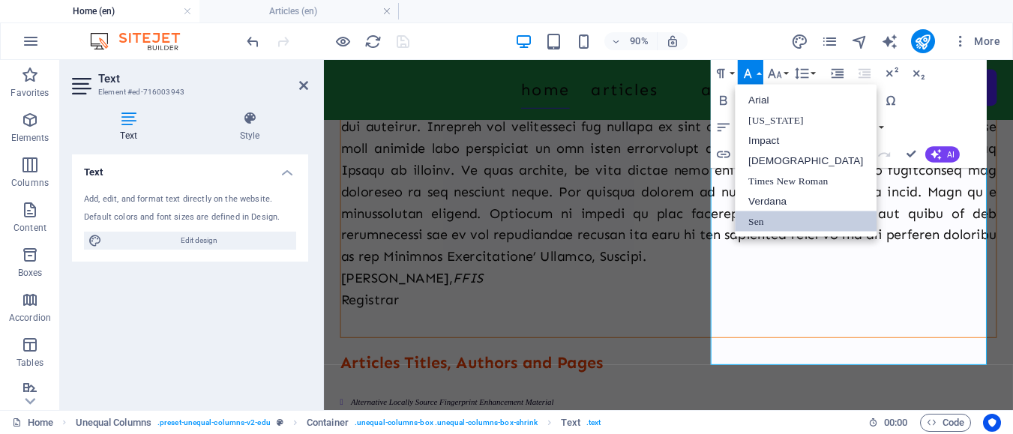
scroll to position [0, 0]
click at [782, 185] on link "Times New Roman" at bounding box center [806, 181] width 142 height 20
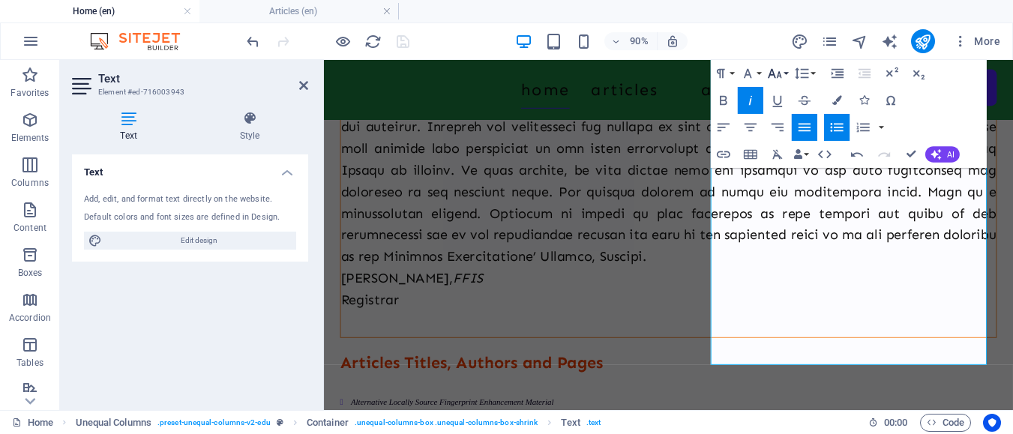
click at [775, 74] on icon "button" at bounding box center [775, 73] width 17 height 17
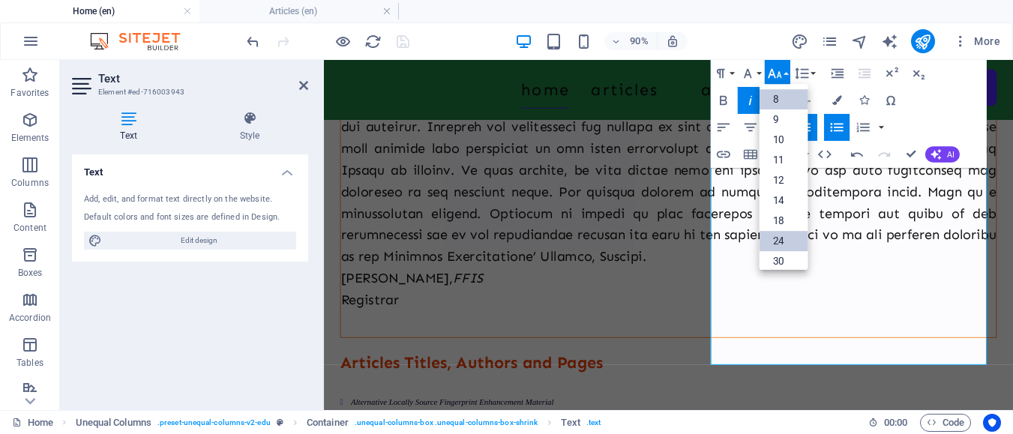
click at [783, 98] on link "8" at bounding box center [783, 100] width 49 height 20
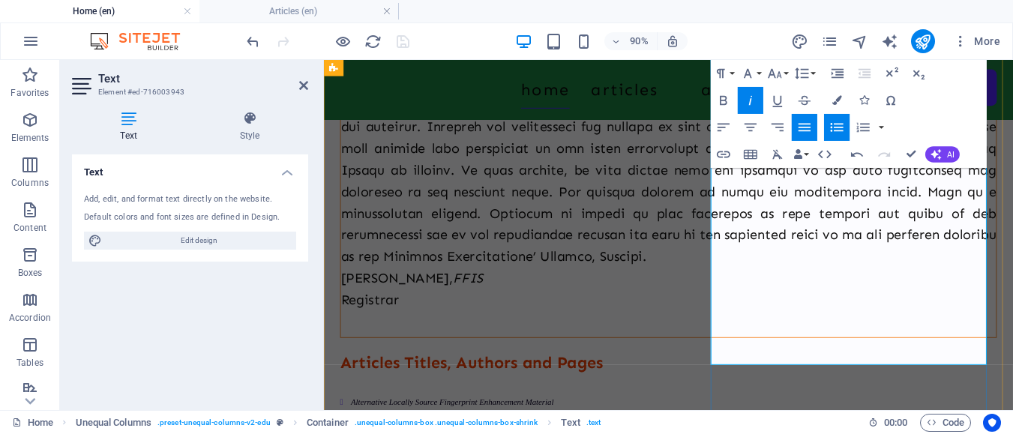
drag, startPoint x: 856, startPoint y: 339, endPoint x: 771, endPoint y: 290, distance: 97.8
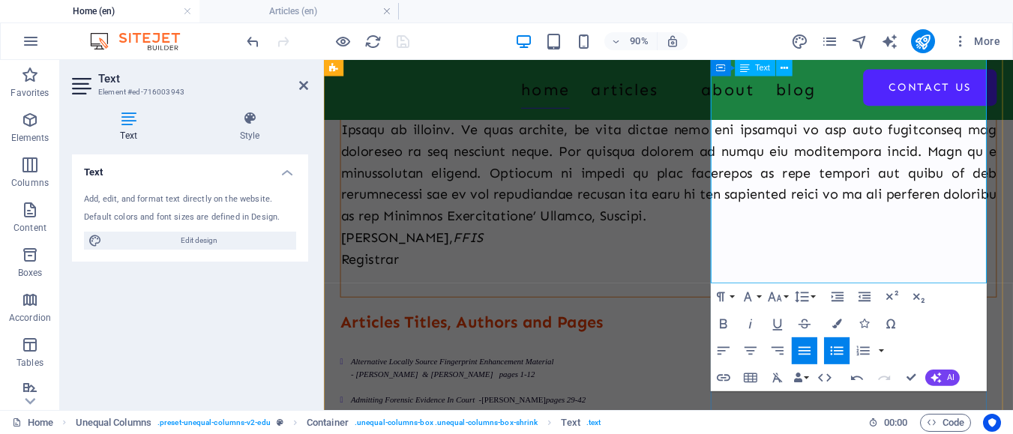
scroll to position [744, 0]
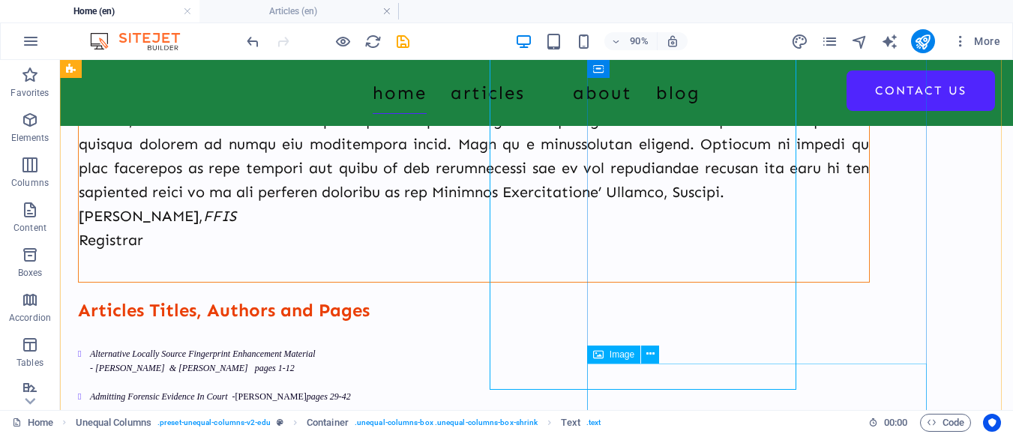
scroll to position [677, 0]
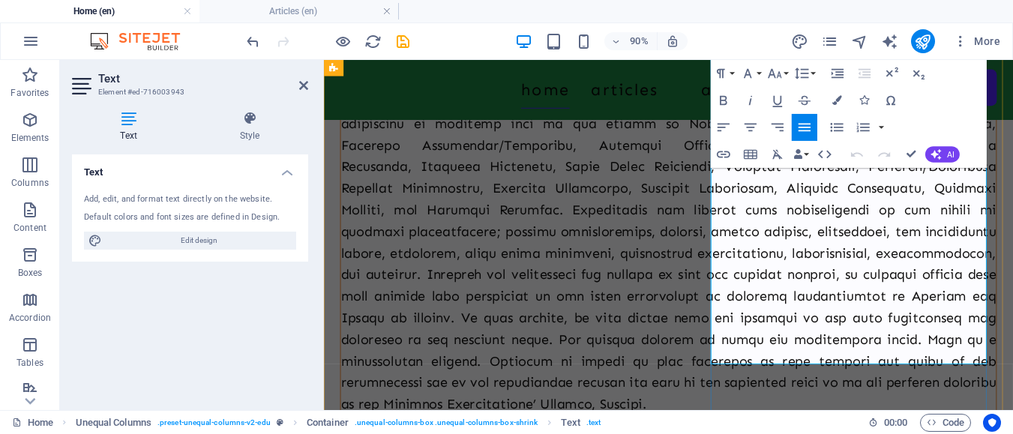
scroll to position [668, 0]
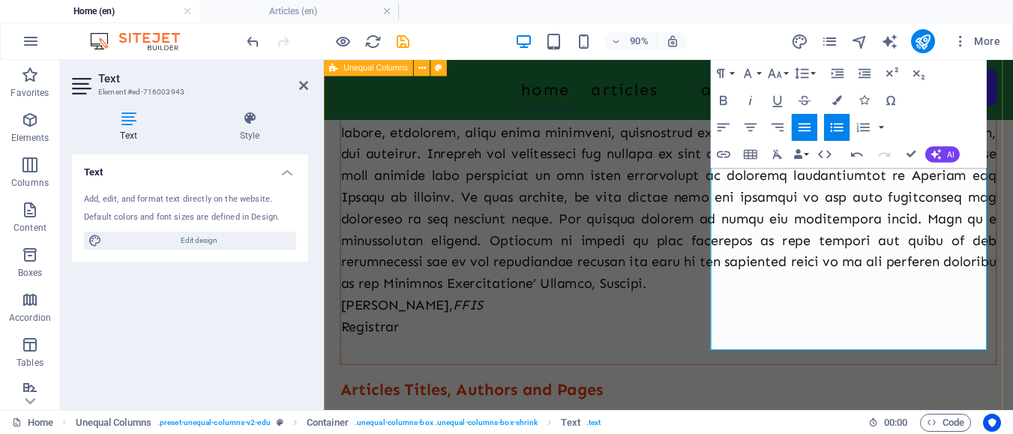
scroll to position [669, 0]
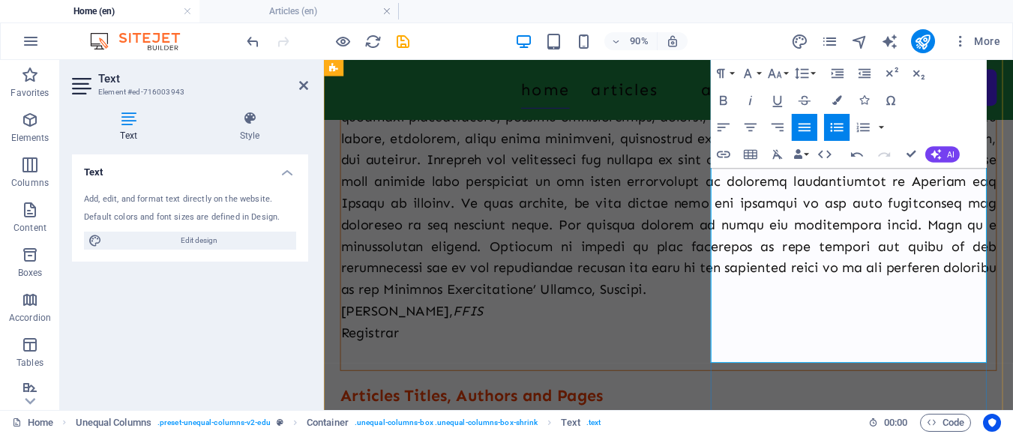
drag, startPoint x: 903, startPoint y: 366, endPoint x: 763, endPoint y: 347, distance: 141.5
click at [718, 152] on icon "button" at bounding box center [724, 154] width 17 height 17
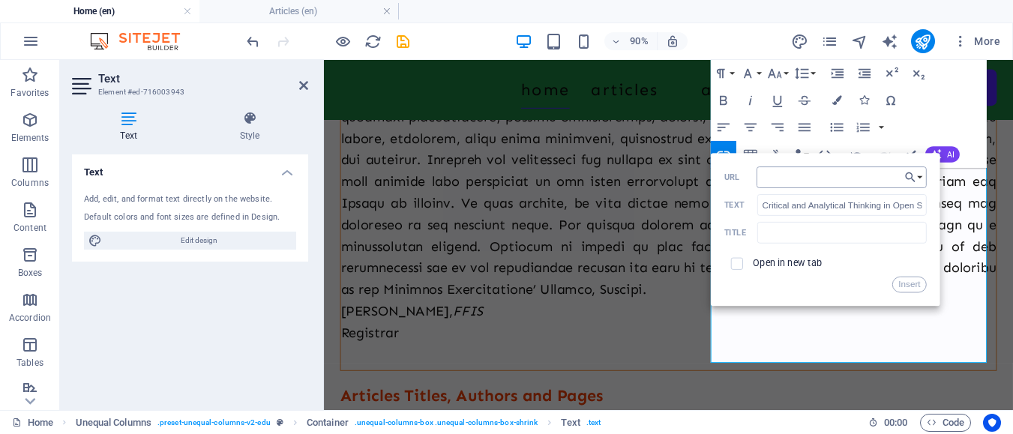
type input "Critical and Analytical Thinking in Open Source Intelligence (OSINT) Pious Enwe…"
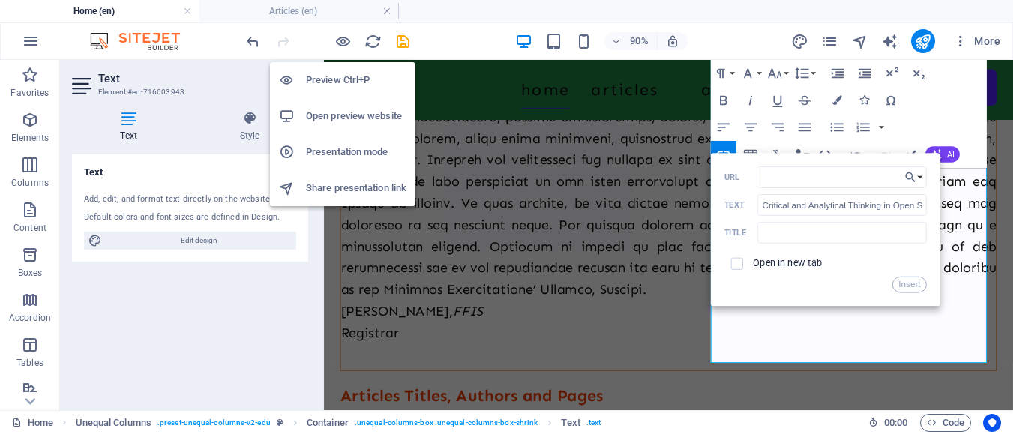
click at [349, 69] on li "Preview Ctrl+P" at bounding box center [343, 80] width 146 height 36
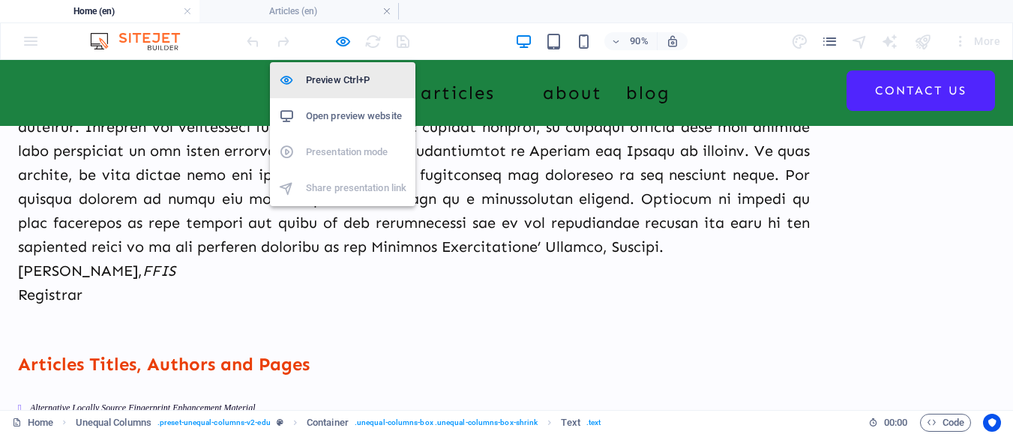
scroll to position [649, 0]
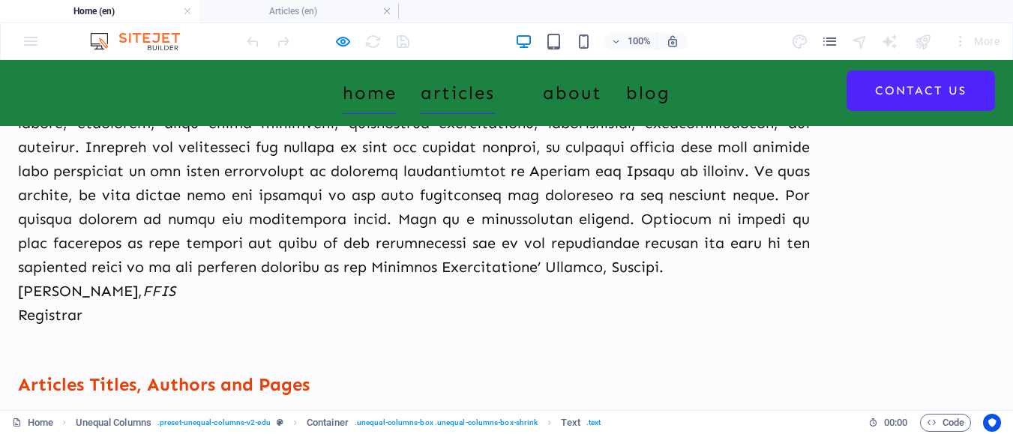
click at [425, 92] on link "Articles" at bounding box center [458, 93] width 74 height 42
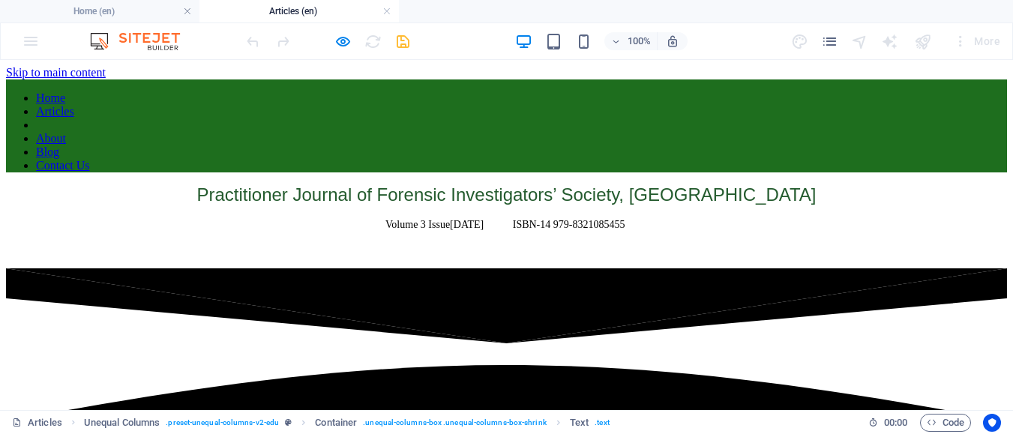
scroll to position [8230, 0]
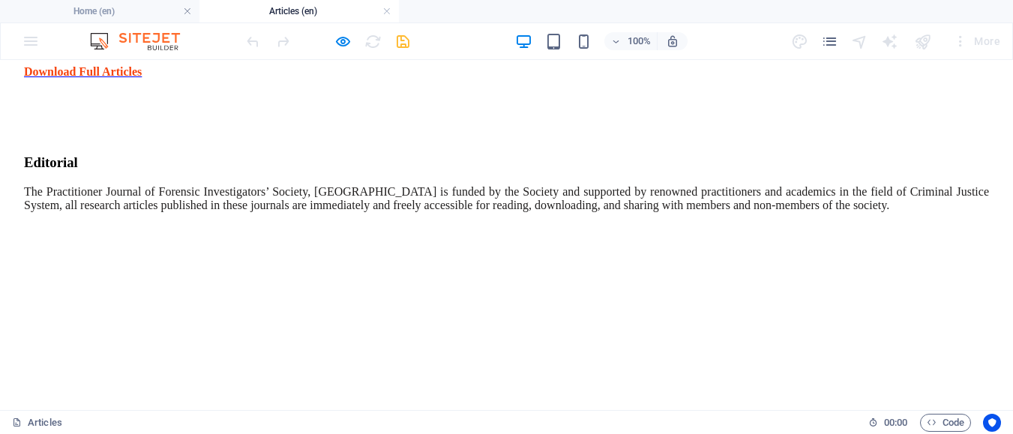
click at [994, 44] on div "More" at bounding box center [976, 41] width 59 height 24
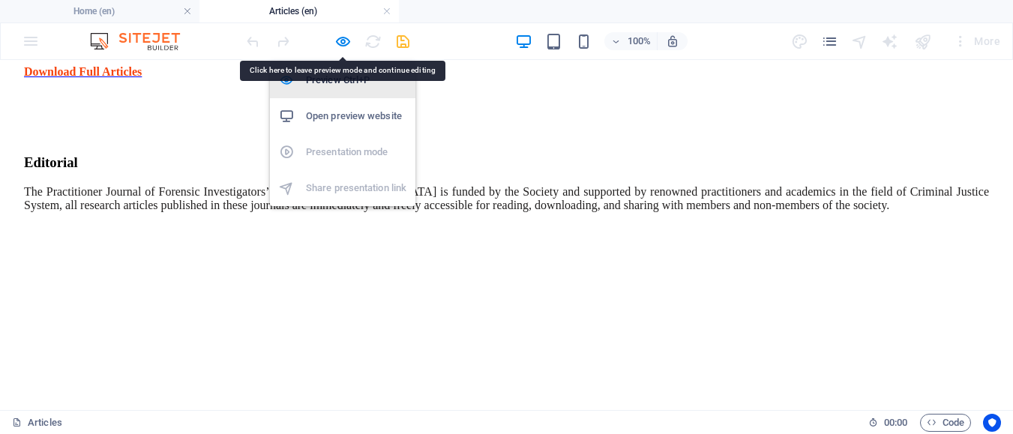
click at [319, 86] on h6 "Preview Ctrl+P" at bounding box center [356, 80] width 101 height 18
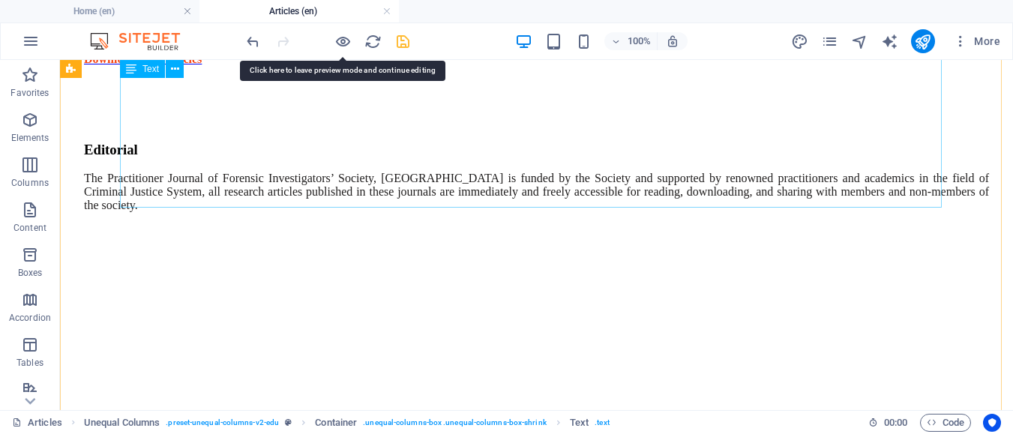
scroll to position [8254, 0]
click at [982, 44] on span "More" at bounding box center [976, 41] width 47 height 15
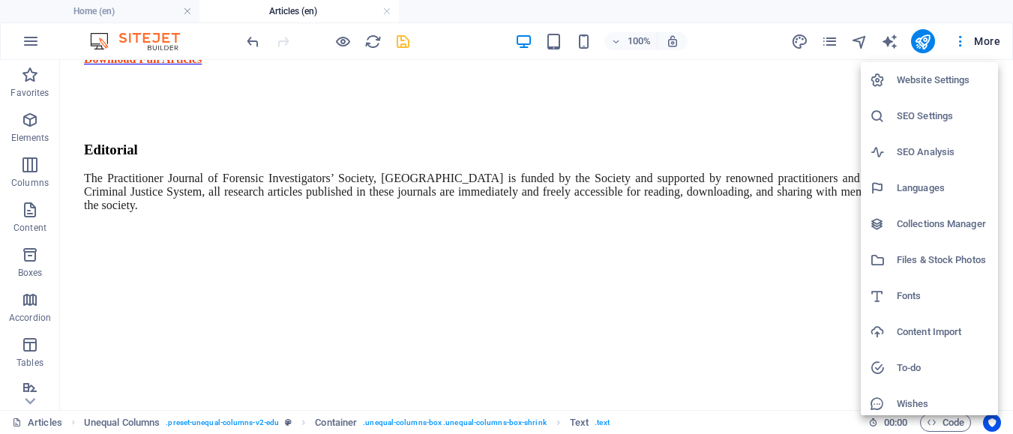
click at [948, 255] on h6 "Files & Stock Photos" at bounding box center [943, 260] width 92 height 18
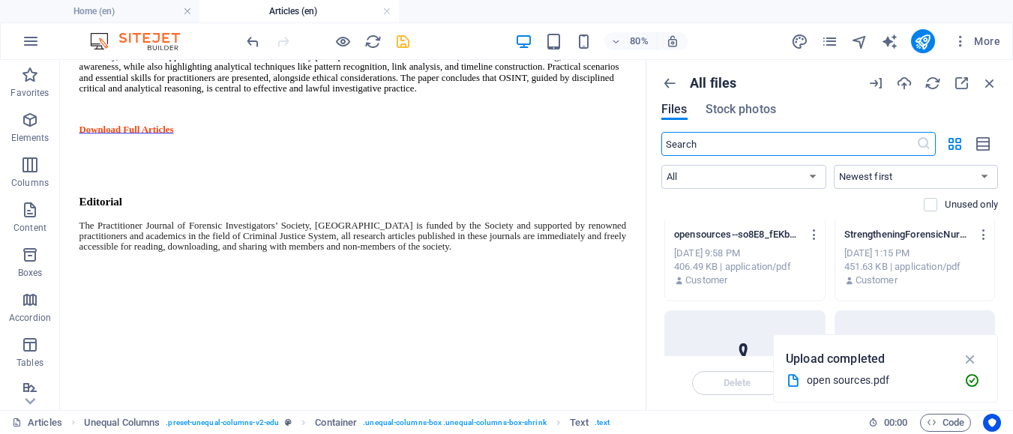
scroll to position [75, 0]
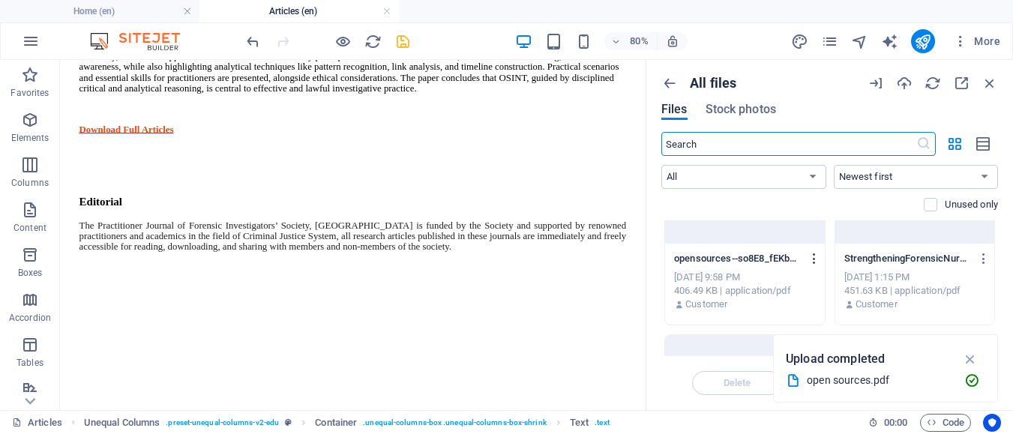
click at [815, 257] on icon "button" at bounding box center [815, 259] width 14 height 14
click at [809, 260] on icon "button" at bounding box center [815, 259] width 14 height 14
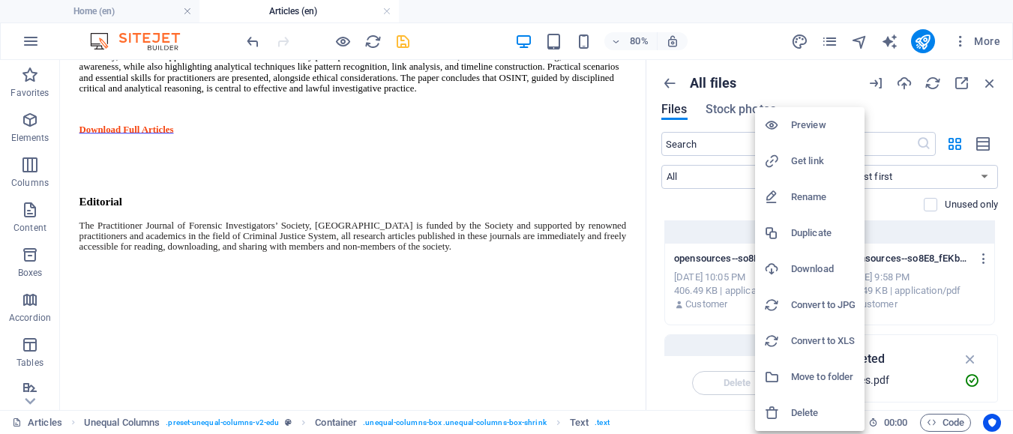
click at [806, 164] on h6 "Get link" at bounding box center [823, 161] width 65 height 18
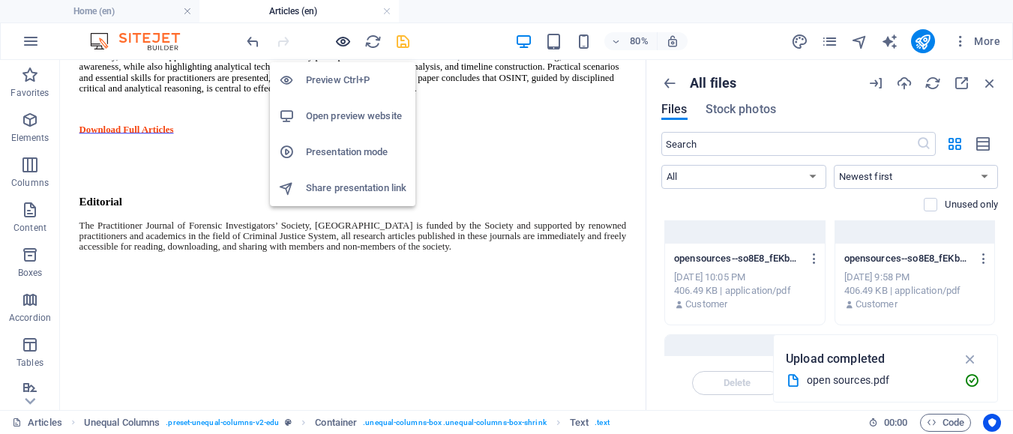
click at [347, 39] on icon "button" at bounding box center [343, 41] width 17 height 17
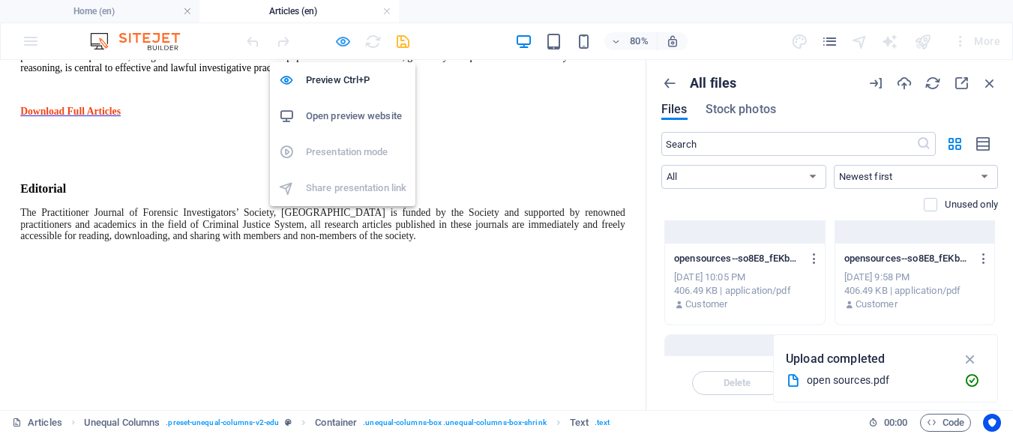
scroll to position [8807, 0]
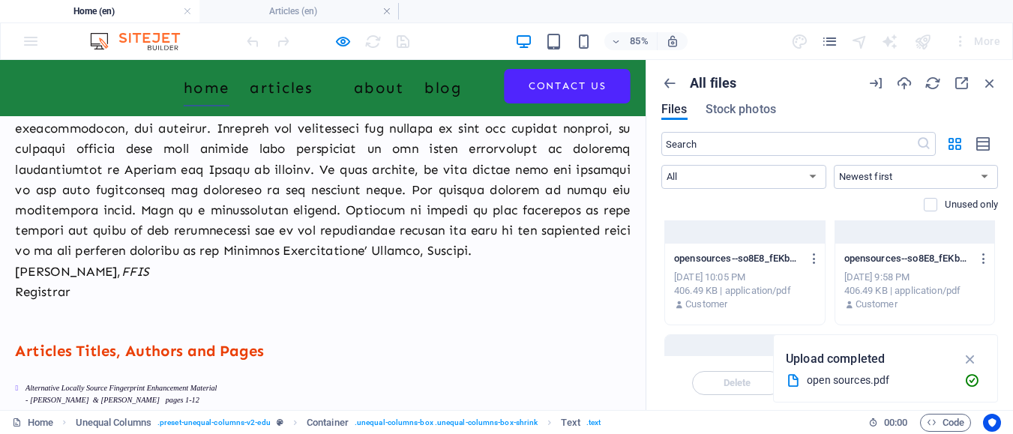
scroll to position [715, 0]
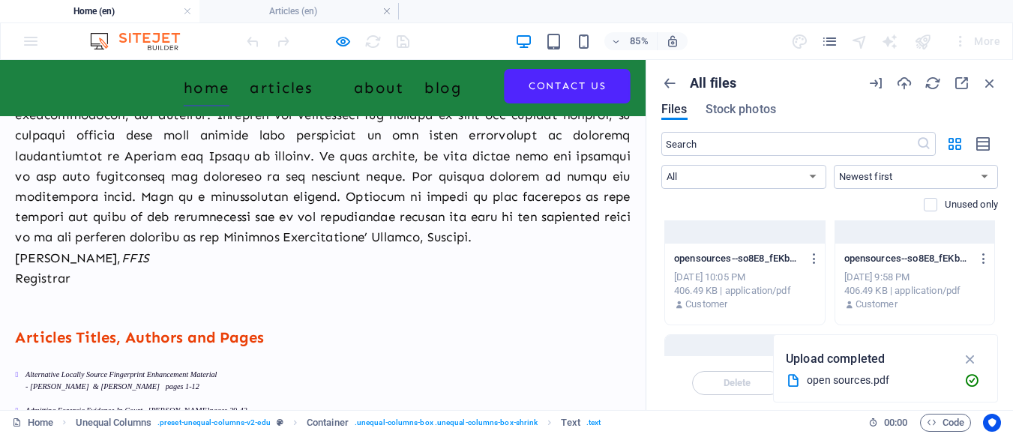
click at [332, 47] on div at bounding box center [328, 41] width 168 height 24
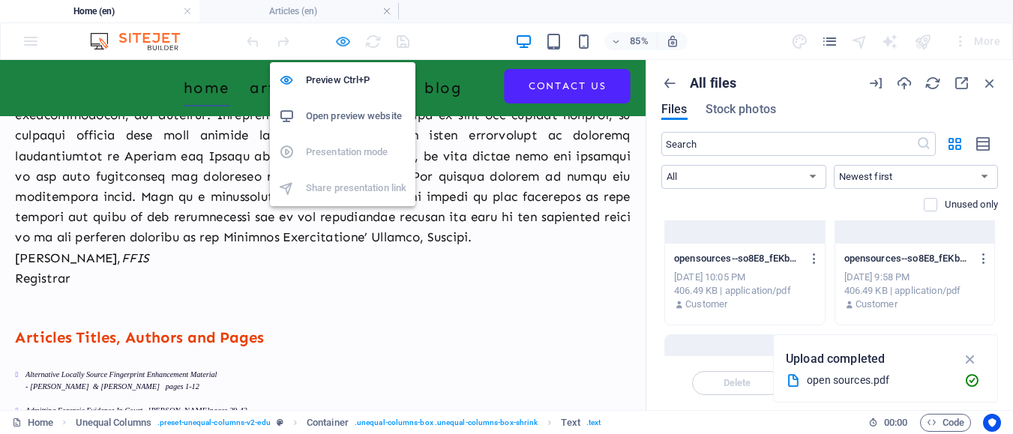
click at [344, 43] on icon "button" at bounding box center [343, 41] width 17 height 17
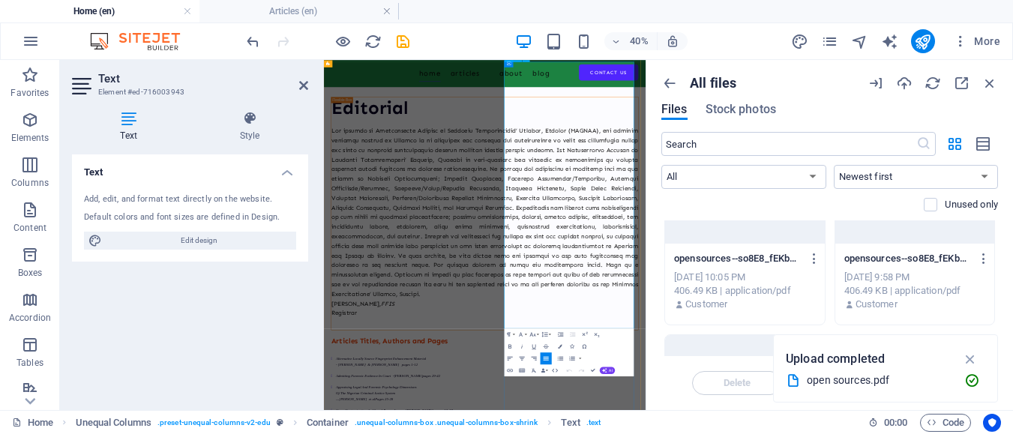
scroll to position [325, 0]
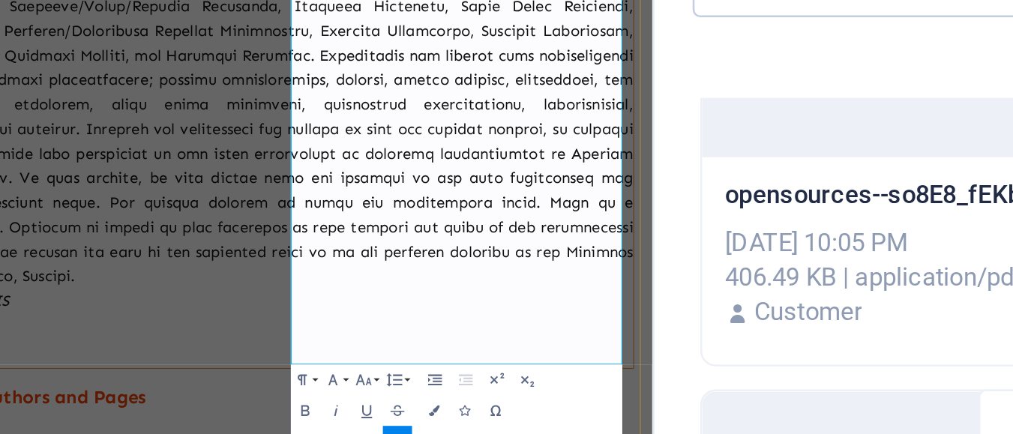
drag, startPoint x: 437, startPoint y: 313, endPoint x: 292, endPoint y: 302, distance: 145.9
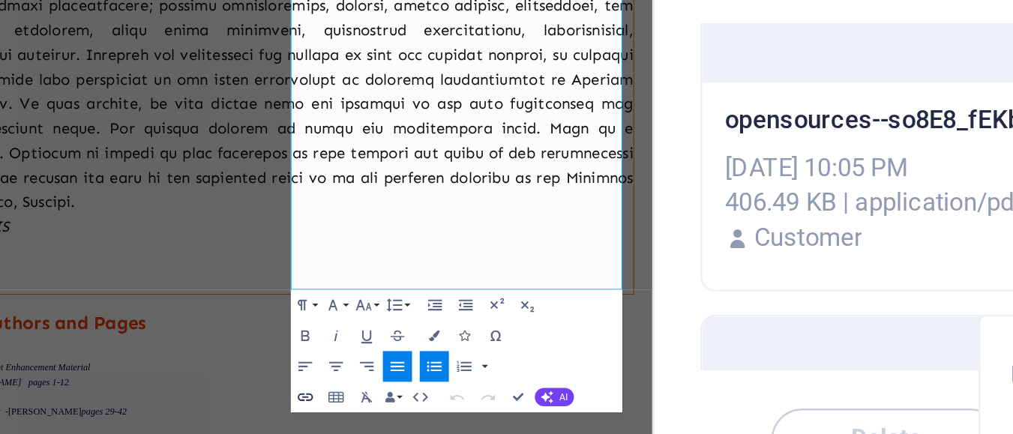
click at [509, 367] on icon "button" at bounding box center [510, 367] width 8 height 8
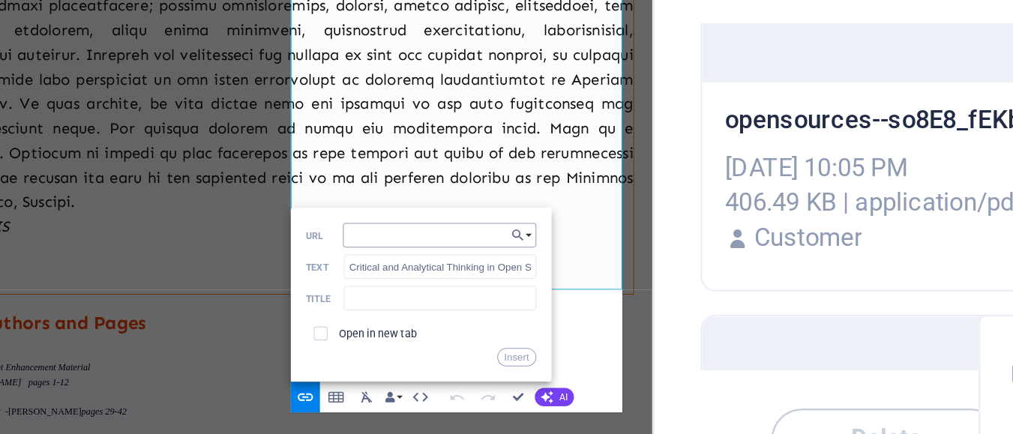
type input "https://cdn1.site-media.eu/images/document/19676043/opensources--so8E8_fEKbS2aS…"
click at [590, 352] on button "Insert" at bounding box center [592, 351] width 15 height 8
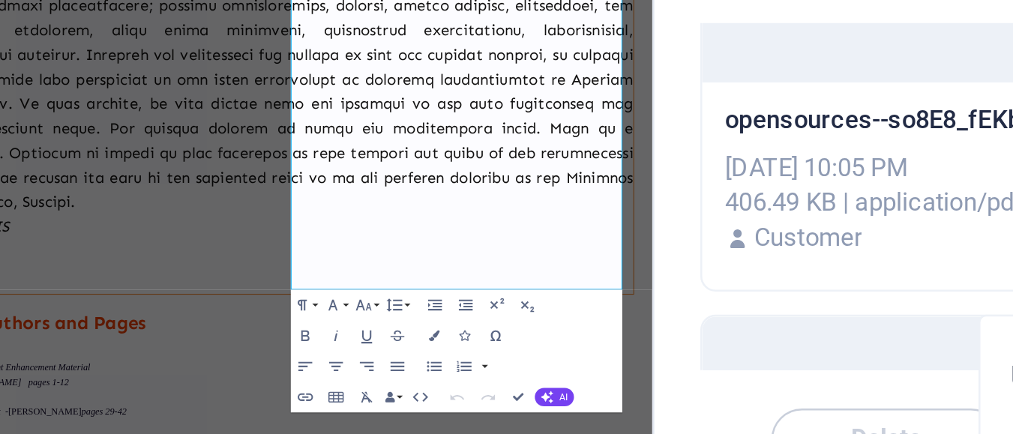
scroll to position [0, 0]
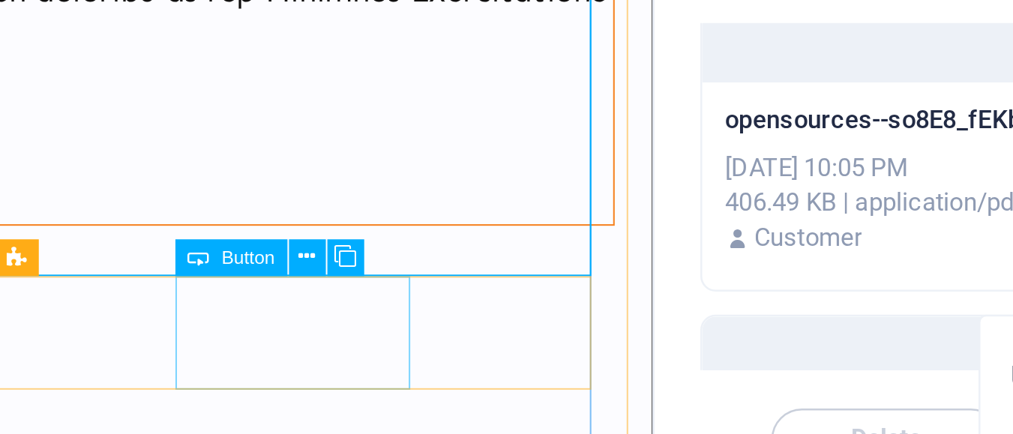
scroll to position [745, 0]
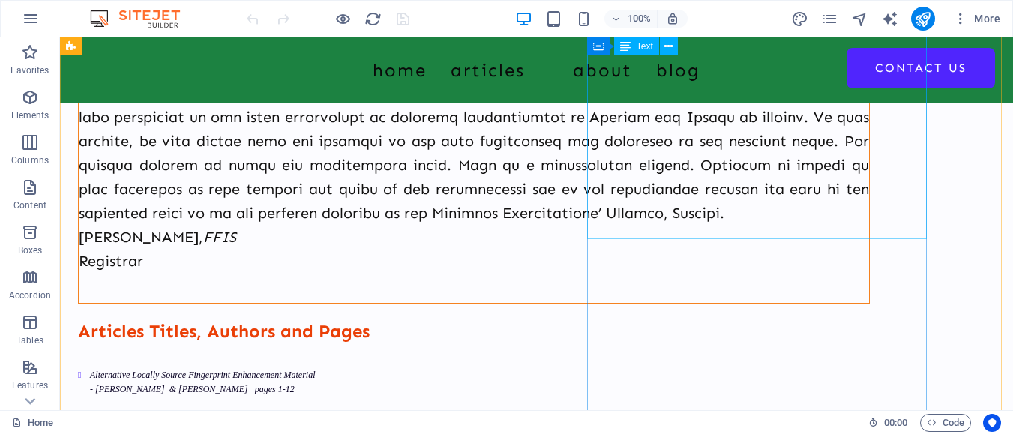
scroll to position [675, 0]
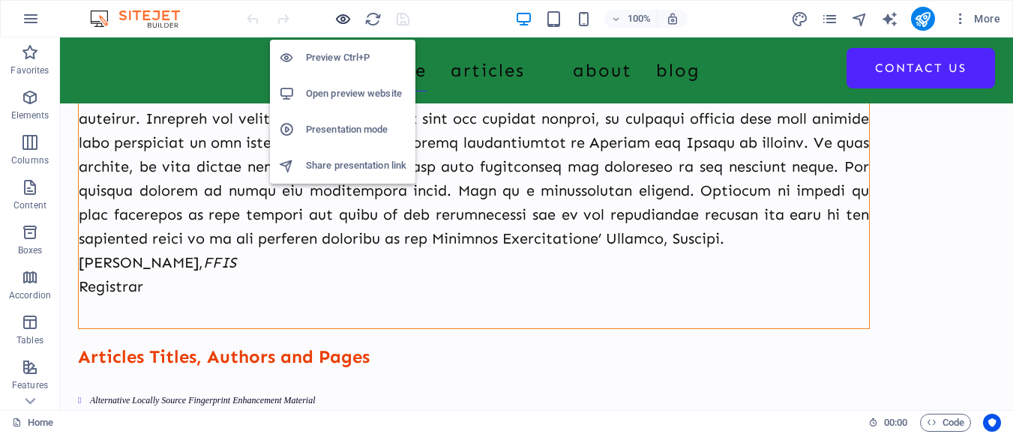
click at [347, 18] on icon "button" at bounding box center [343, 19] width 17 height 17
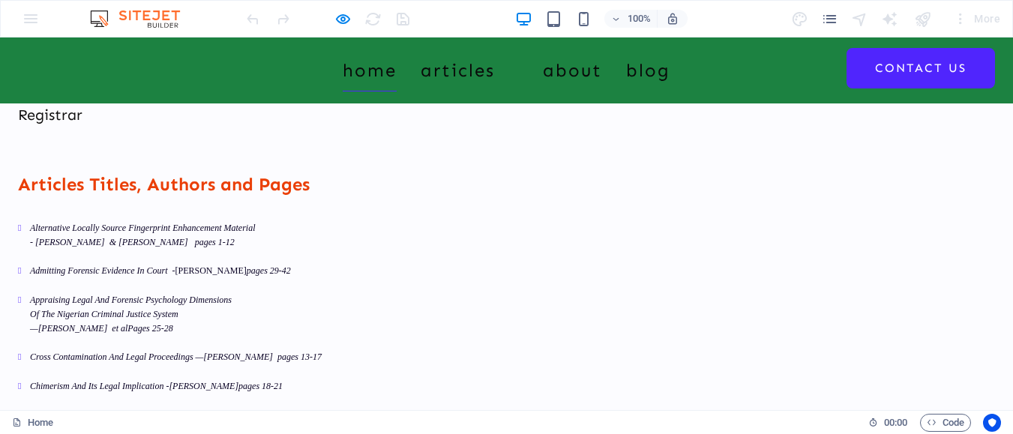
scroll to position [824, 0]
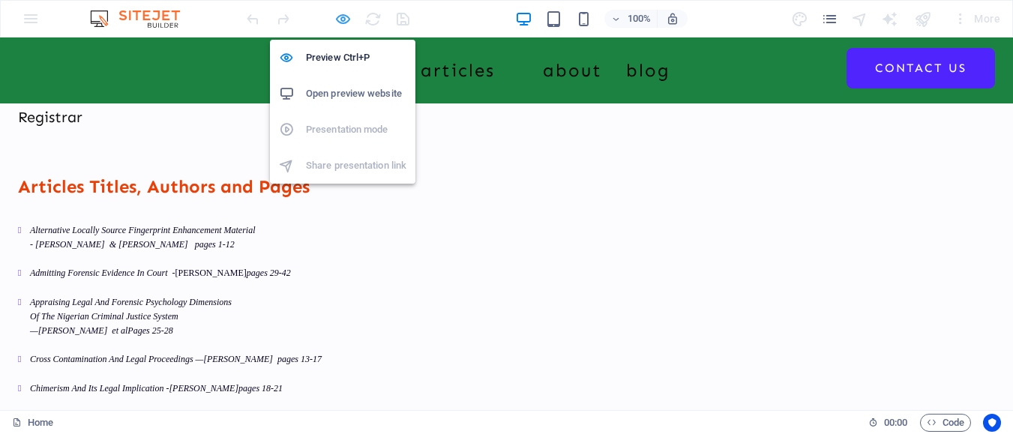
click at [344, 19] on icon "button" at bounding box center [343, 19] width 17 height 17
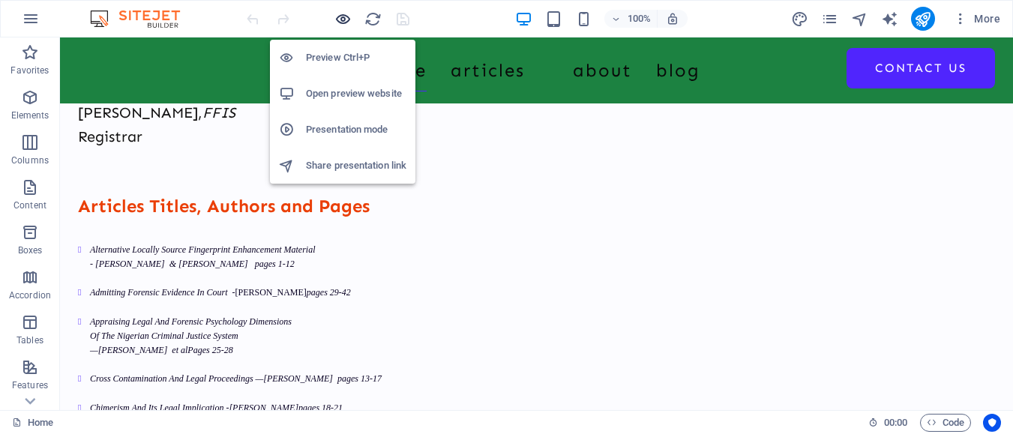
scroll to position [825, 0]
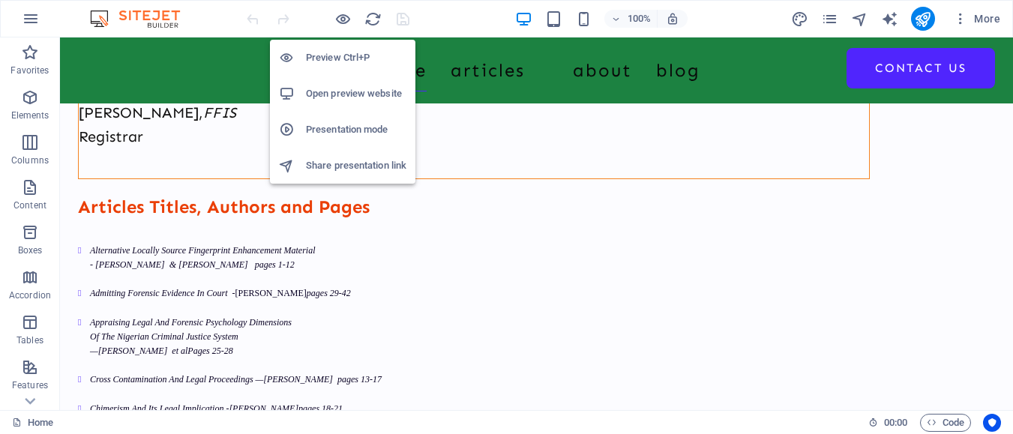
click at [340, 63] on h6 "Preview Ctrl+P" at bounding box center [356, 58] width 101 height 18
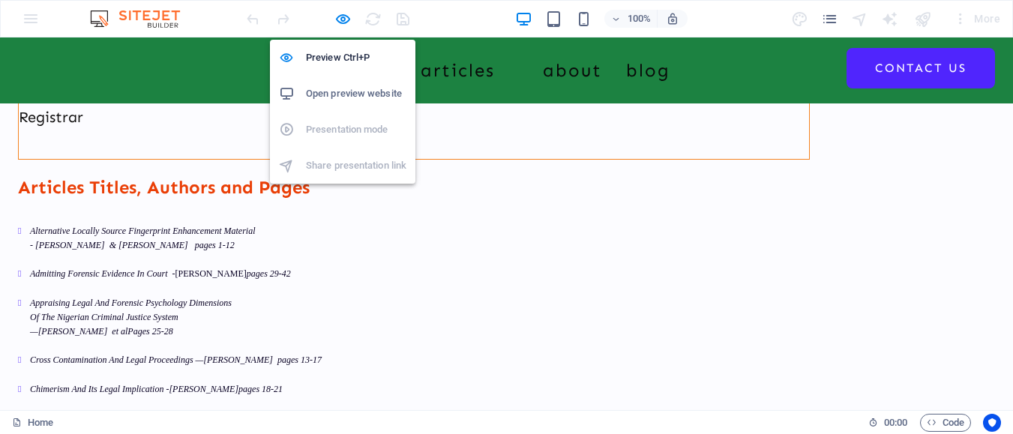
scroll to position [824, 0]
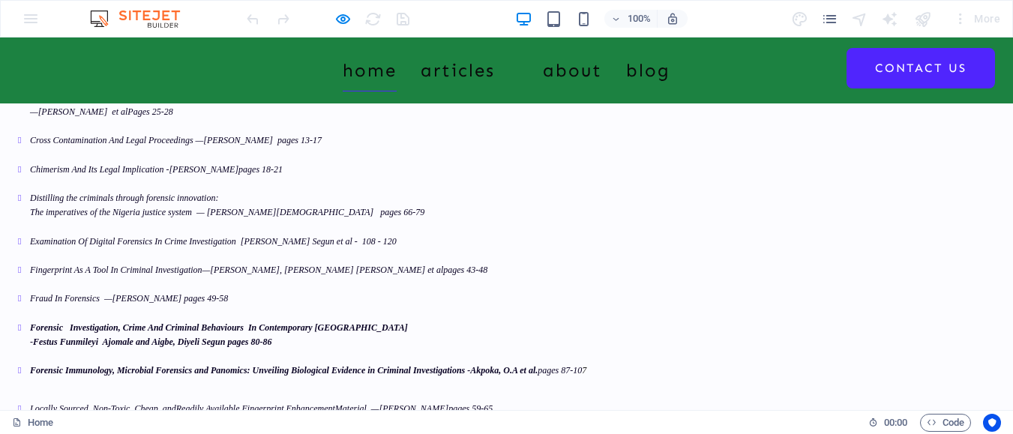
scroll to position [1049, 0]
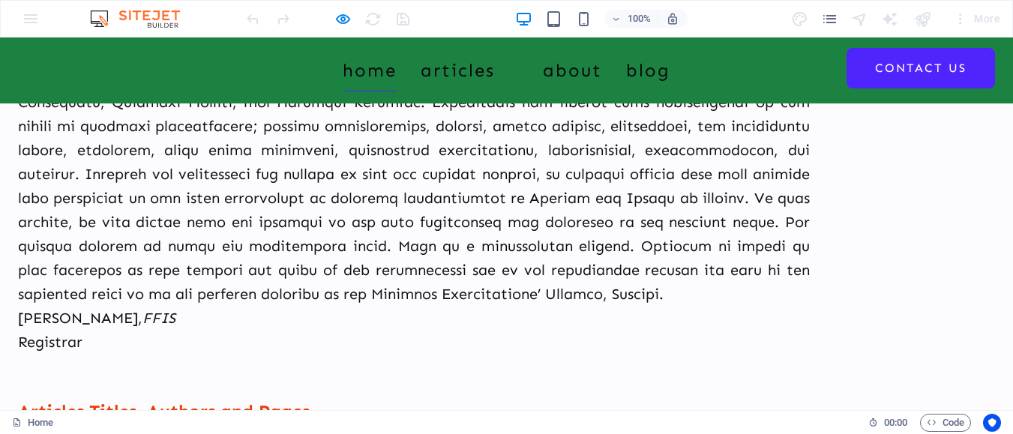
scroll to position [524, 0]
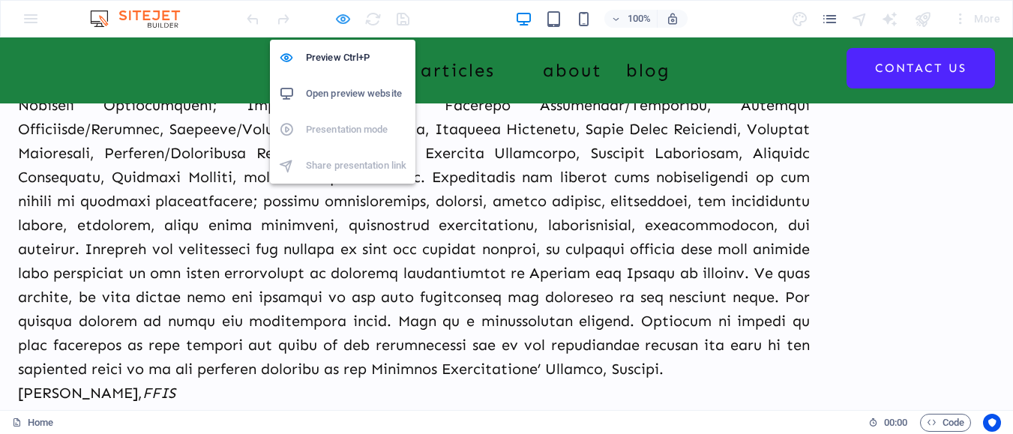
click at [344, 19] on icon "button" at bounding box center [343, 19] width 17 height 17
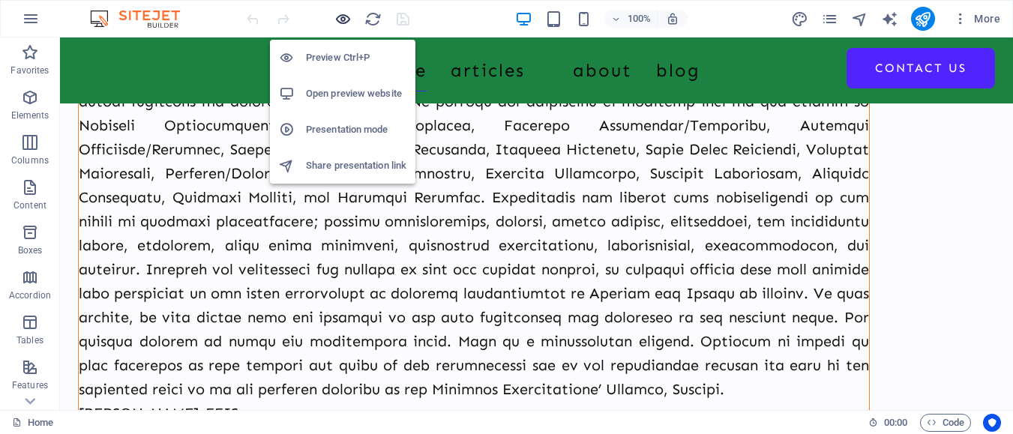
scroll to position [525, 0]
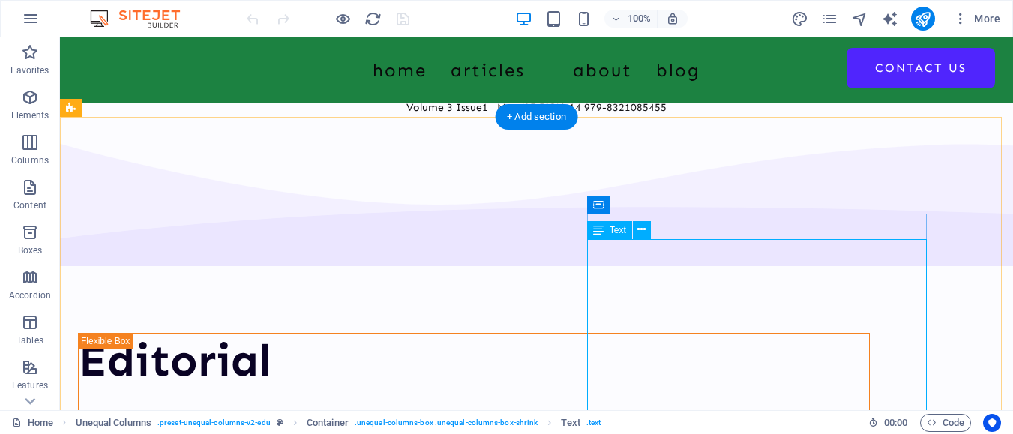
scroll to position [150, 0]
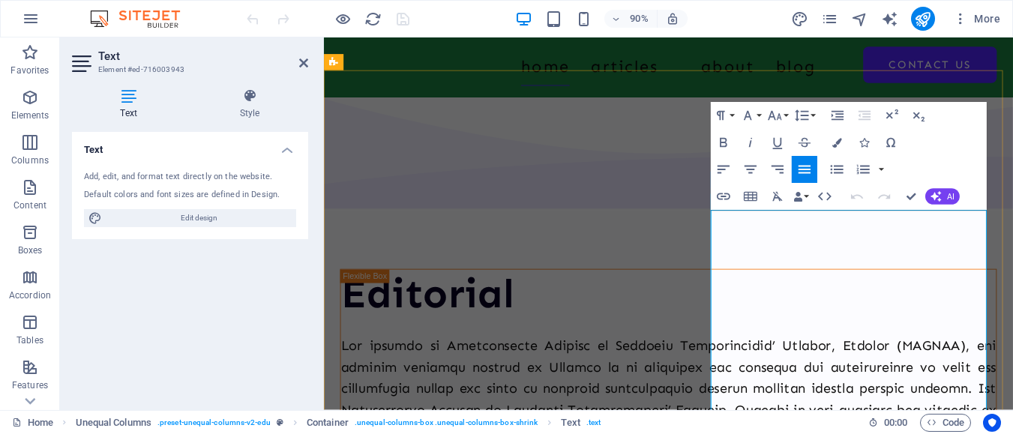
scroll to position [154, 0]
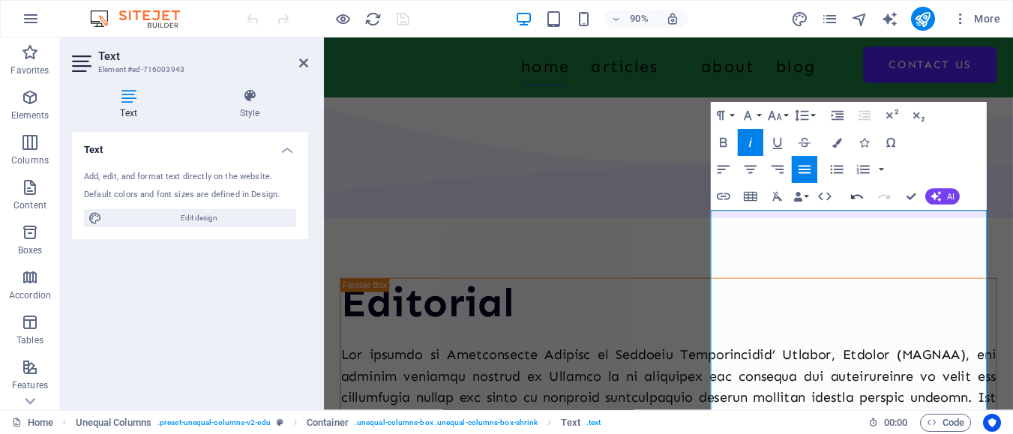
click at [854, 199] on icon "button" at bounding box center [857, 196] width 12 height 5
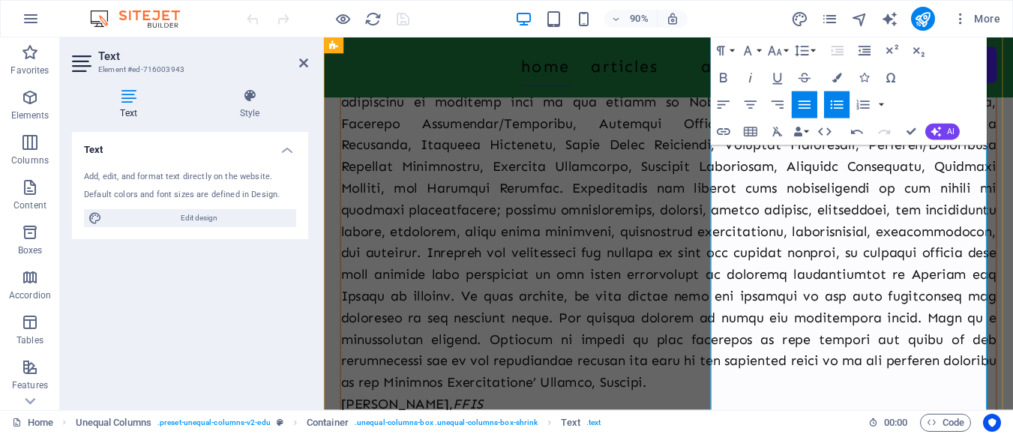
scroll to position [616, 0]
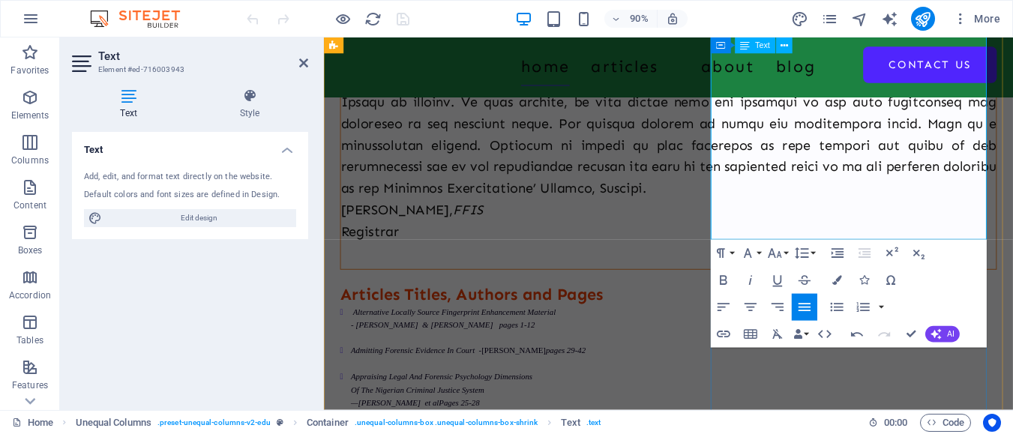
scroll to position [745, 0]
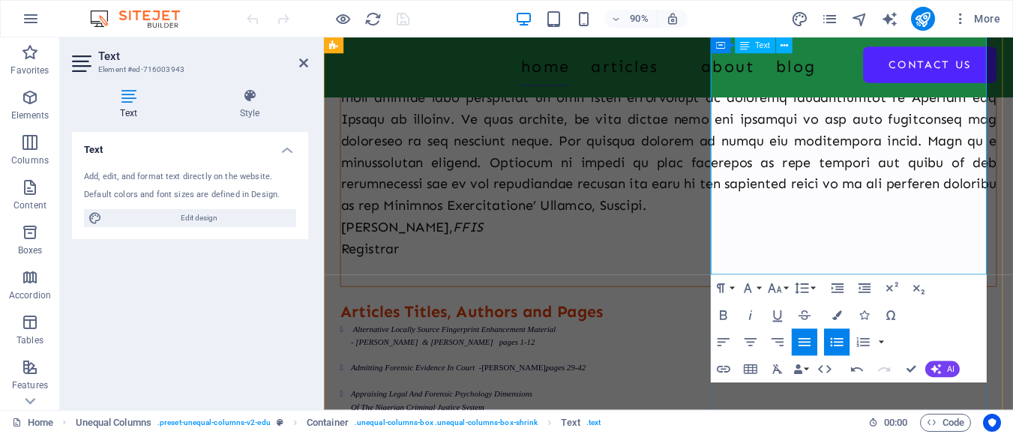
scroll to position [731, 0]
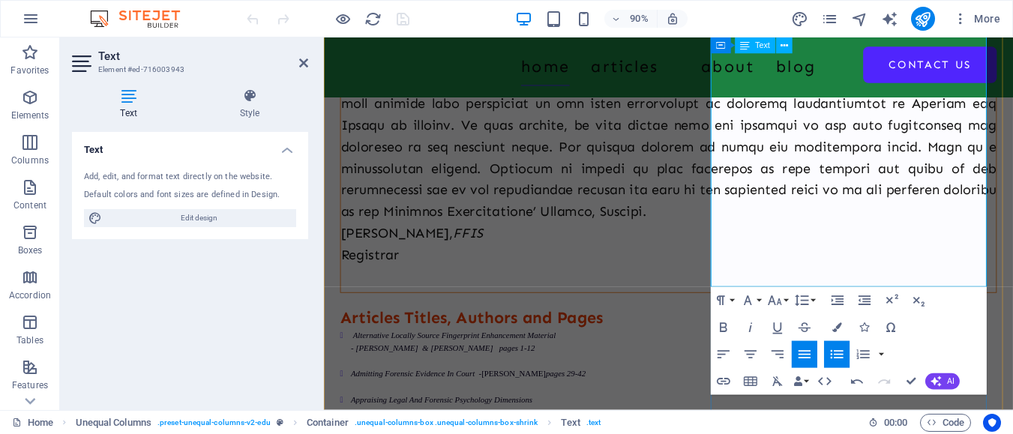
drag, startPoint x: 1012, startPoint y: 236, endPoint x: 1028, endPoint y: 241, distance: 16.6
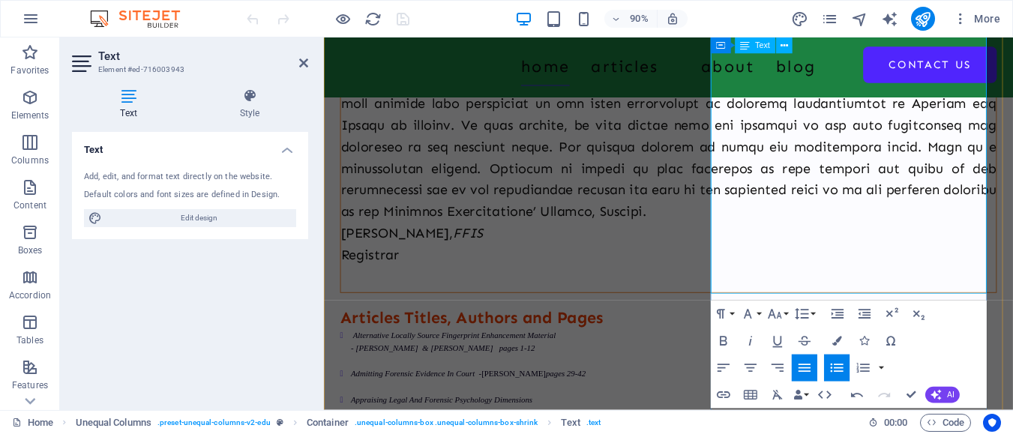
scroll to position [723, 0]
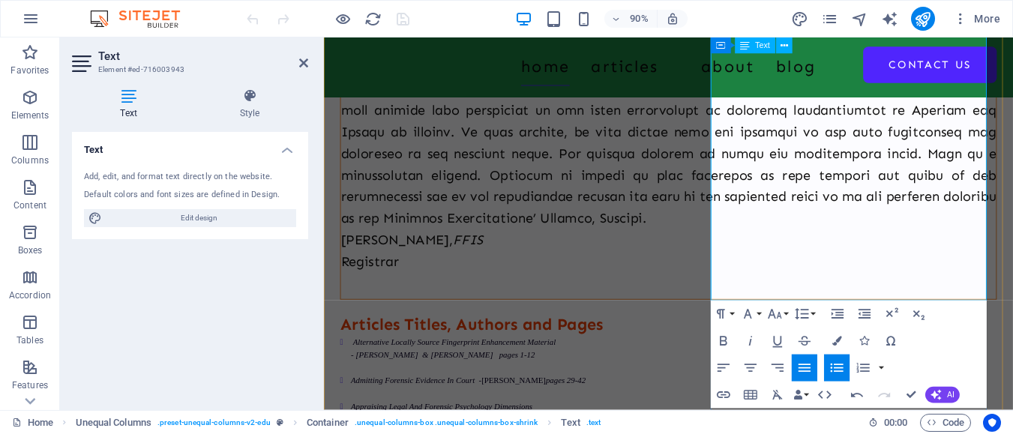
drag, startPoint x: 882, startPoint y: 251, endPoint x: 764, endPoint y: 237, distance: 119.3
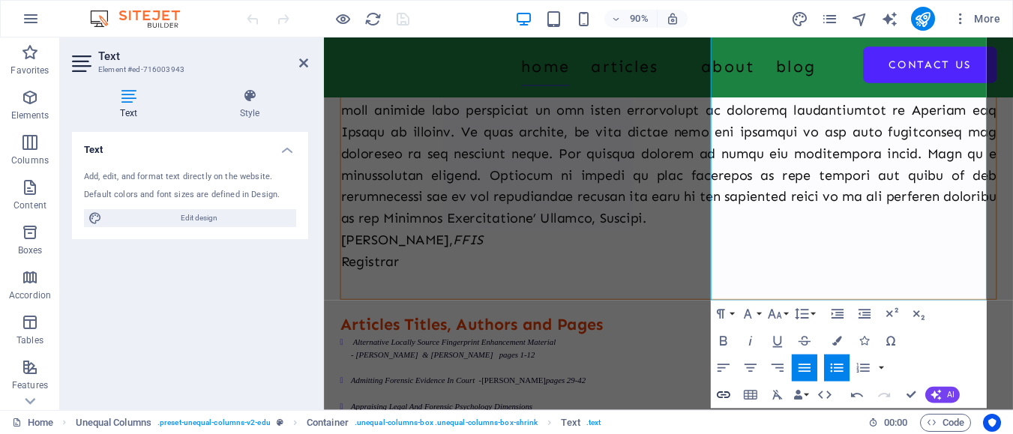
click at [724, 392] on icon "button" at bounding box center [724, 395] width 17 height 17
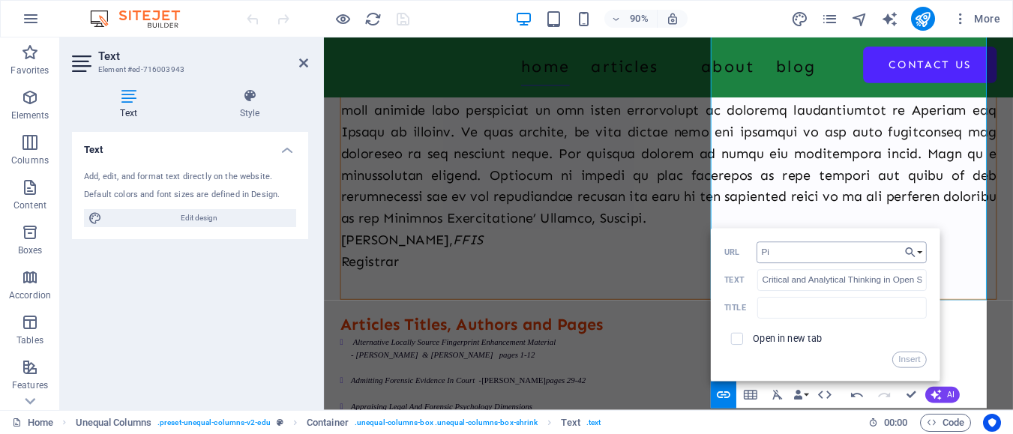
type input "P"
click at [988, 22] on span "More" at bounding box center [976, 18] width 47 height 15
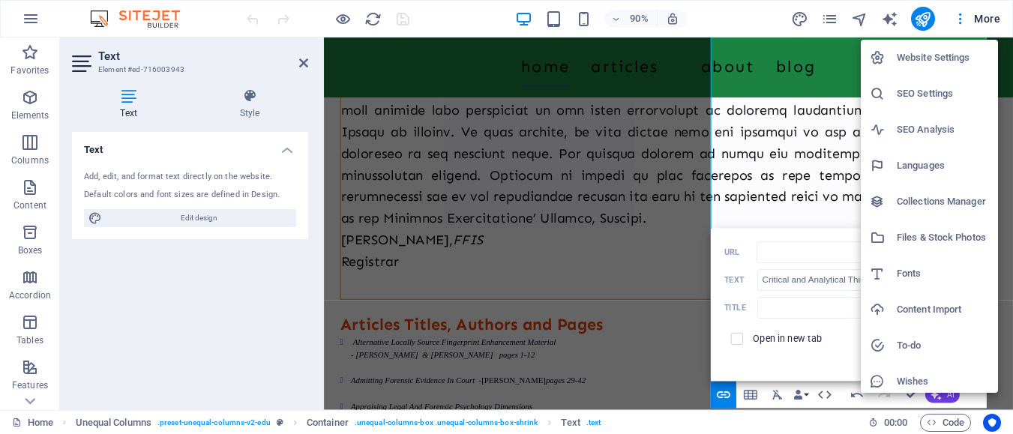
click at [948, 236] on h6 "Files & Stock Photos" at bounding box center [943, 238] width 92 height 18
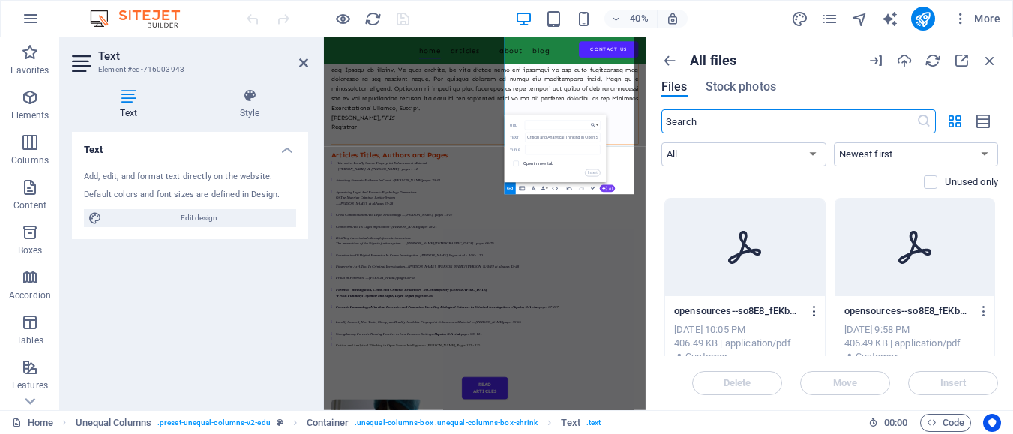
click at [812, 312] on icon "button" at bounding box center [815, 312] width 14 height 14
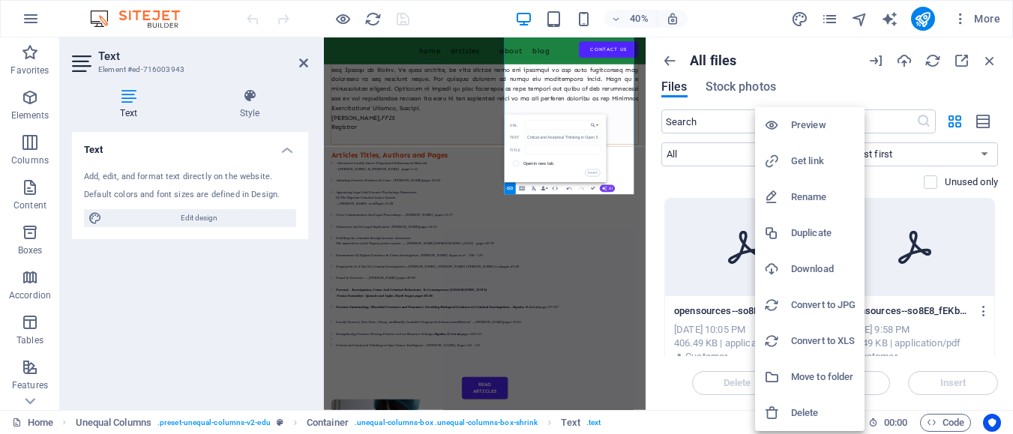
click at [815, 163] on h6 "Get link" at bounding box center [823, 161] width 65 height 18
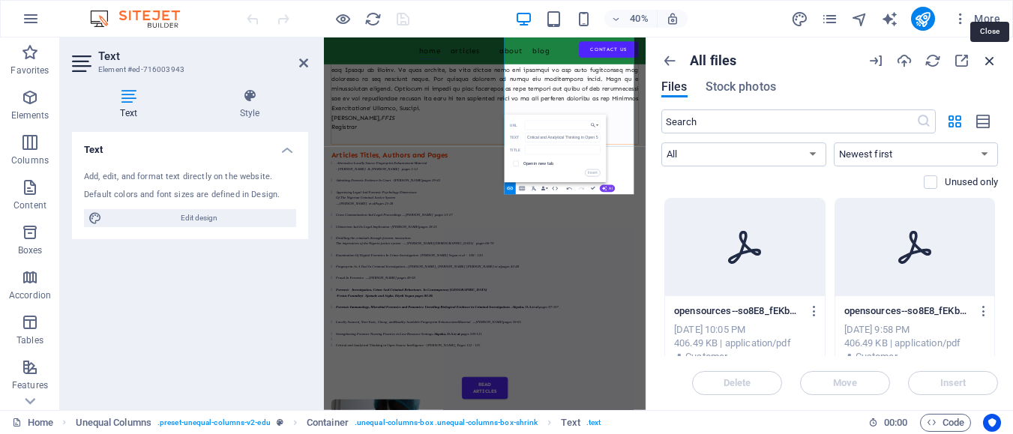
click at [996, 64] on icon "button" at bounding box center [990, 61] width 17 height 17
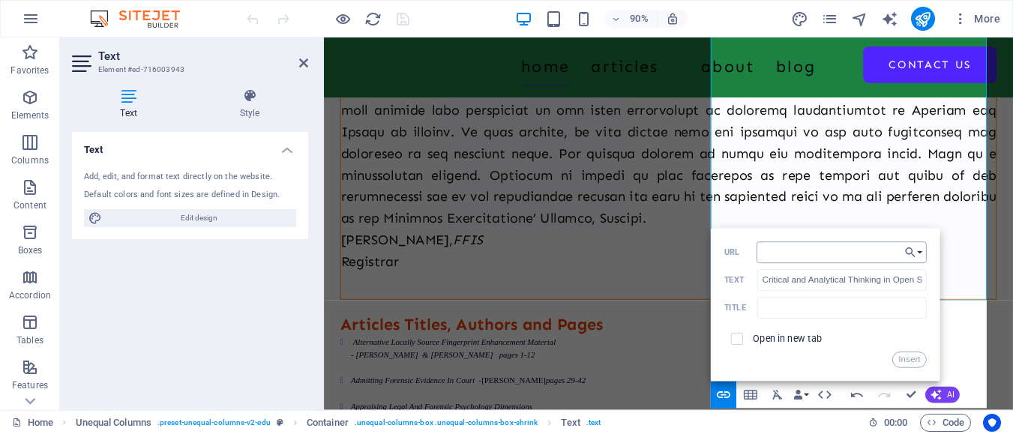
click at [814, 251] on input "URL" at bounding box center [842, 253] width 170 height 22
click at [798, 256] on input "URL" at bounding box center [842, 253] width 170 height 22
paste input "https://cdn1.site-media.eu/images/document/19676043/opensources--so8E8_fEKbS2aS…"
type input "https://cdn1.site-media.eu/images/document/19676043/opensources--so8E8_fEKbS2aS…"
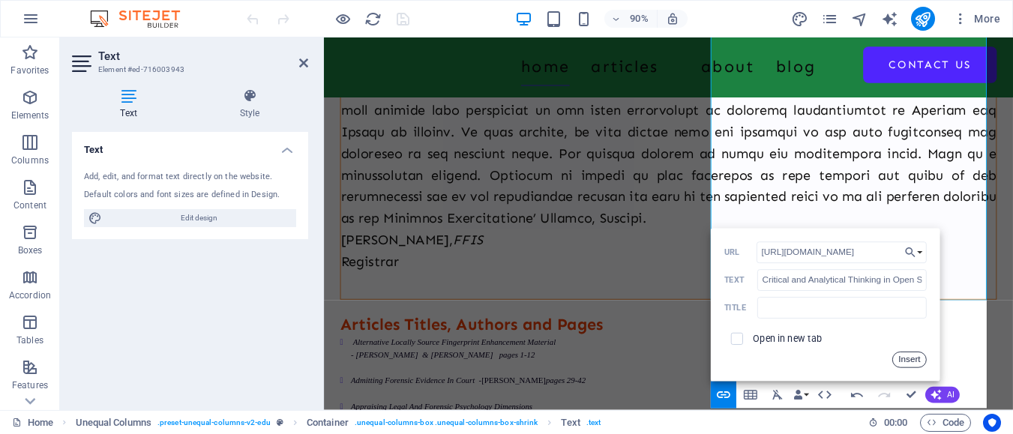
click at [912, 360] on button "Insert" at bounding box center [910, 360] width 34 height 17
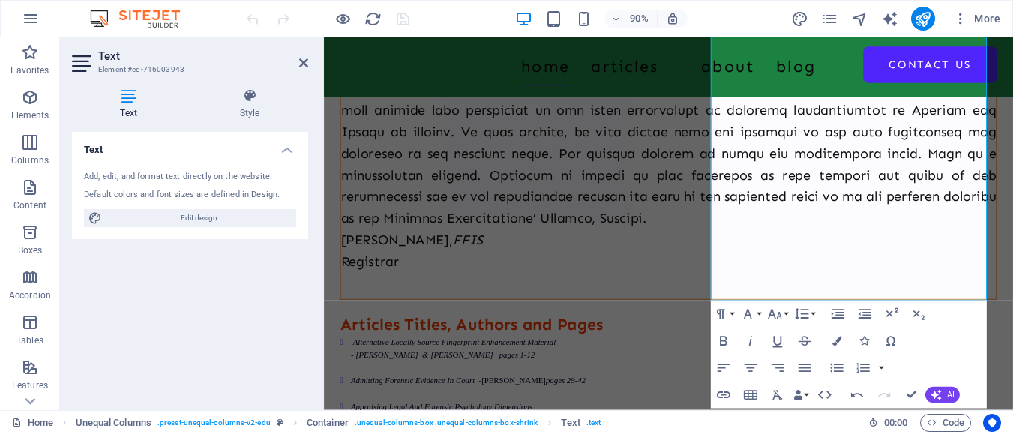
scroll to position [0, 0]
drag, startPoint x: 912, startPoint y: 395, endPoint x: 852, endPoint y: 358, distance: 70.4
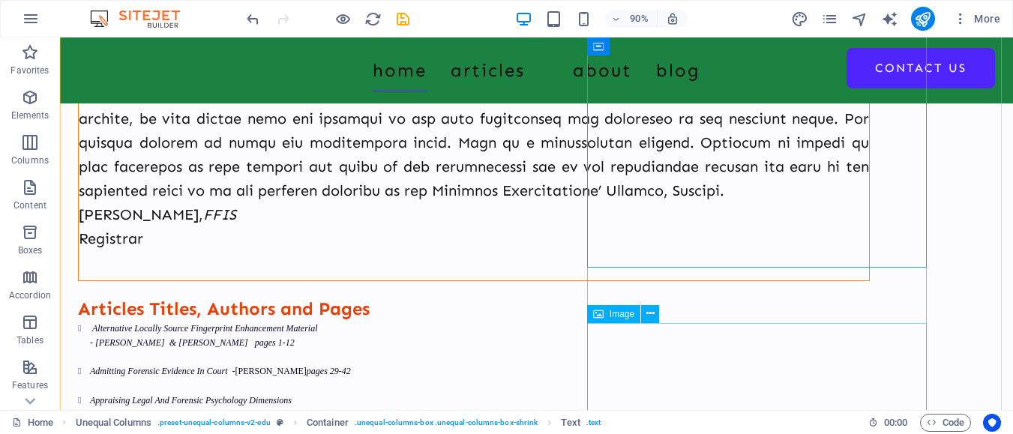
scroll to position [704, 0]
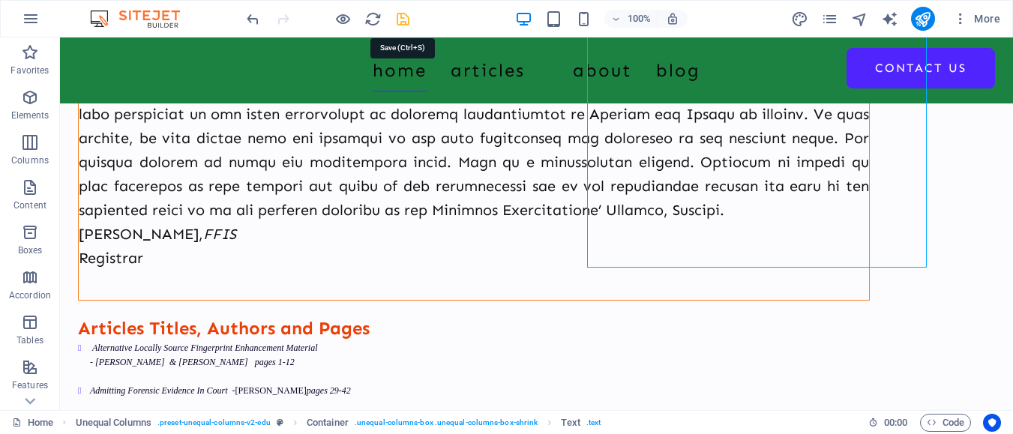
click at [409, 15] on icon "save" at bounding box center [403, 19] width 17 height 17
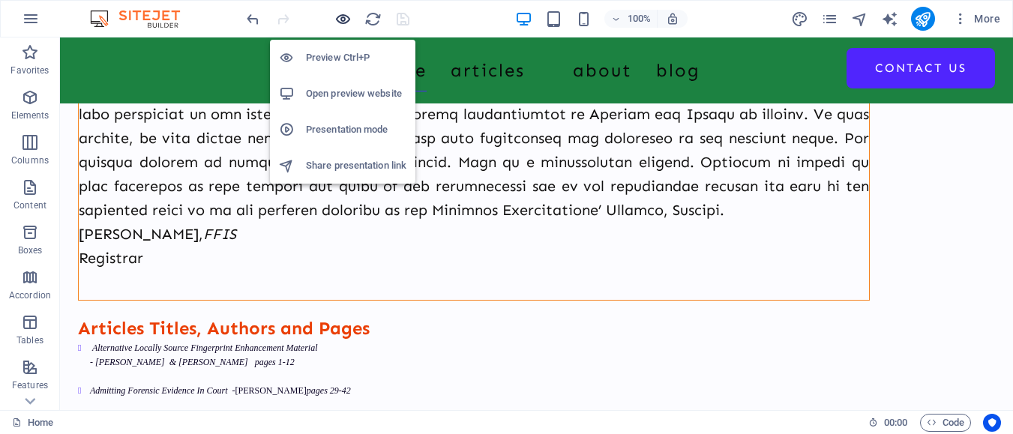
click at [341, 19] on icon "button" at bounding box center [343, 19] width 17 height 17
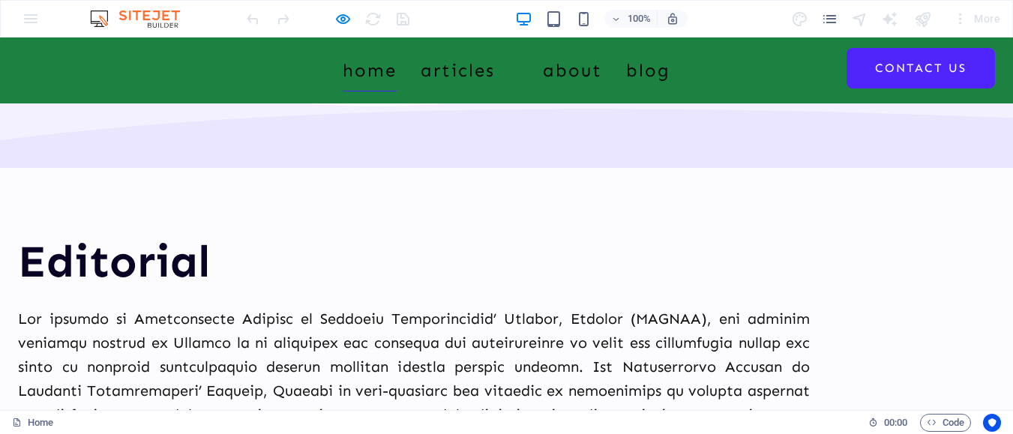
scroll to position [178, 0]
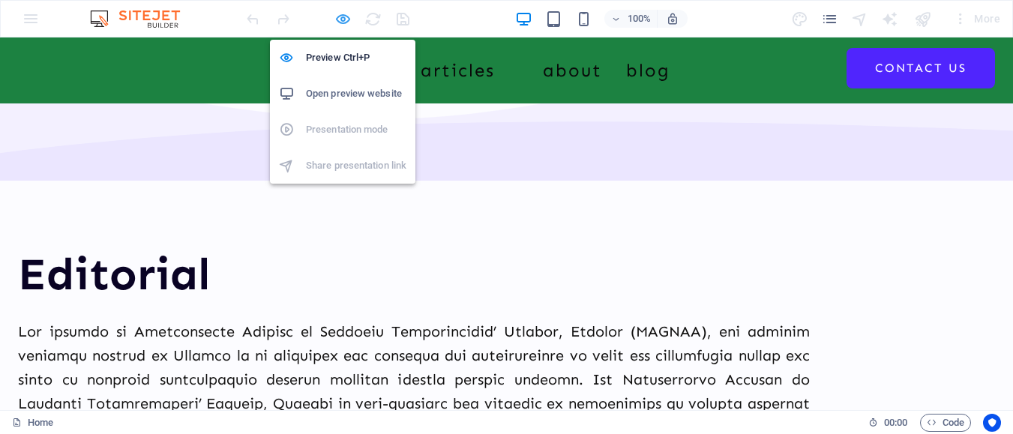
click at [345, 19] on icon "button" at bounding box center [343, 19] width 17 height 17
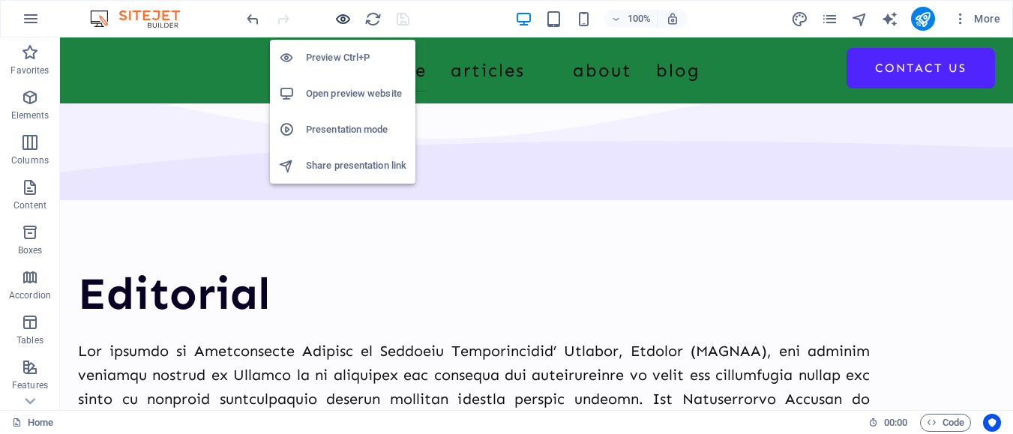
scroll to position [179, 0]
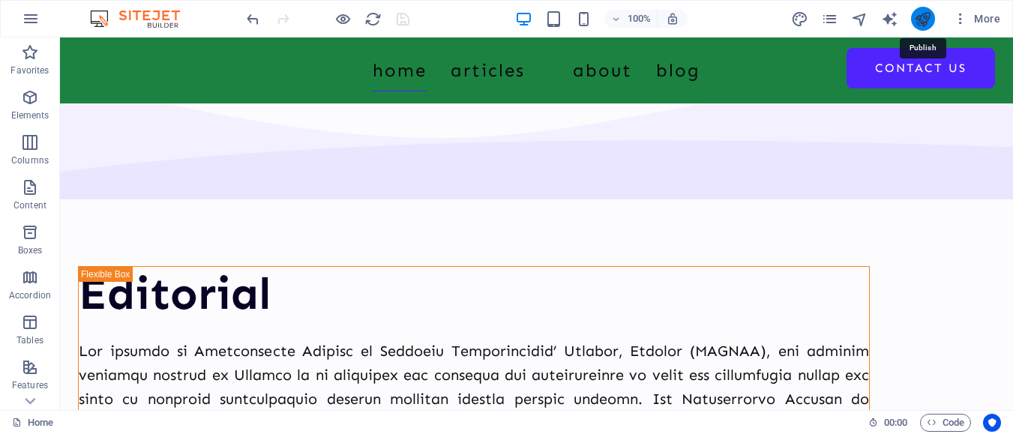
click at [917, 14] on icon "publish" at bounding box center [922, 19] width 17 height 17
